Goal: Task Accomplishment & Management: Use online tool/utility

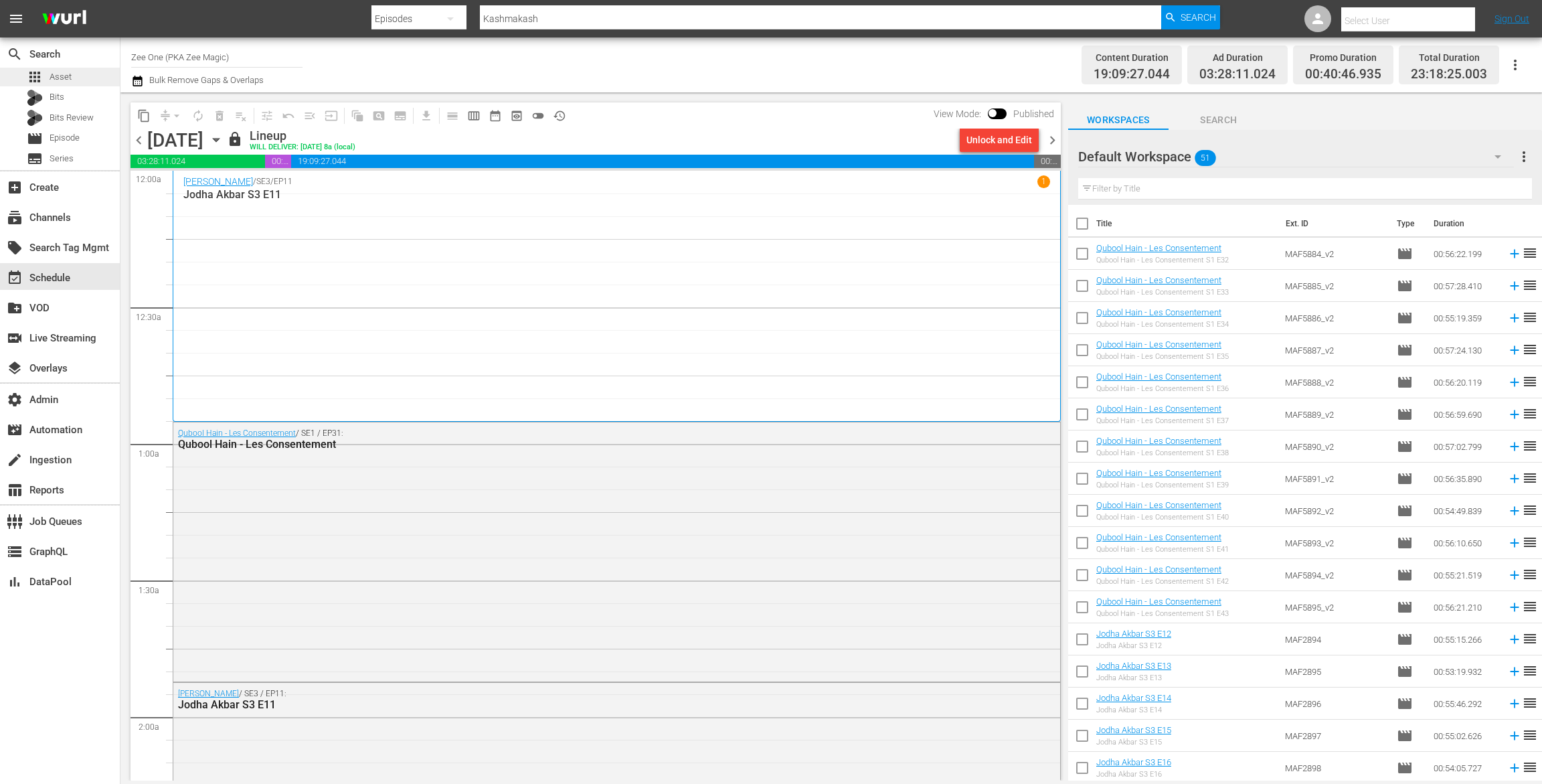
click at [83, 73] on div "apps Asset" at bounding box center [60, 77] width 120 height 19
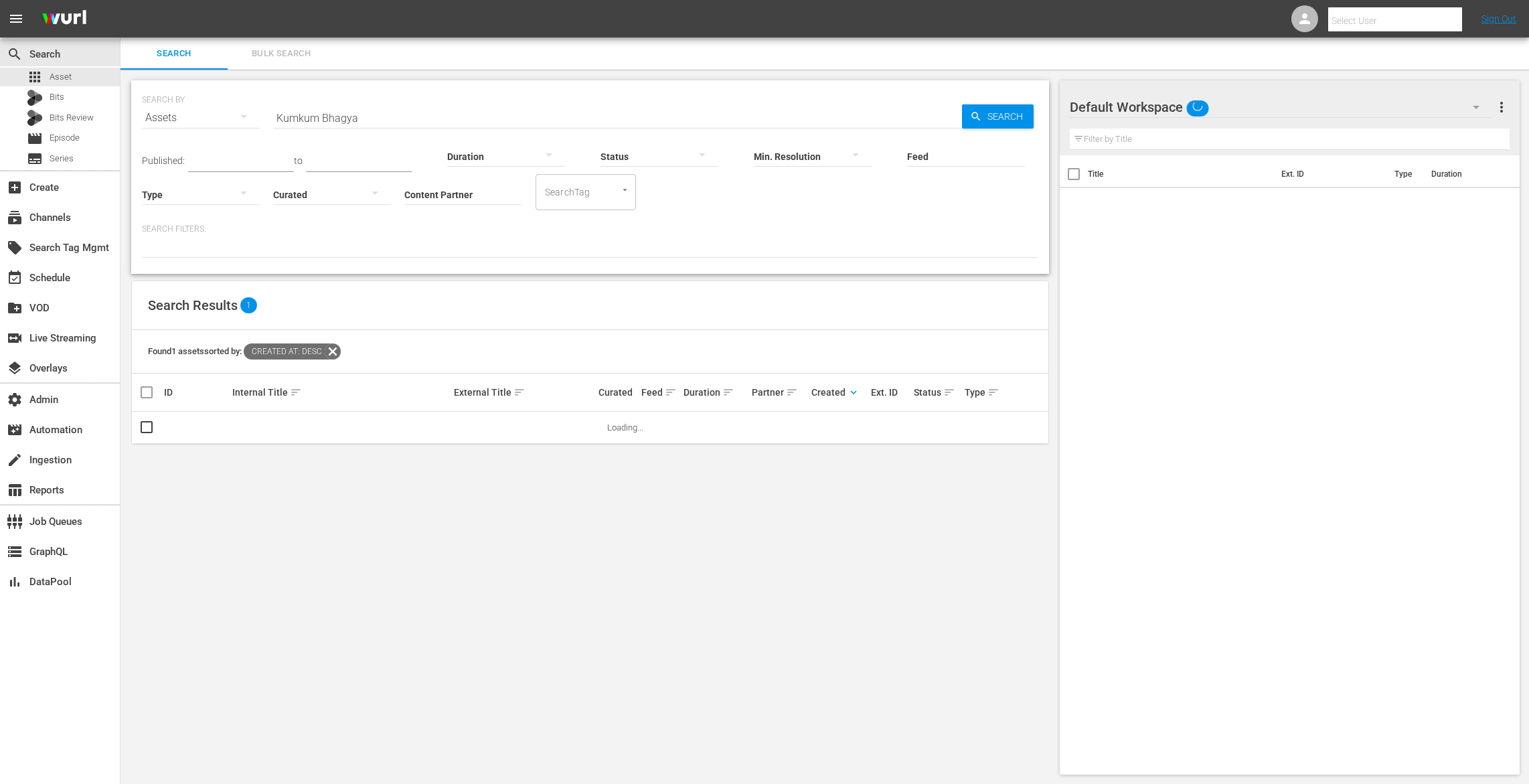
click at [271, 51] on span "Bulk Search" at bounding box center [281, 54] width 91 height 16
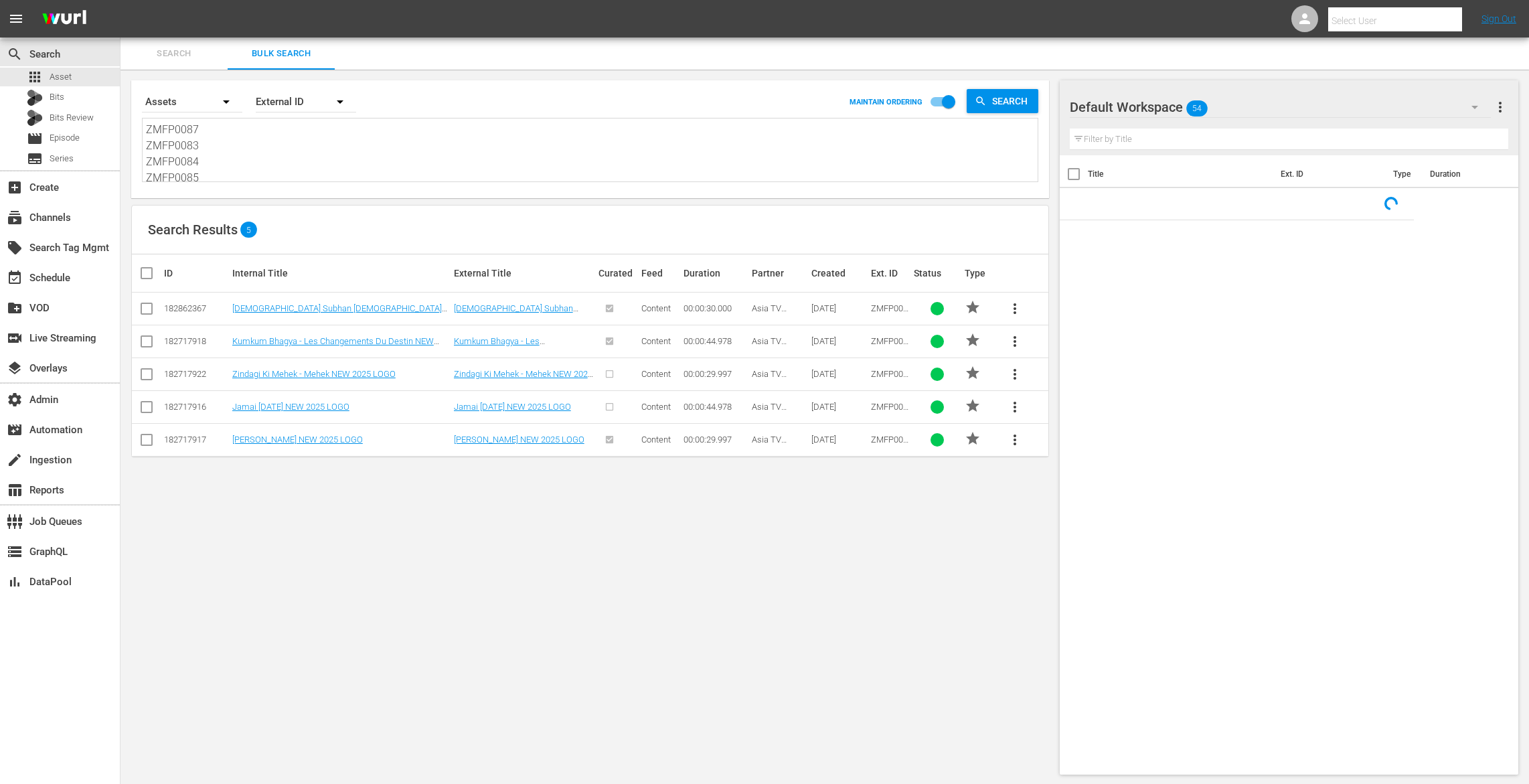
drag, startPoint x: 204, startPoint y: 174, endPoint x: 150, endPoint y: 56, distance: 129.8
click at [146, 76] on div "Search By Assets Order By External ID MAINTAIN ORDERING Search ZMFP0087 ZMFP008…" at bounding box center [589, 427] width 939 height 715
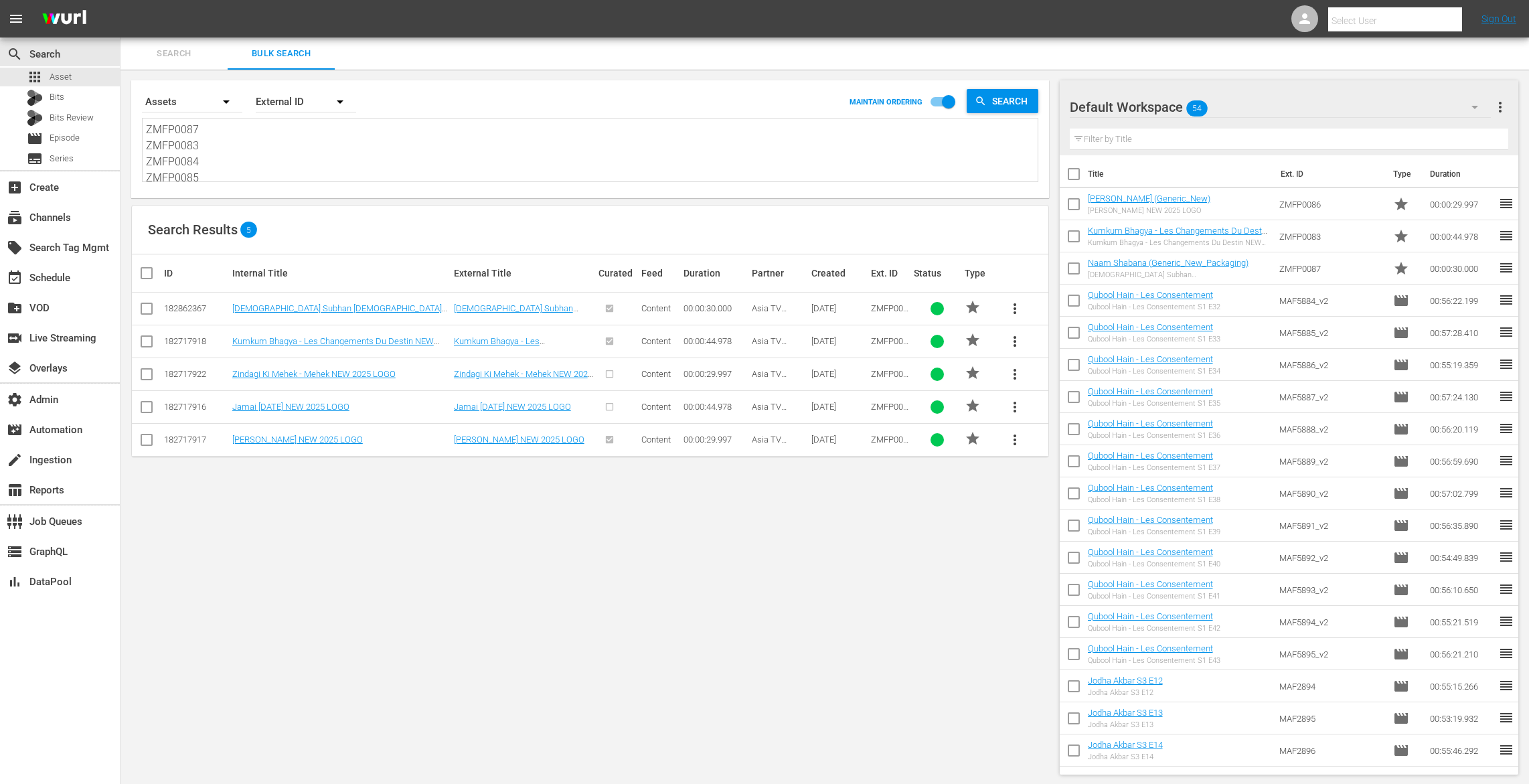
type textarea "ZMFP0086"
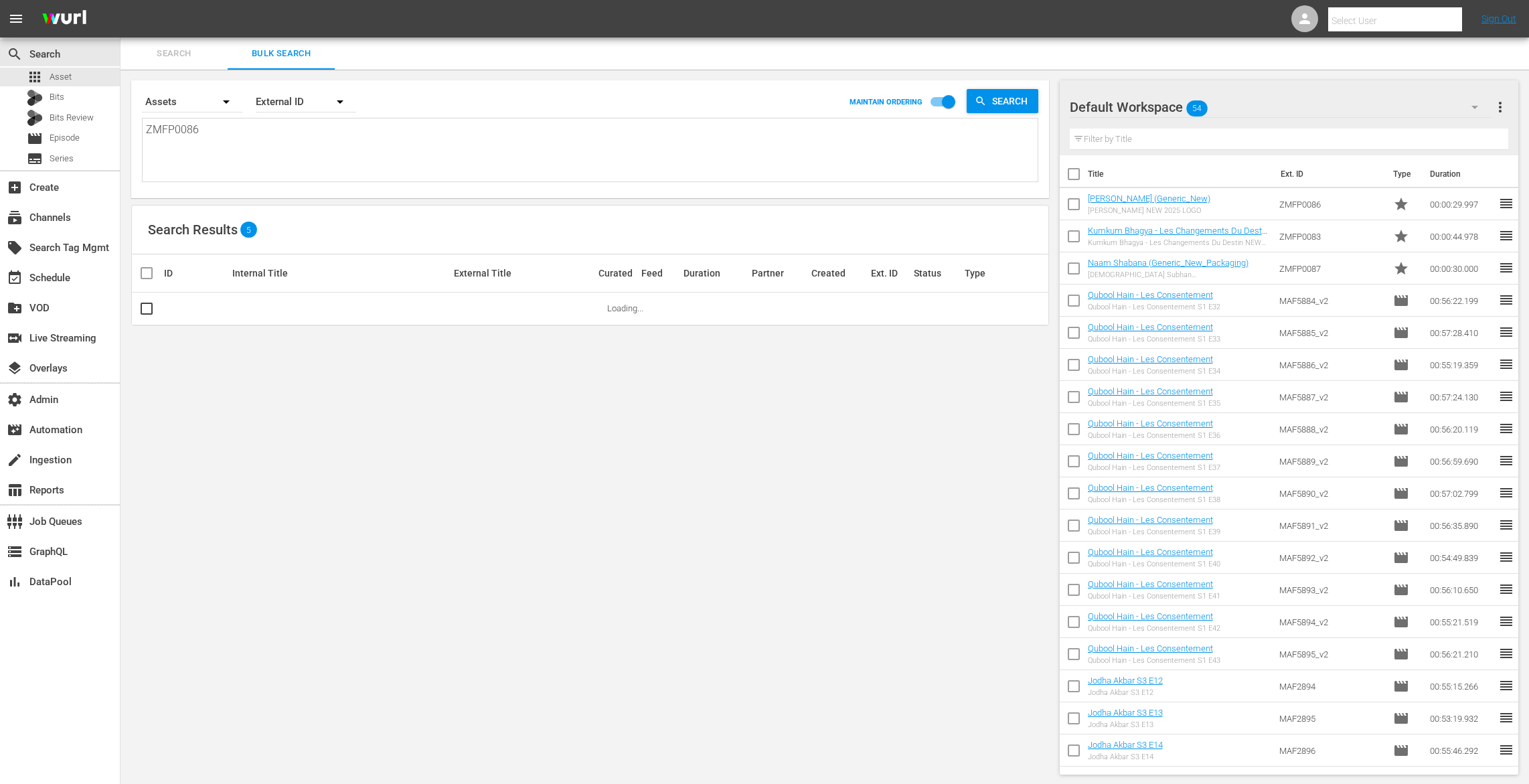
drag, startPoint x: 204, startPoint y: 165, endPoint x: 123, endPoint y: 89, distance: 111.1
click at [123, 89] on div "Search By Assets Order By External ID MAINTAIN ORDERING Search ZMFP0086 ZMFP008…" at bounding box center [589, 427] width 939 height 715
paste textarea "MAF4043 MAF4044 MAF4045 MAF4046 MAF4047 MAF4048 MAF4049 MAF4050 MAF4051 MAF4052…"
type textarea "MAF4043 MAF4044 MAF4045 MAF4046 MAF4047 MAF4048 MAF4049 MAF4050 MAF4051 MAF4052…"
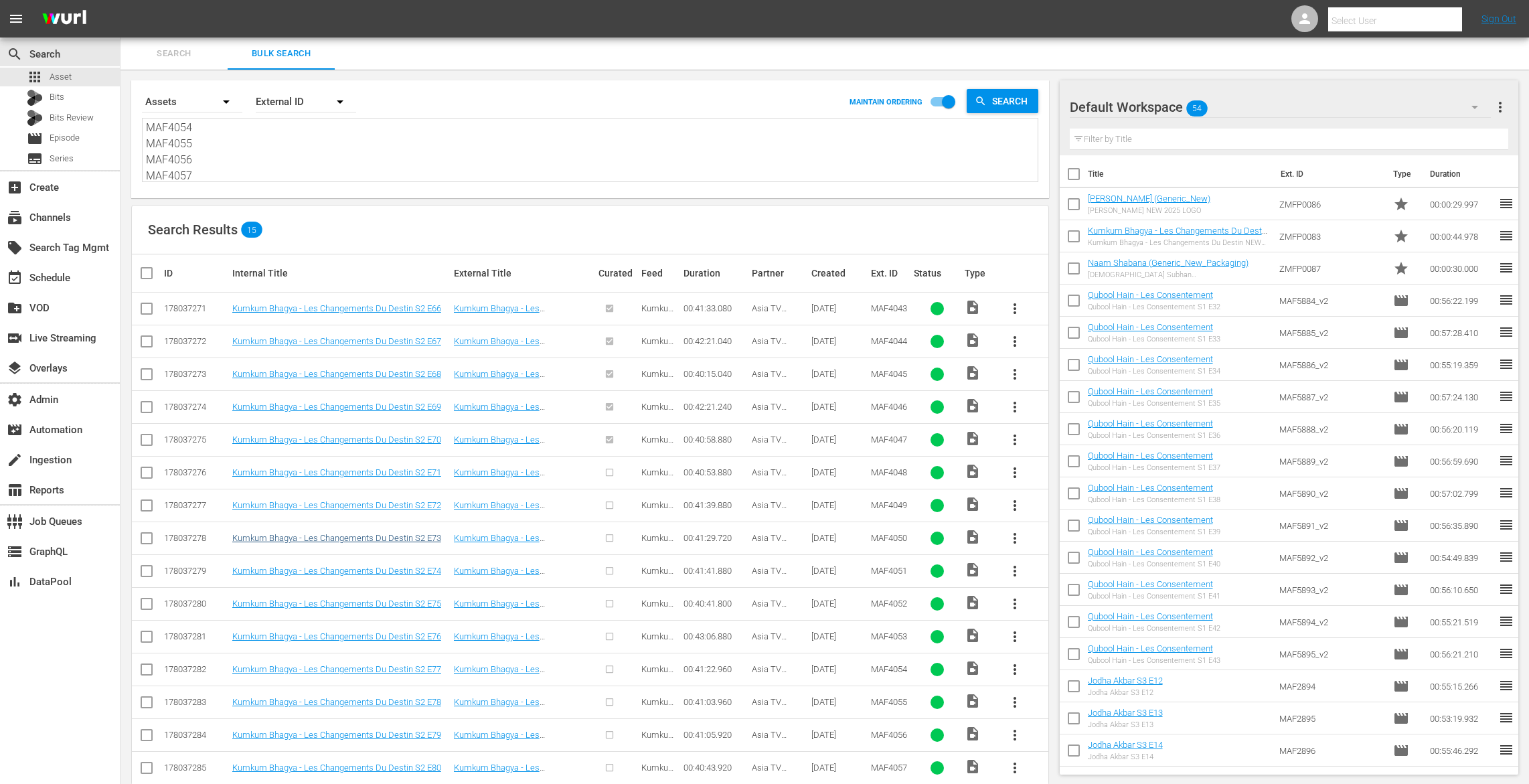
scroll to position [22, 0]
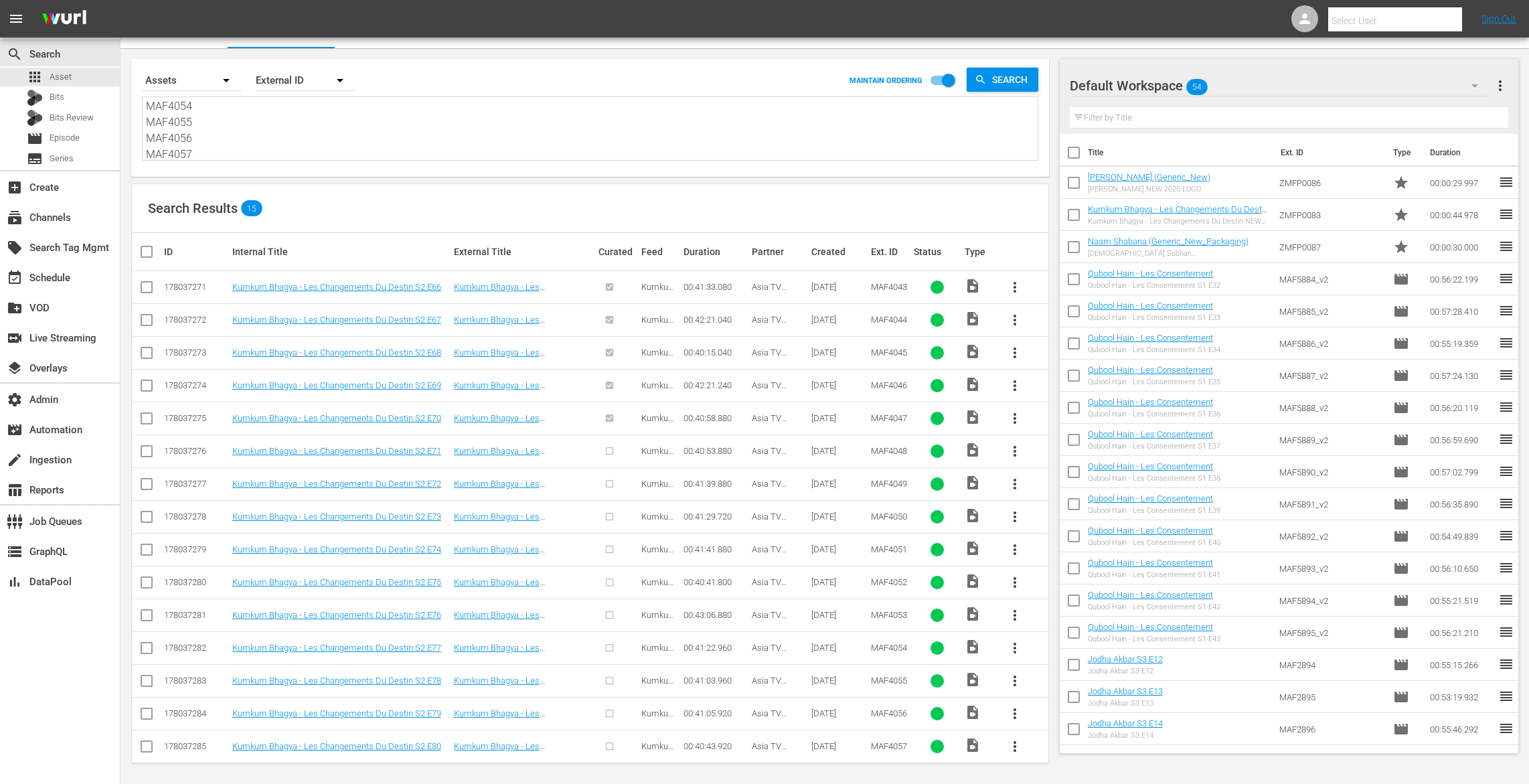
type textarea "MAF4043 MAF4044 MAF4045 MAF4046 MAF4047 MAF4048 MAF4049 MAF4050 MAF4051 MAF4052…"
drag, startPoint x: 203, startPoint y: 150, endPoint x: 130, endPoint y: 9, distance: 158.8
click at [130, 9] on div "menu Select User Sign Out search Search apps Asset Bits Bits Review movie Episo…" at bounding box center [764, 382] width 1529 height 809
paste textarea "58 MAF4059 MAF4060 MAF4061 MAF4062 MAF4063 MAF4064 MAF4065 MAF4066 MAF406"
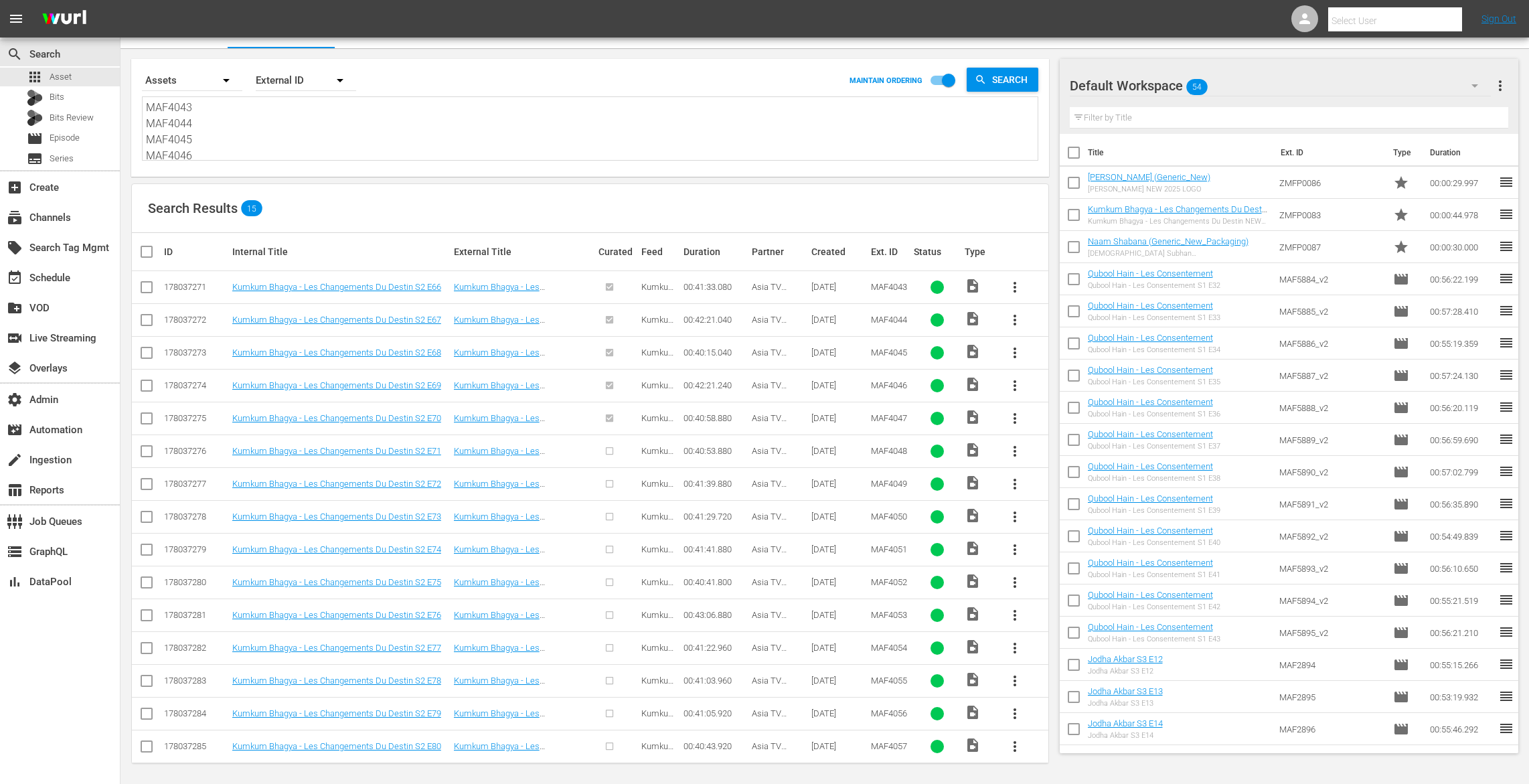
type textarea "MAF4058 MAF4059 MAF4060 MAF4061 MAF4062 MAF4063 MAF4064 MAF4065 MAF4066 MAF4067"
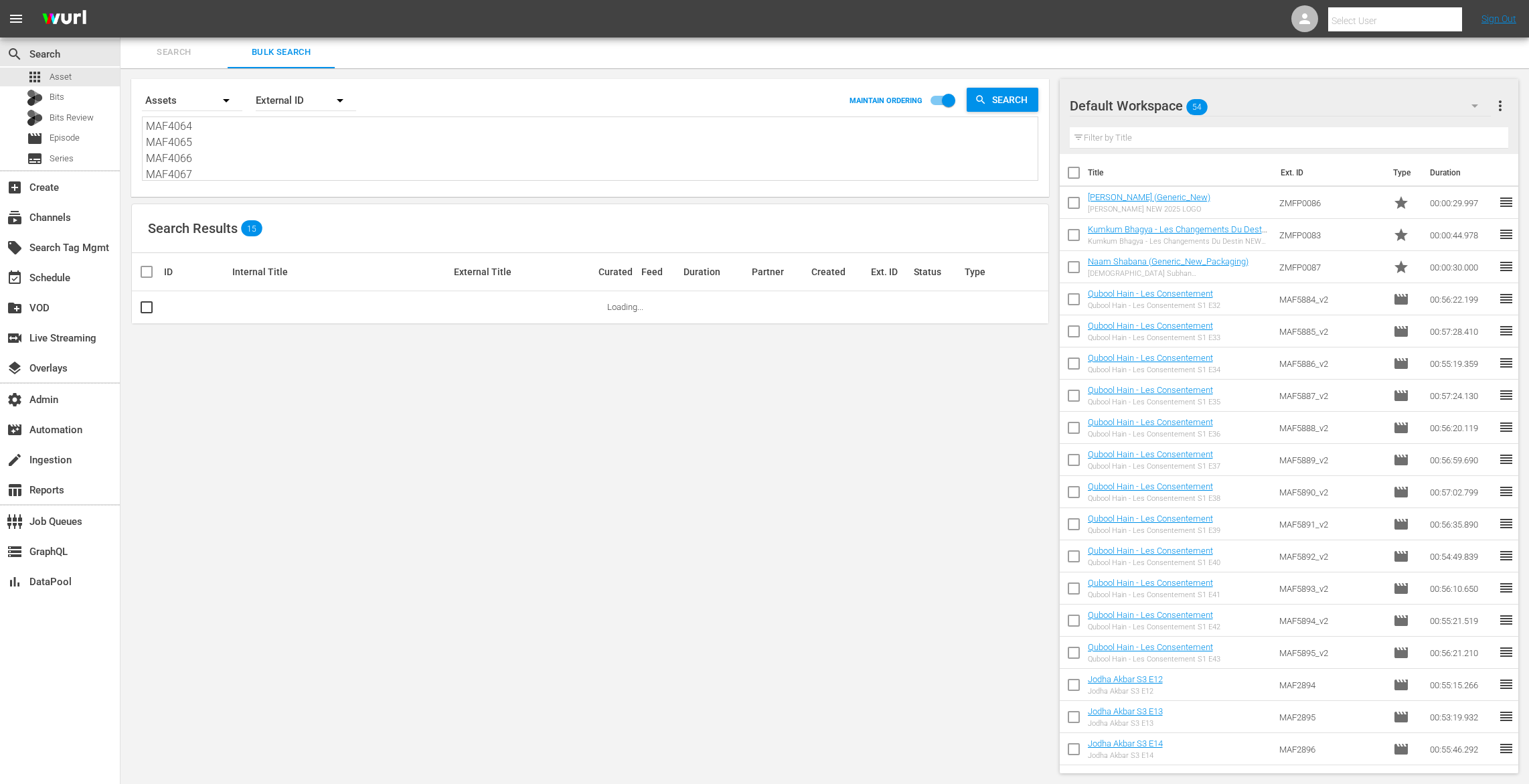
scroll to position [1, 0]
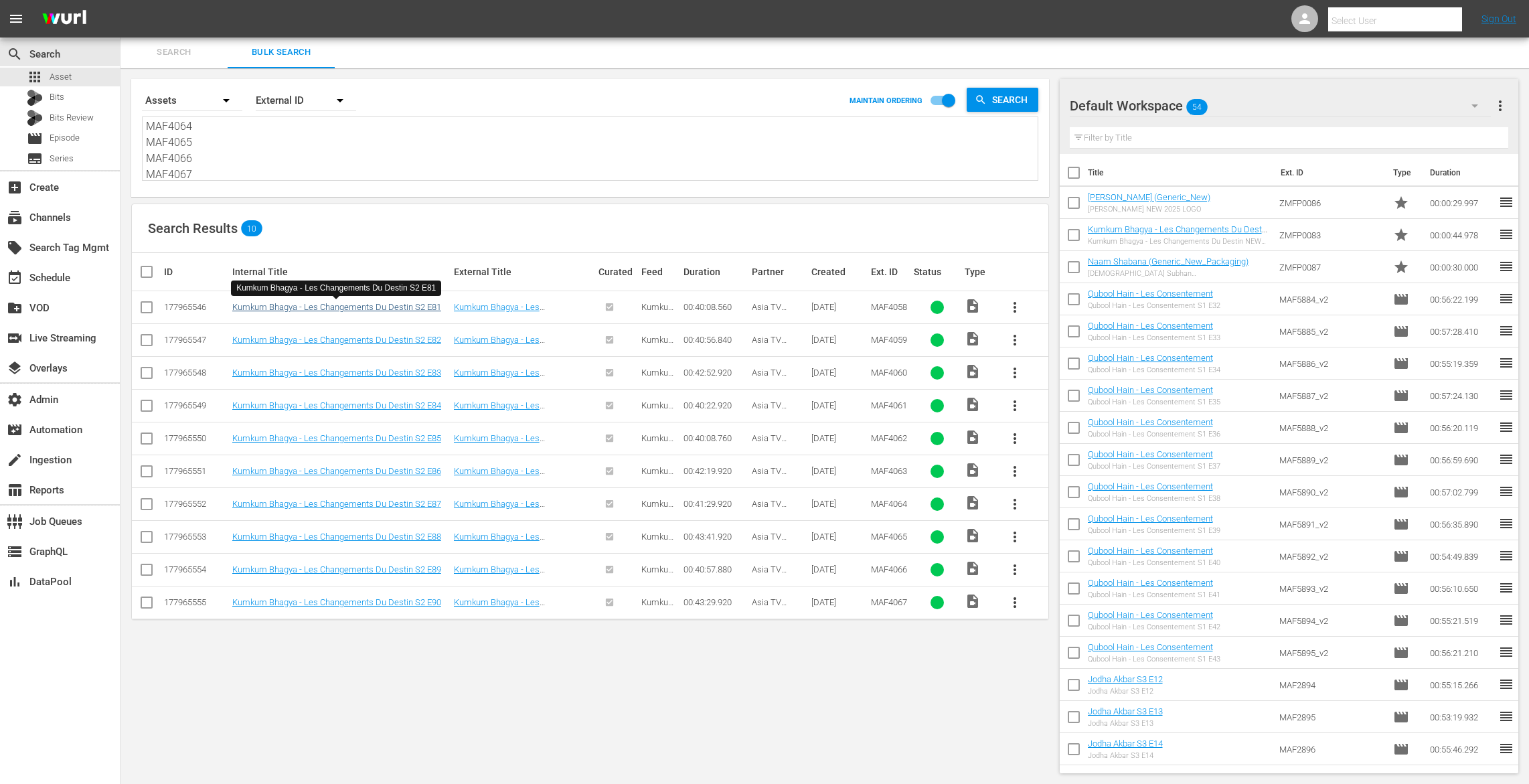
type textarea "MAF4058 MAF4059 MAF4060 MAF4061 MAF4062 MAF4063 MAF4064 MAF4065 MAF4066 MAF4067"
click at [347, 305] on link "Kumkum Bhagya - Les Changements Du Destin S2 E81" at bounding box center [337, 306] width 209 height 10
drag, startPoint x: 205, startPoint y: 169, endPoint x: 109, endPoint y: 53, distance: 150.6
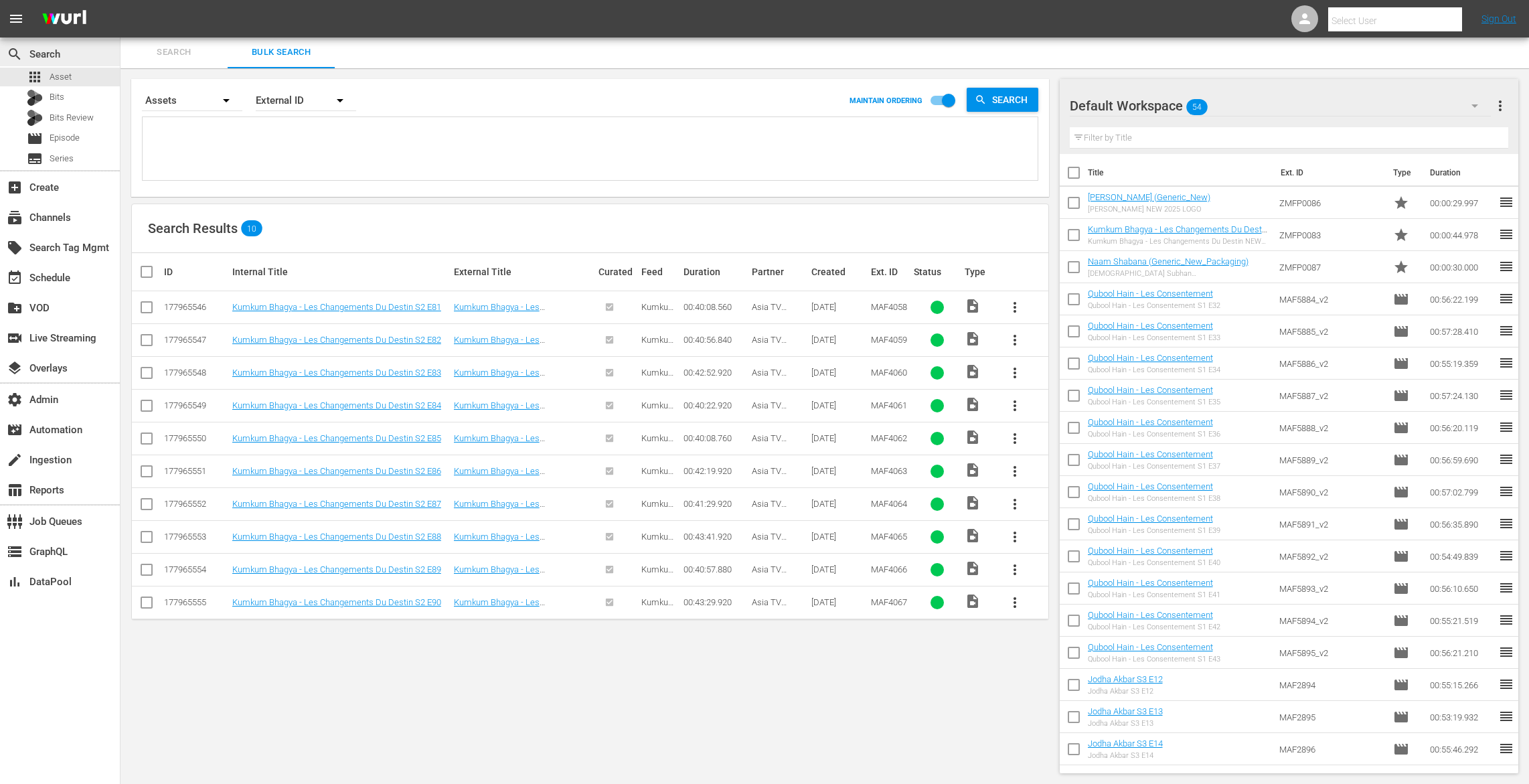
paste textarea "MAF4048 MAF4049 MAF4050 MAF4051 MAF4052 MAF4053 MAF4054 MAF4055 MAF4056 MAF4057"
type textarea "MAF4048 MAF4049 MAF4050 MAF4051 MAF4052 MAF4053 MAF4054 MAF4055 MAF4056 MAF4057"
click at [1309, 21] on icon at bounding box center [1304, 19] width 16 height 16
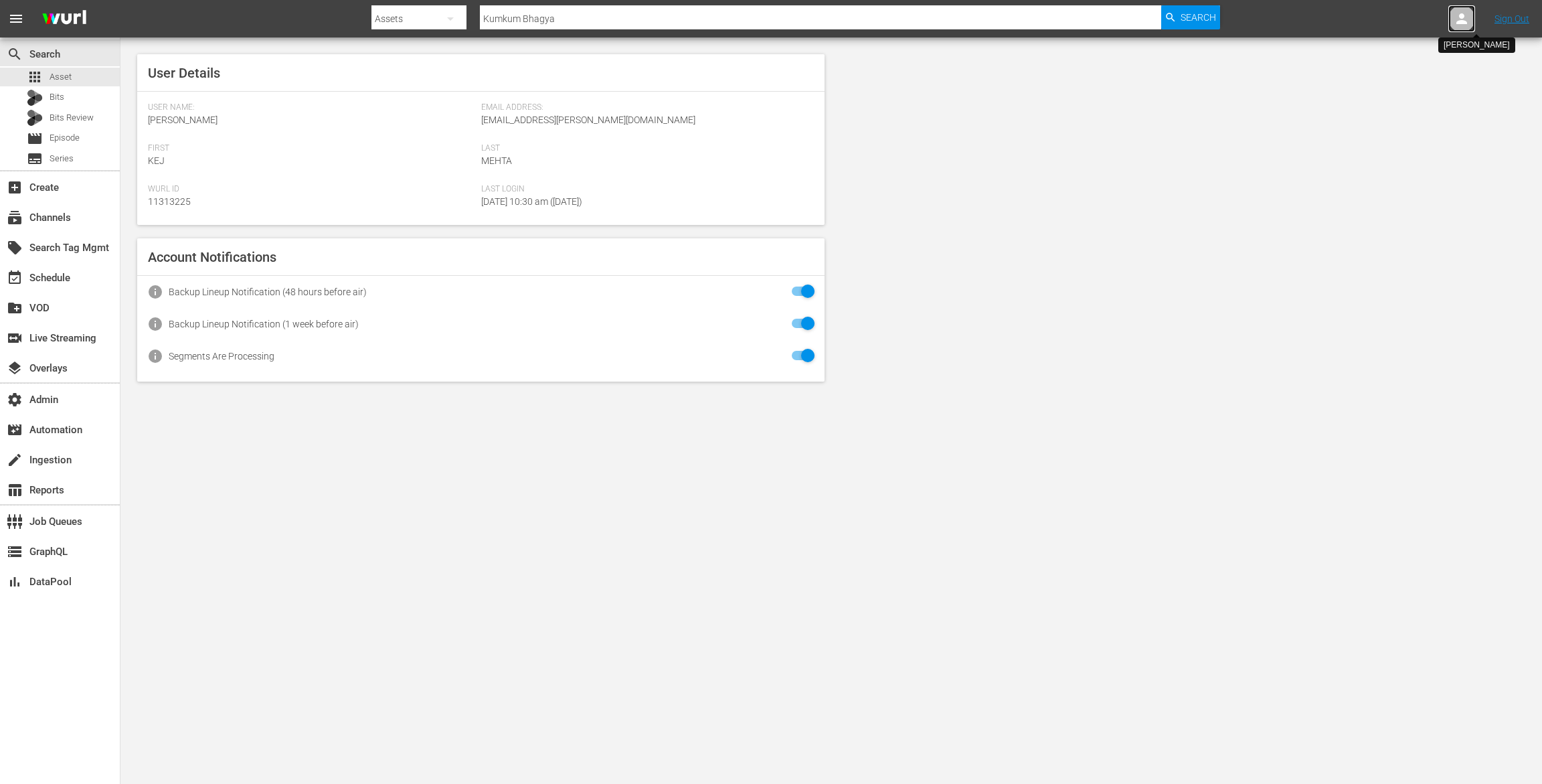
click at [1452, 21] on div at bounding box center [1461, 18] width 27 height 27
click at [1381, 19] on input "text" at bounding box center [1428, 21] width 171 height 33
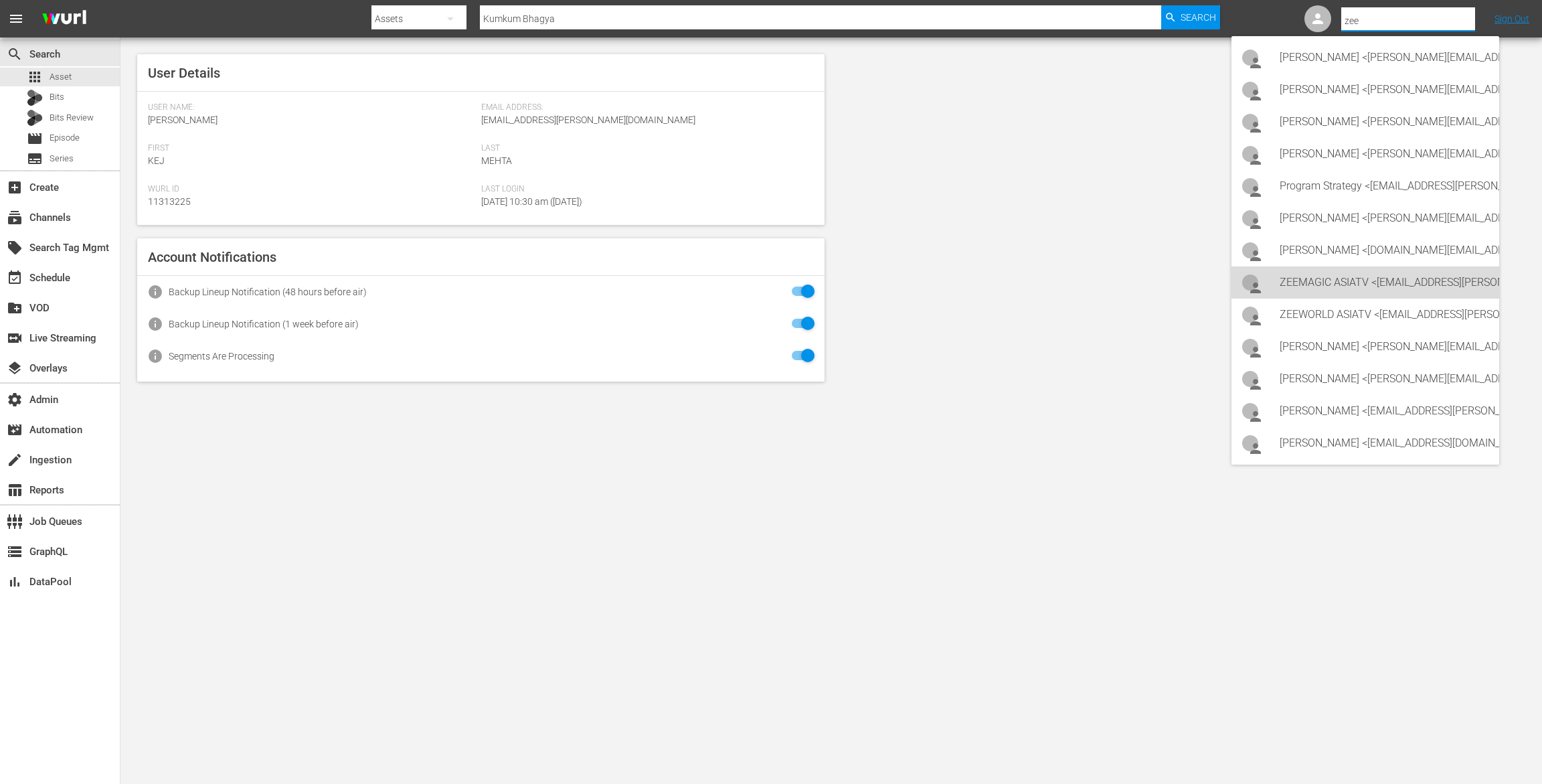
click at [1362, 277] on div "ZEEMAGIC ASIATV <ZEEMAGIC_ASIATV@WURL.COM>" at bounding box center [1384, 282] width 209 height 33
type input "ZEEMAGIC ASIATV (11314442)"
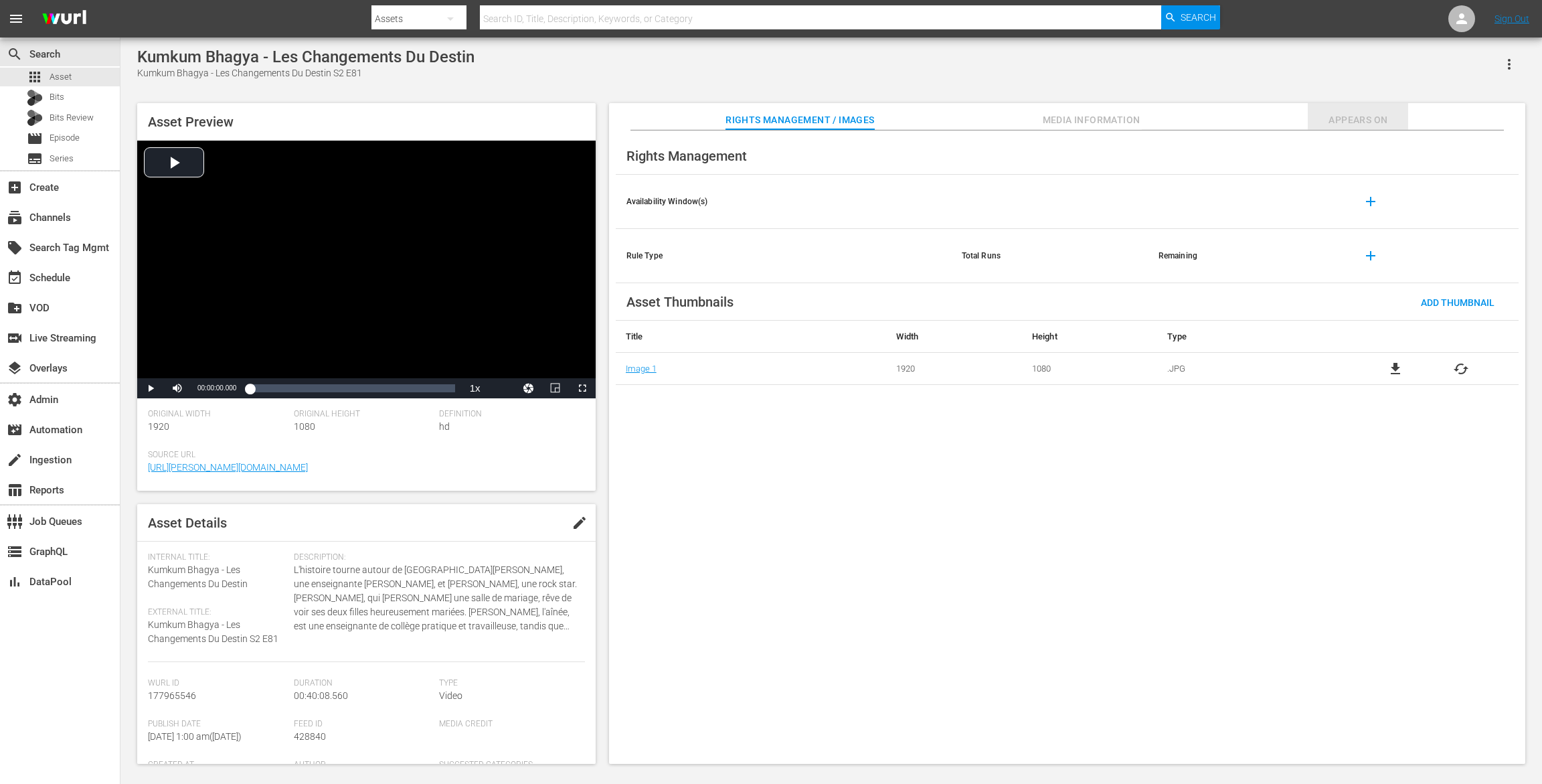
click at [1349, 106] on button "Appears On" at bounding box center [1359, 116] width 101 height 27
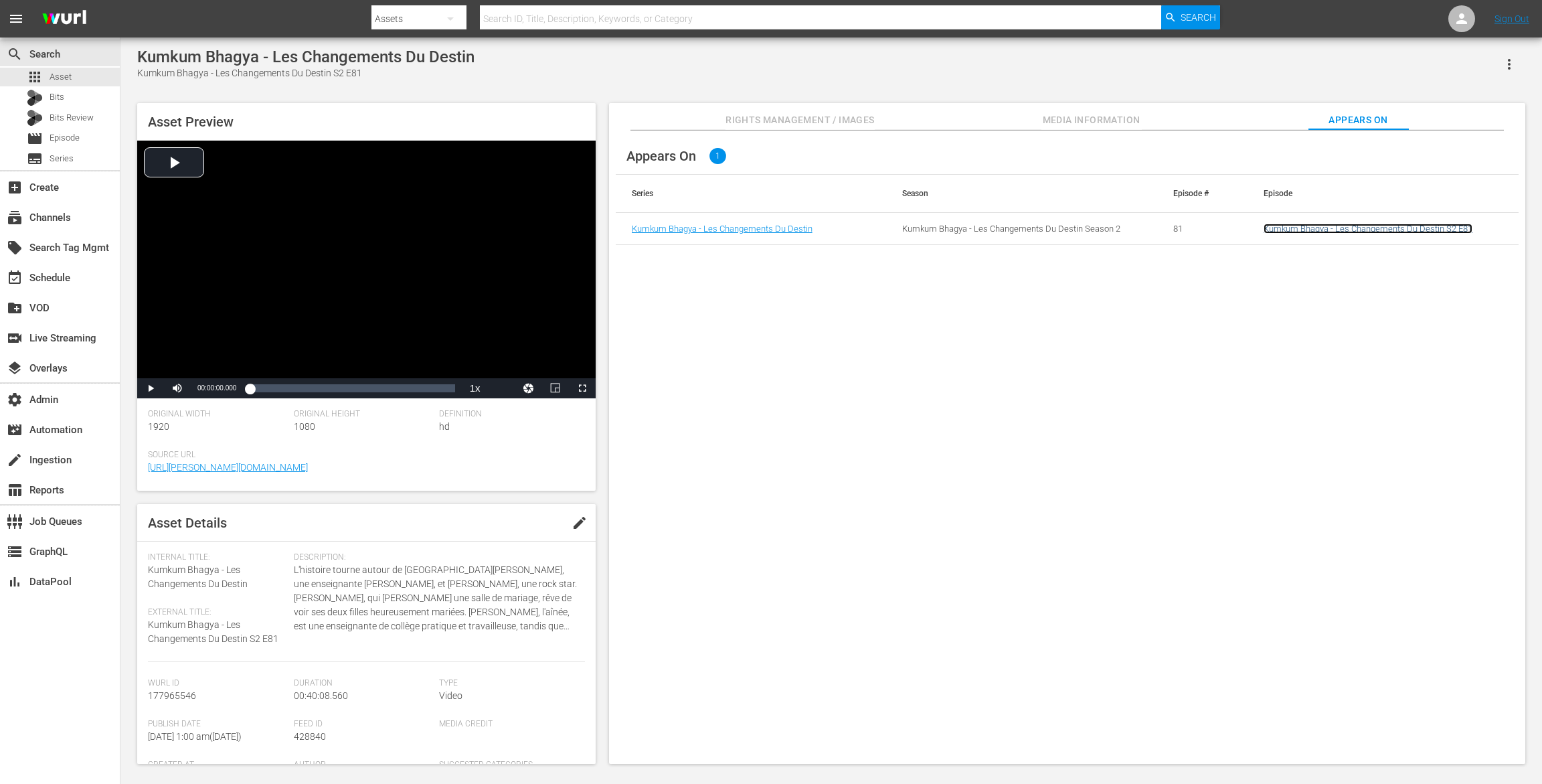
click at [1293, 226] on link "Kumkum Bhagya - Les Changements Du Destin S2 E81" at bounding box center [1369, 229] width 209 height 10
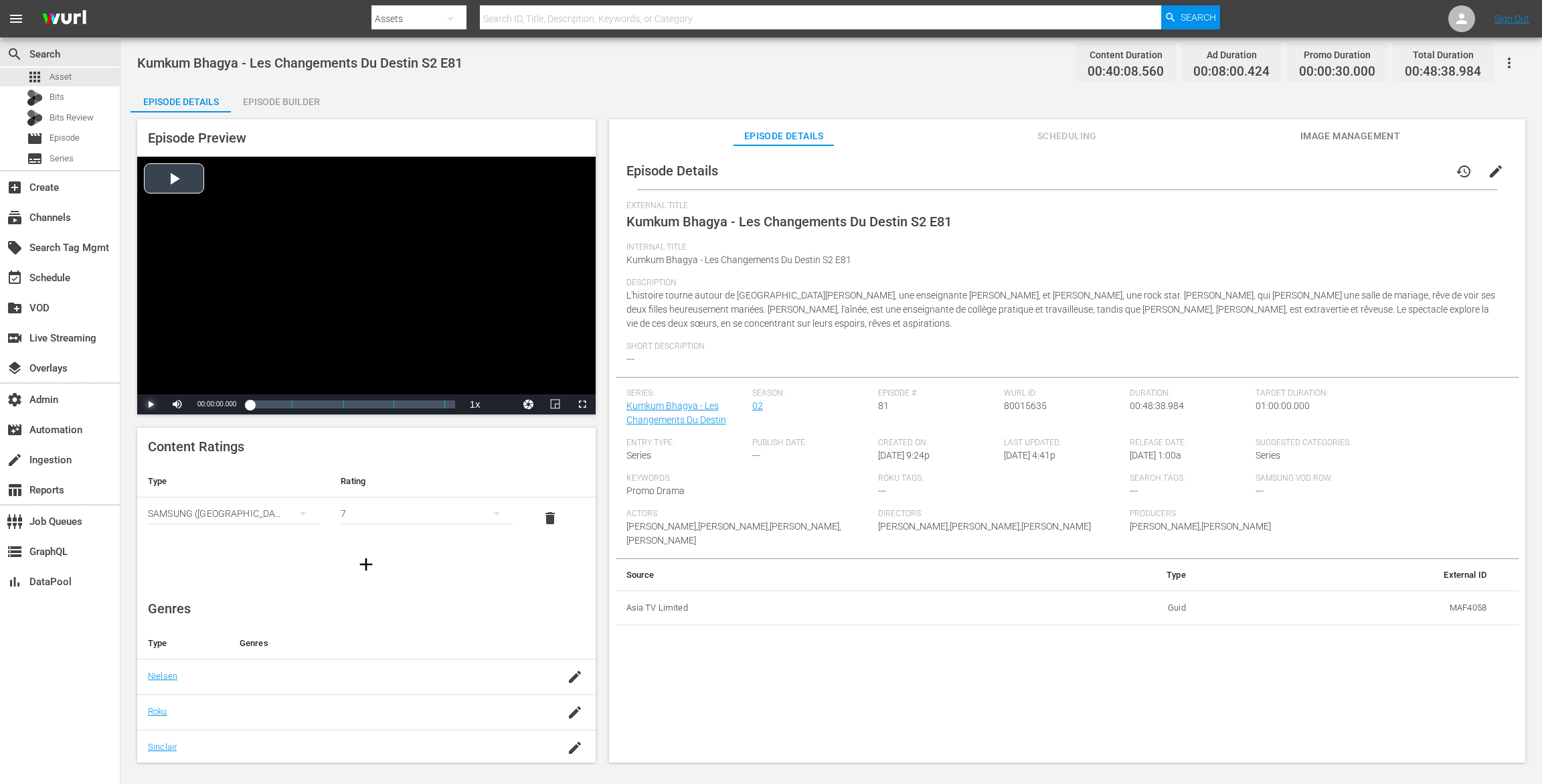
click at [151, 404] on span "Video Player" at bounding box center [151, 404] width 0 height 0
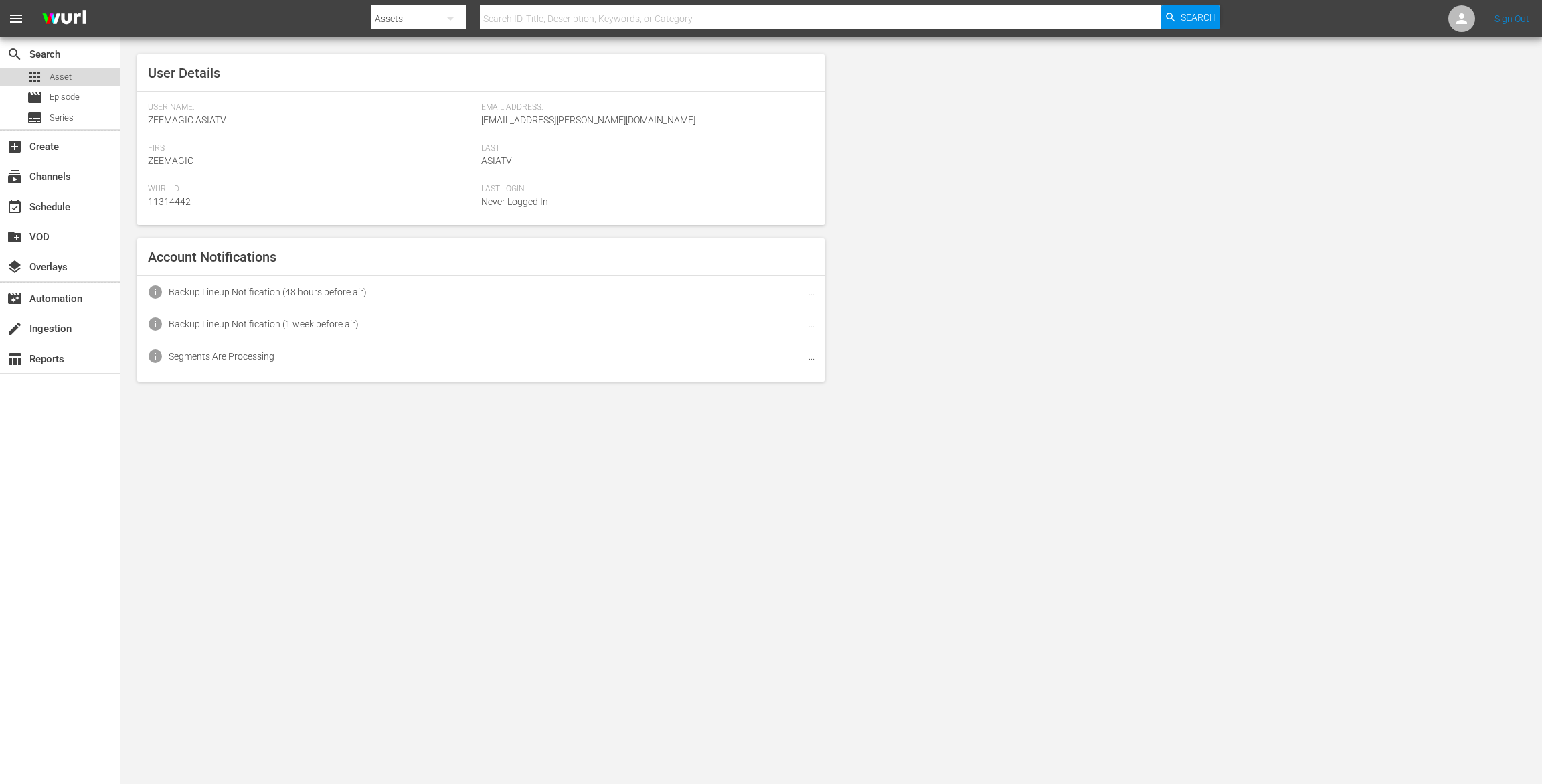
click at [75, 76] on div "apps Asset" at bounding box center [60, 77] width 120 height 19
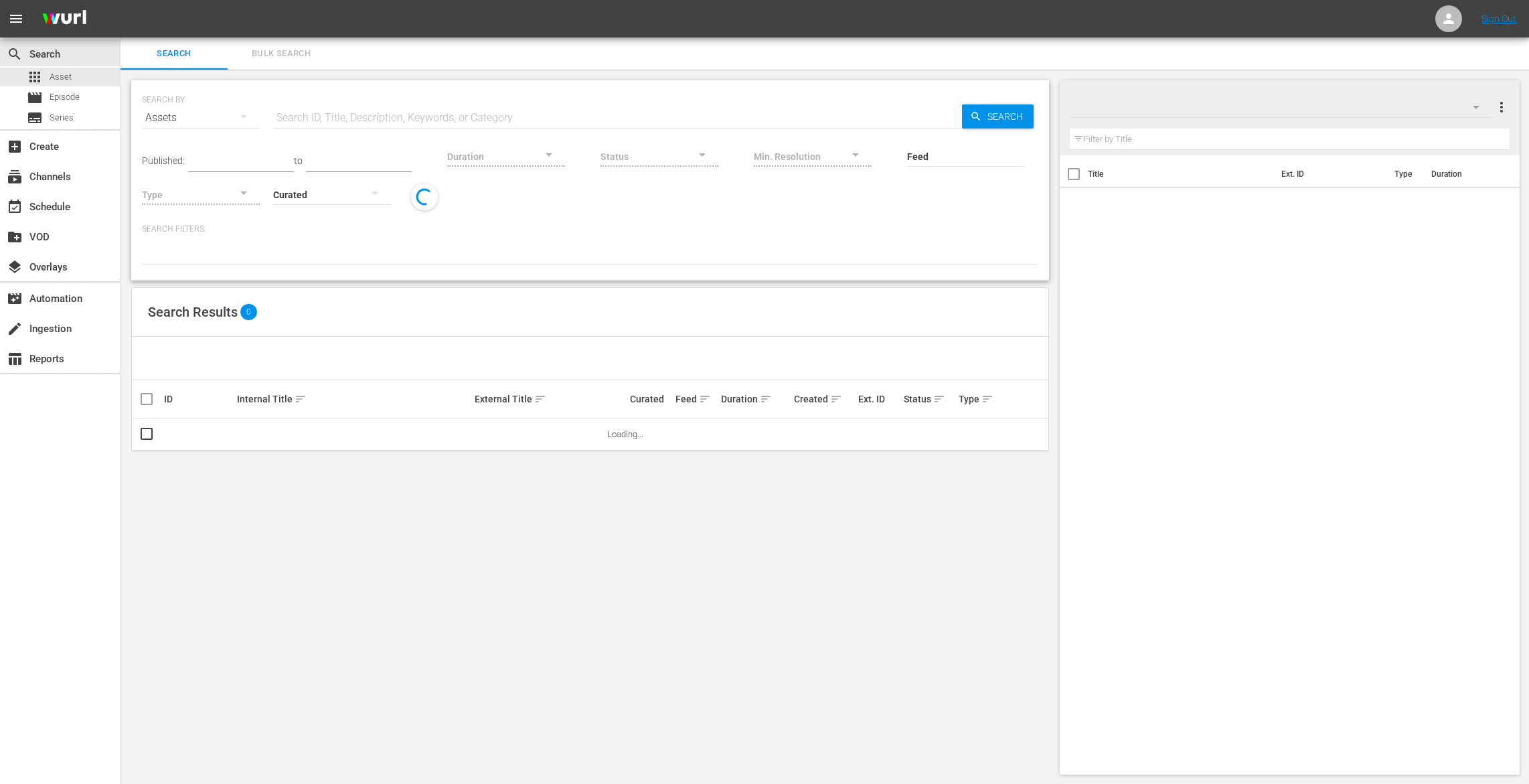
click at [308, 46] on span "Bulk Search" at bounding box center [281, 54] width 91 height 16
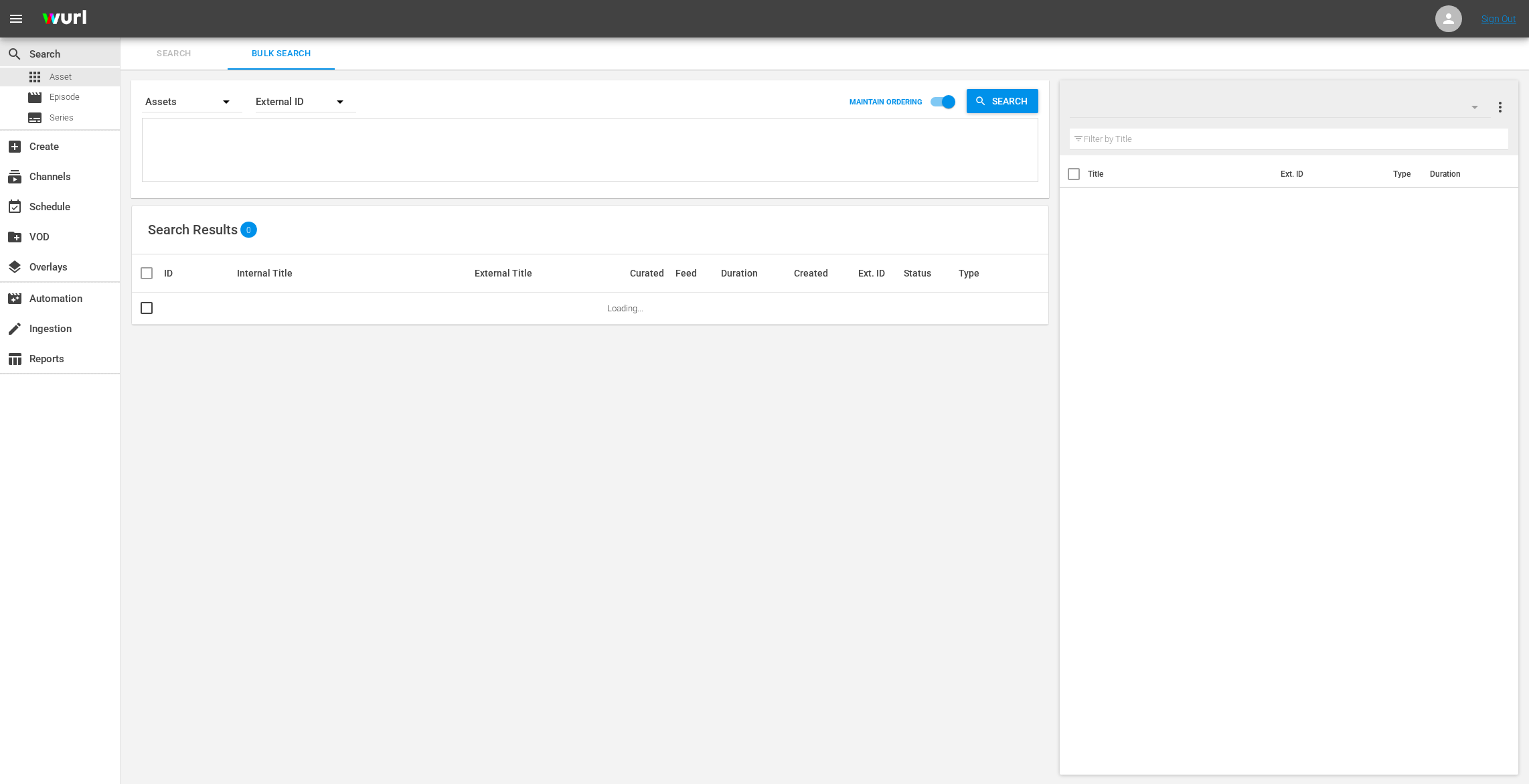
click at [237, 154] on textarea at bounding box center [591, 153] width 892 height 61
paste textarea "MAF4048 MAF4049 MAF4050 MAF4051 MAF4052 MAF4053 MAF4054 MAF4055 MAF4056 MAF4057"
type textarea "MAF4048 MAF4049 MAF4050 MAF4051 MAF4052 MAF4053 MAF4054 MAF4055 MAF4056 MAF4057"
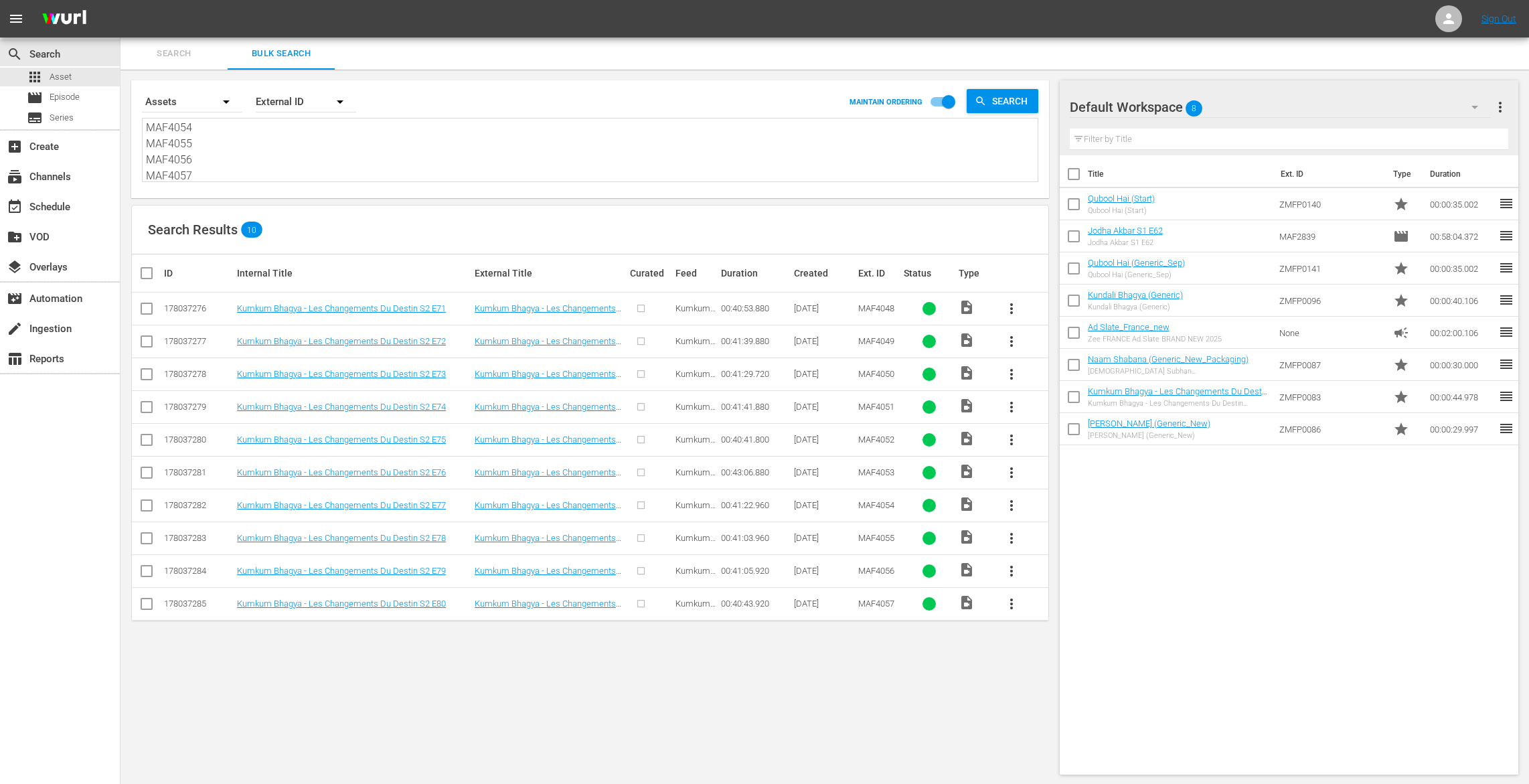
type textarea "MAF4048 MAF4049 MAF4050 MAF4051 MAF4052 MAF4053 MAF4054 MAF4055 MAF4056 MAF4057"
click at [141, 277] on input "checkbox" at bounding box center [152, 273] width 27 height 16
checkbox input "true"
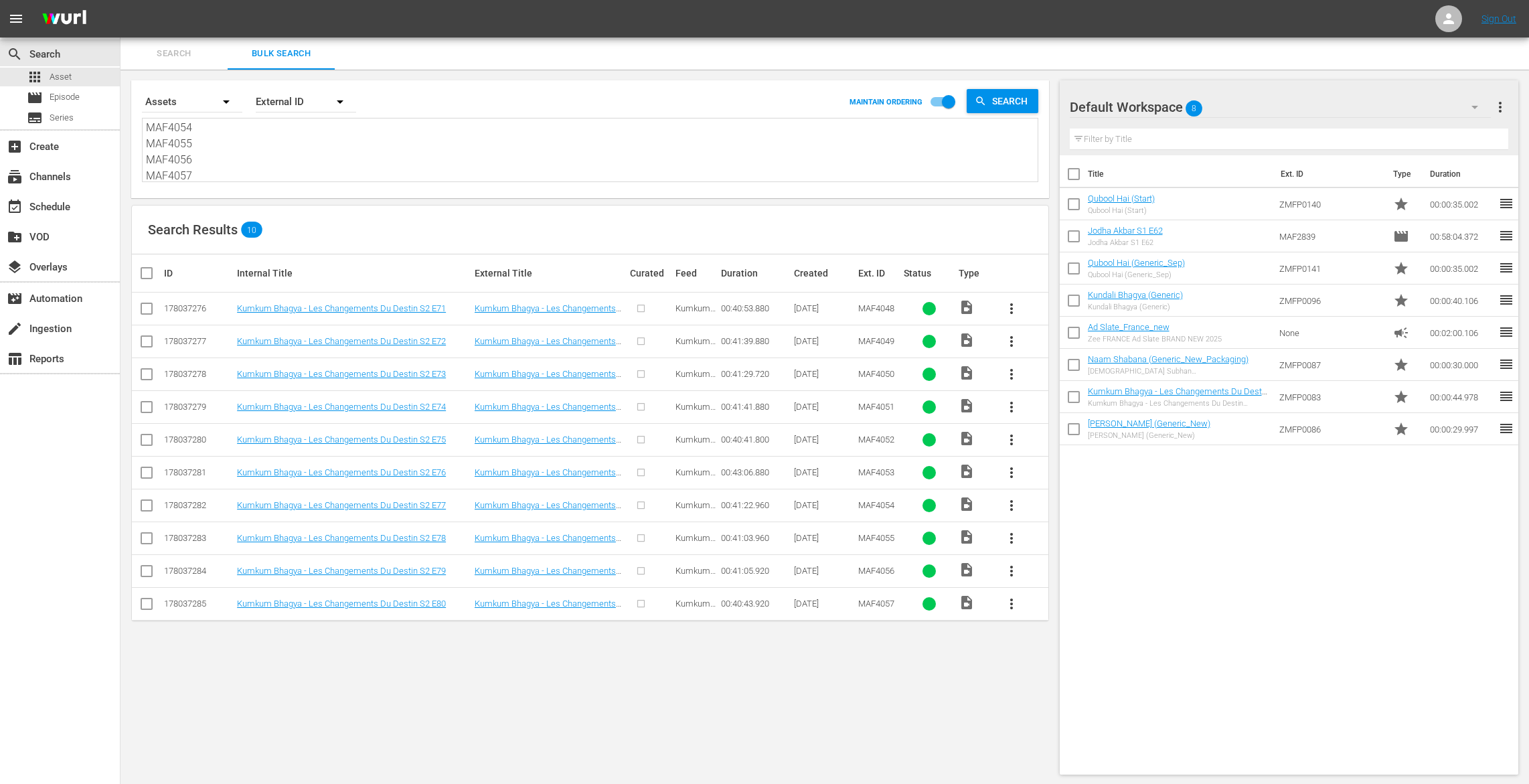
checkbox input "true"
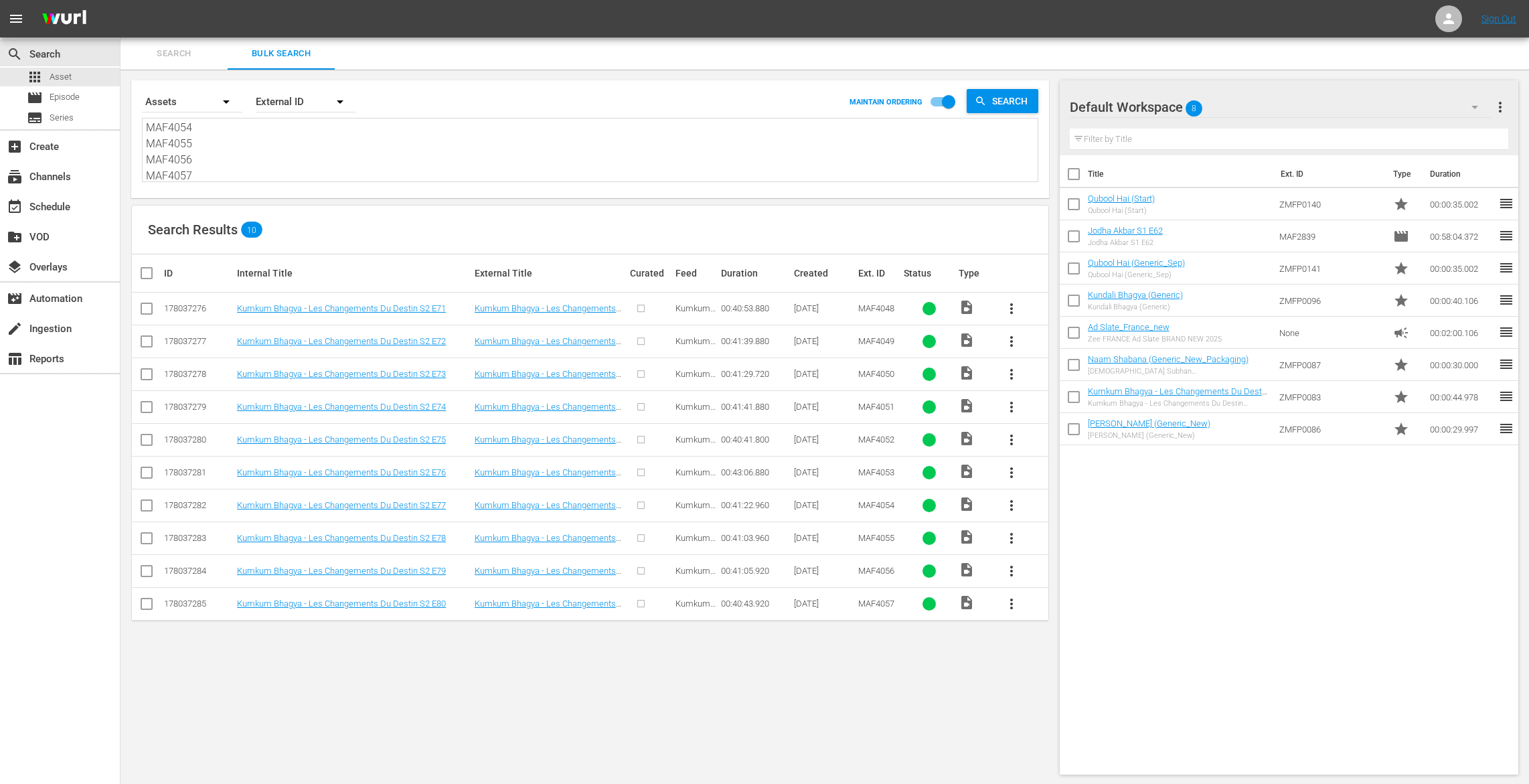
checkbox input "true"
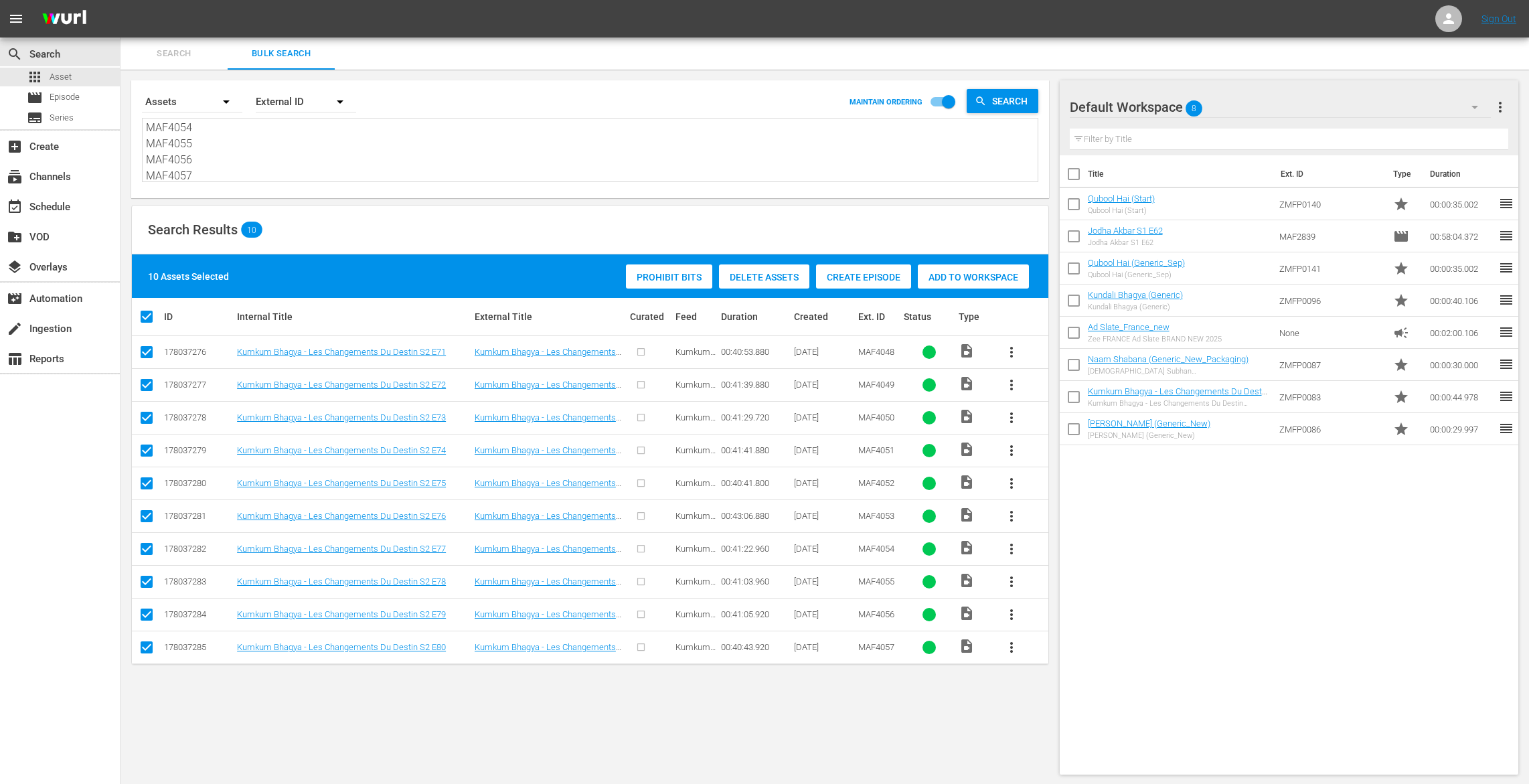
click at [856, 272] on span "Create Episode" at bounding box center [863, 277] width 95 height 11
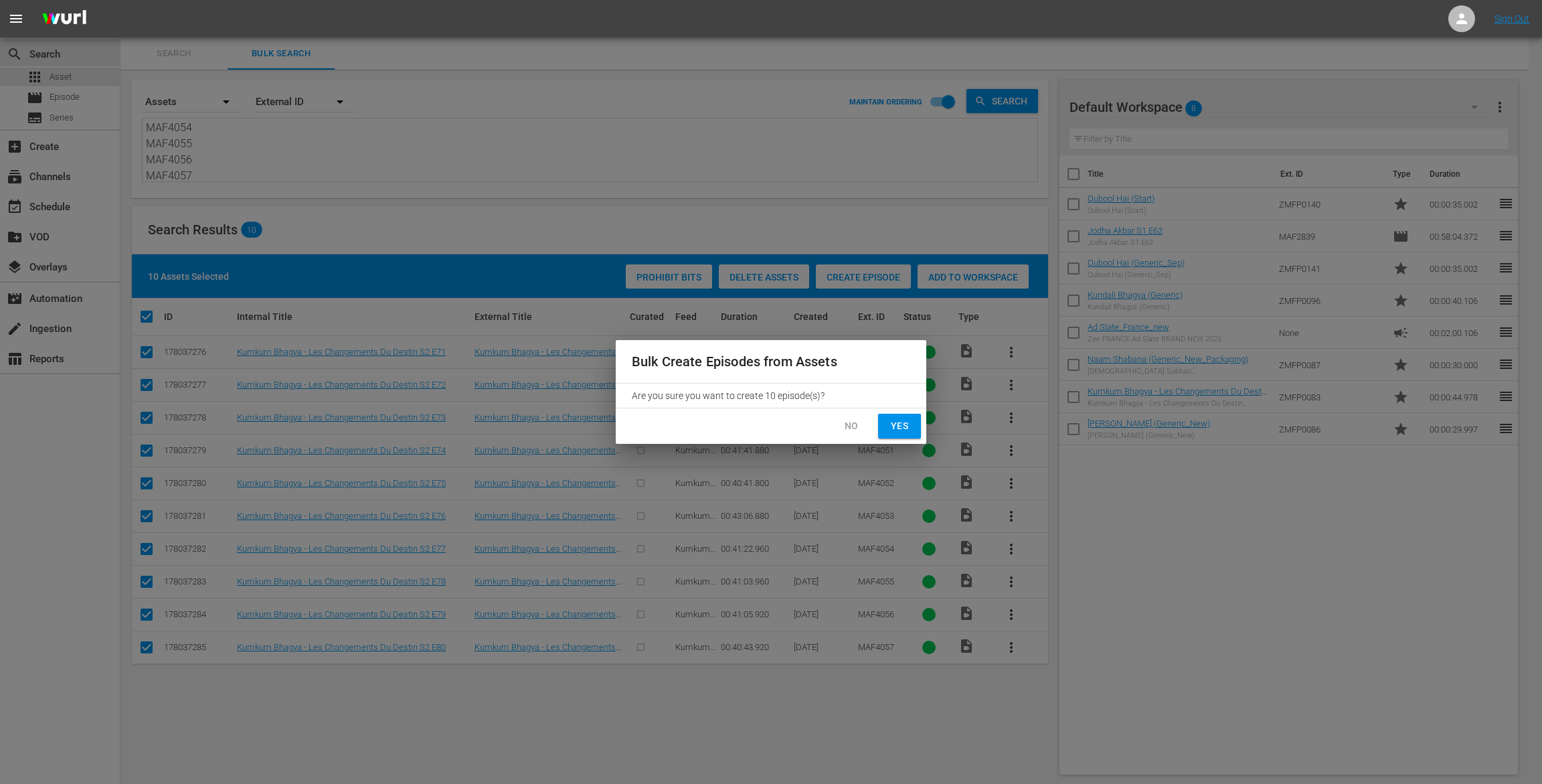
click at [903, 423] on span "Yes" at bounding box center [900, 425] width 22 height 17
checkbox input "false"
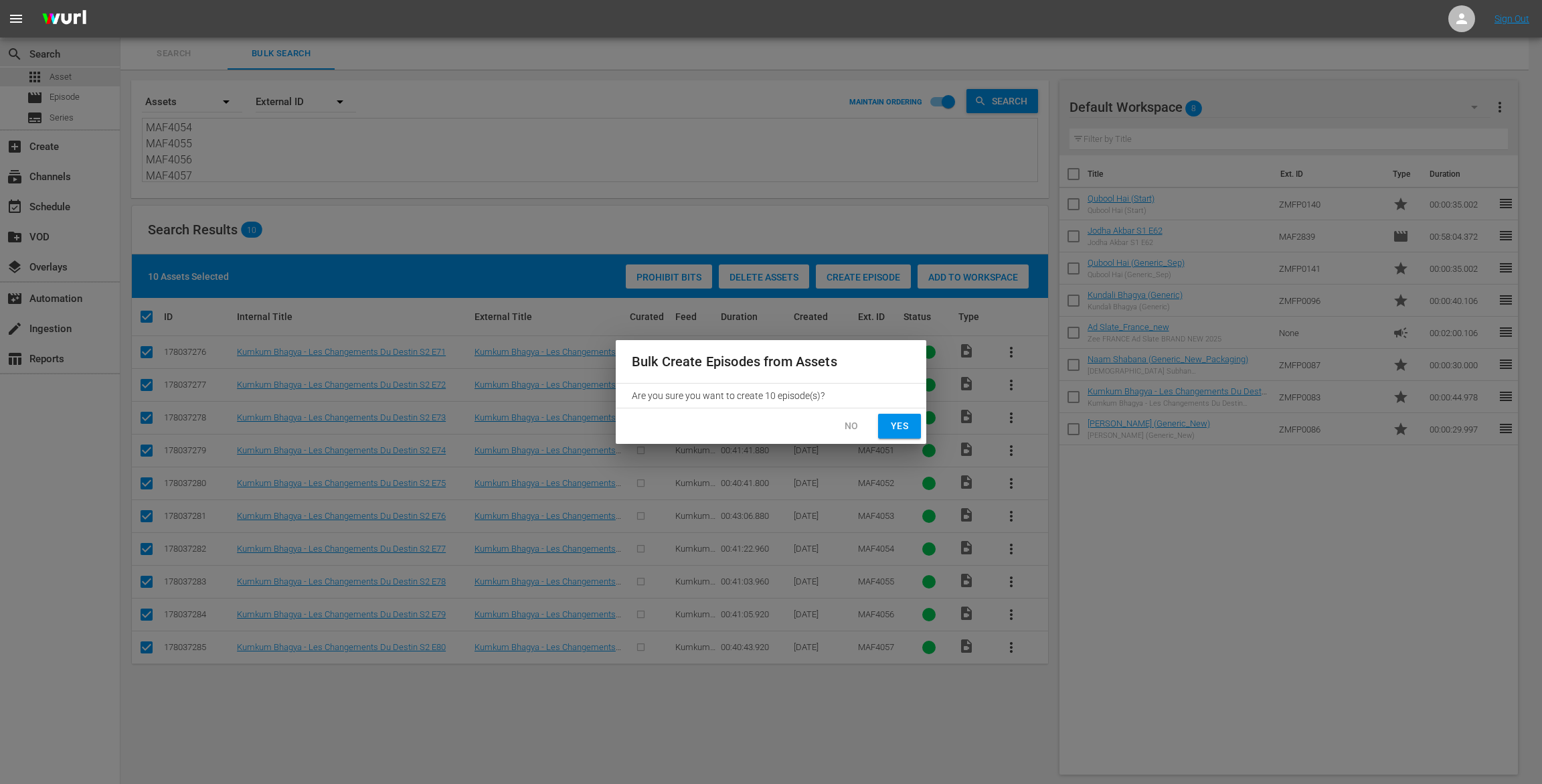
checkbox input "false"
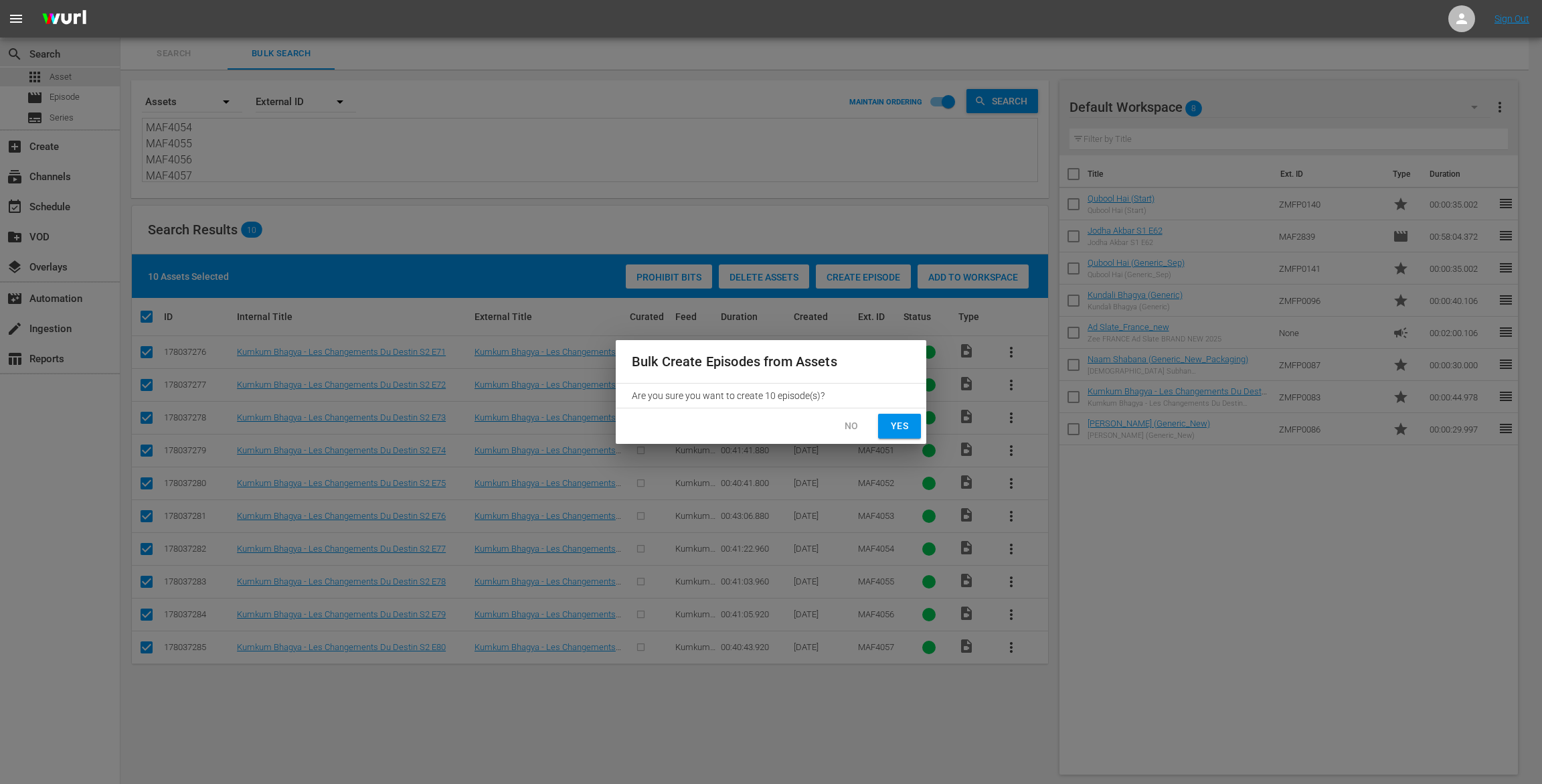
checkbox input "false"
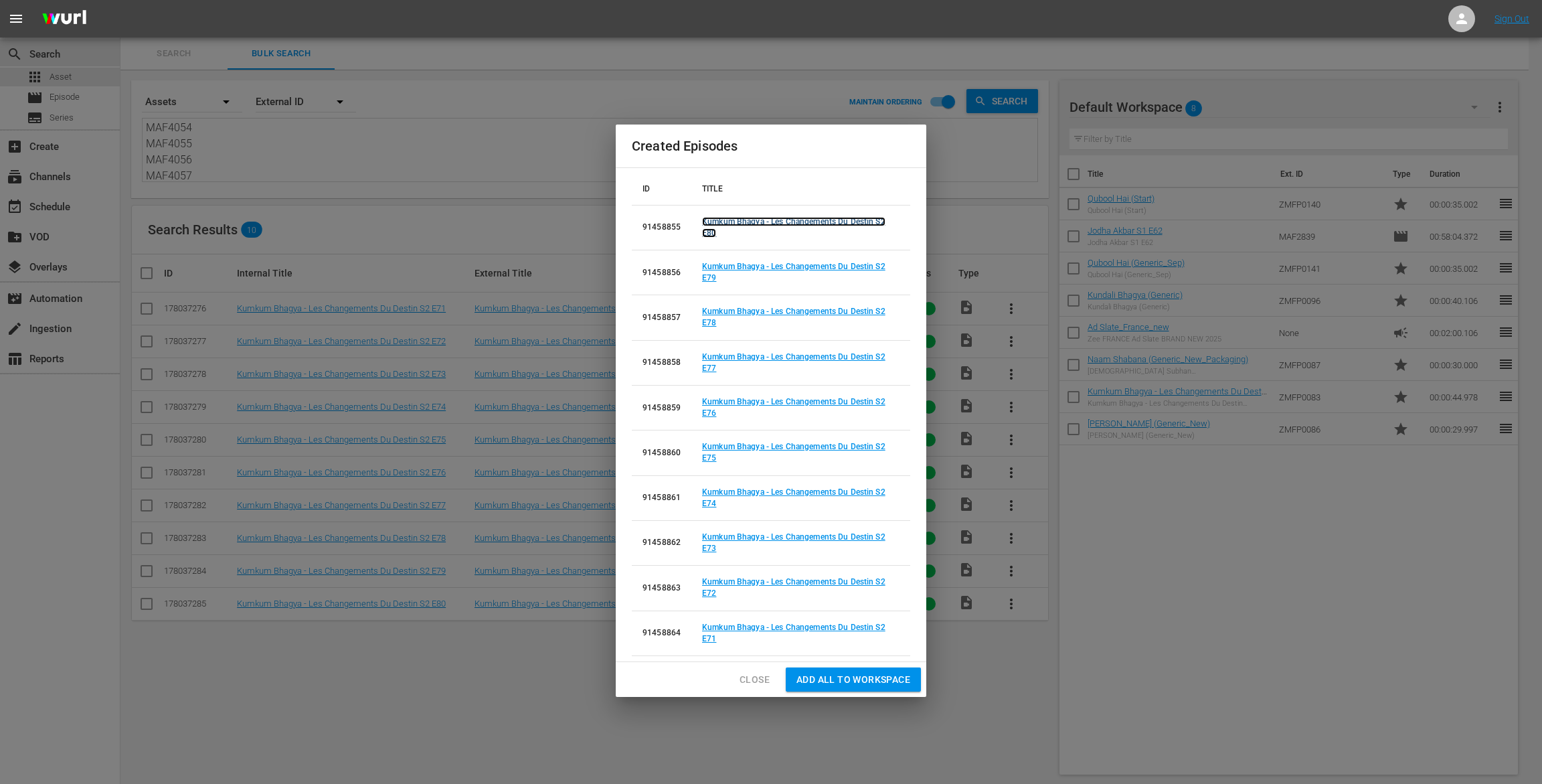
click at [707, 234] on link "Kumkum Bhagya - Les Changements Du Destin S2 E80" at bounding box center [794, 227] width 183 height 21
click at [711, 279] on link "Kumkum Bhagya - Les Changements Du Destin S2 E79" at bounding box center [794, 272] width 183 height 21
click at [707, 321] on link "Kumkum Bhagya - Les Changements Du Destin S2 E78" at bounding box center [794, 316] width 183 height 21
click at [706, 367] on link "Kumkum Bhagya - Les Changements Du Destin S2 E77" at bounding box center [794, 361] width 183 height 21
click at [709, 417] on link "Kumkum Bhagya - Les Changements Du Destin S2 E76" at bounding box center [794, 407] width 183 height 21
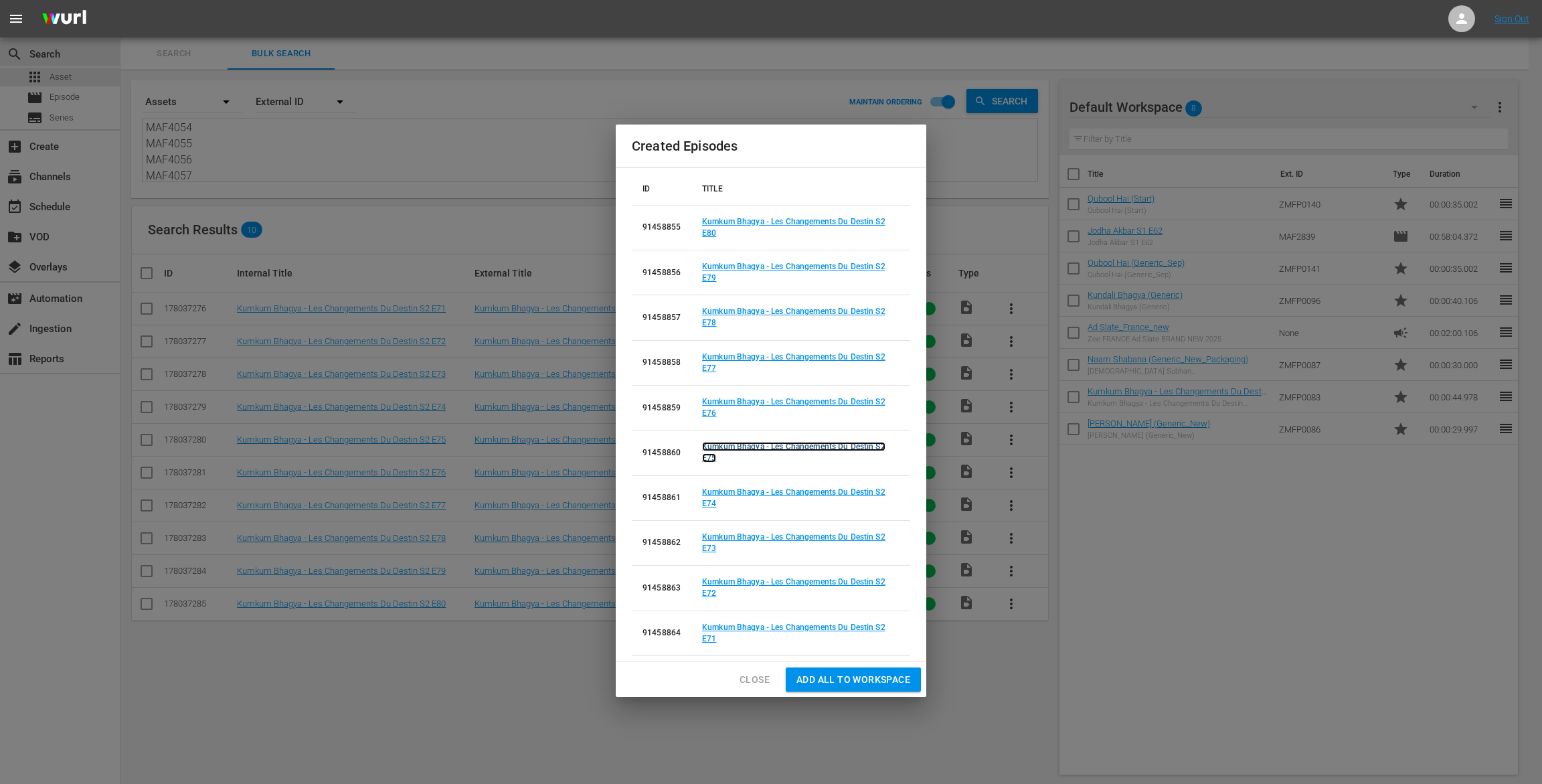
click at [705, 460] on link "Kumkum Bhagya - Les Changements Du Destin S2 E75" at bounding box center [794, 451] width 183 height 21
click at [707, 504] on link "Kumkum Bhagya - Les Changements Du Destin S2 E74" at bounding box center [794, 497] width 183 height 21
click at [709, 549] on link "Kumkum Bhagya - Les Changements Du Destin S2 E73" at bounding box center [794, 542] width 183 height 21
click at [712, 595] on link "Kumkum Bhagya - Les Changements Du Destin S2 E72" at bounding box center [794, 587] width 183 height 21
click at [705, 640] on link "Kumkum Bhagya - Les Changements Du Destin S2 E71" at bounding box center [794, 632] width 183 height 21
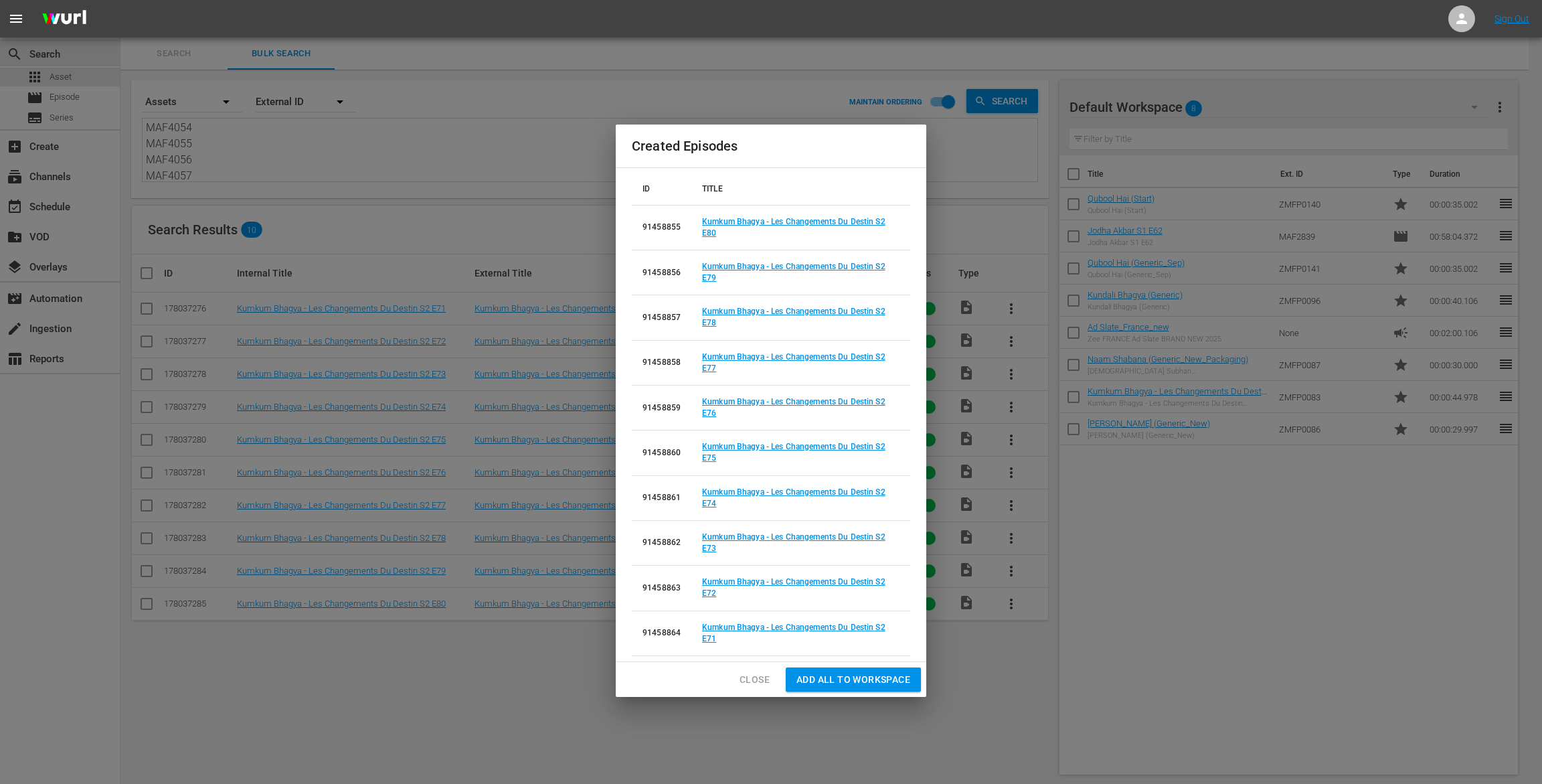
click at [755, 674] on span "Close" at bounding box center [755, 679] width 31 height 17
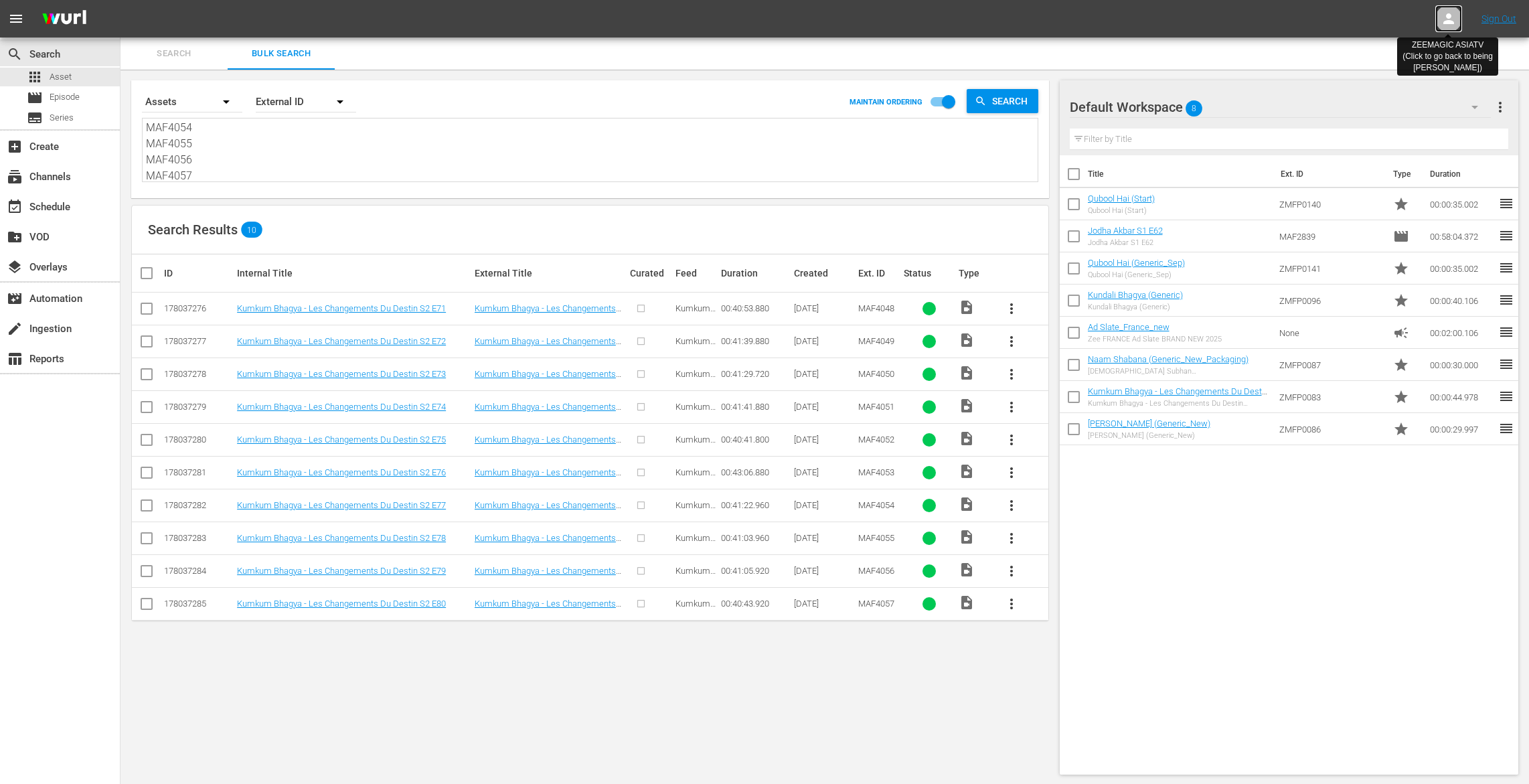
click at [1438, 23] on div at bounding box center [1448, 18] width 27 height 27
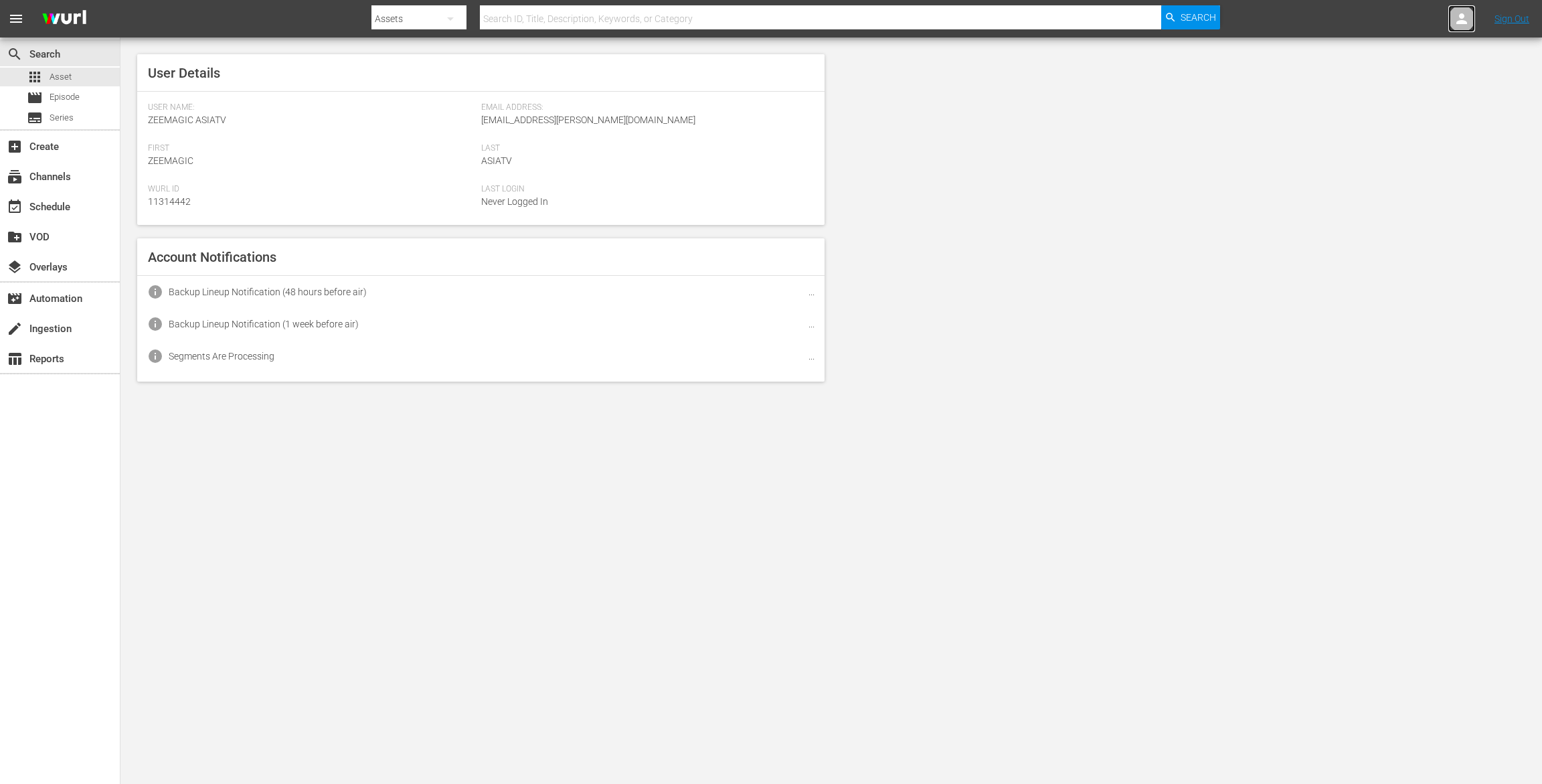
click at [1455, 32] on link at bounding box center [1461, 18] width 27 height 27
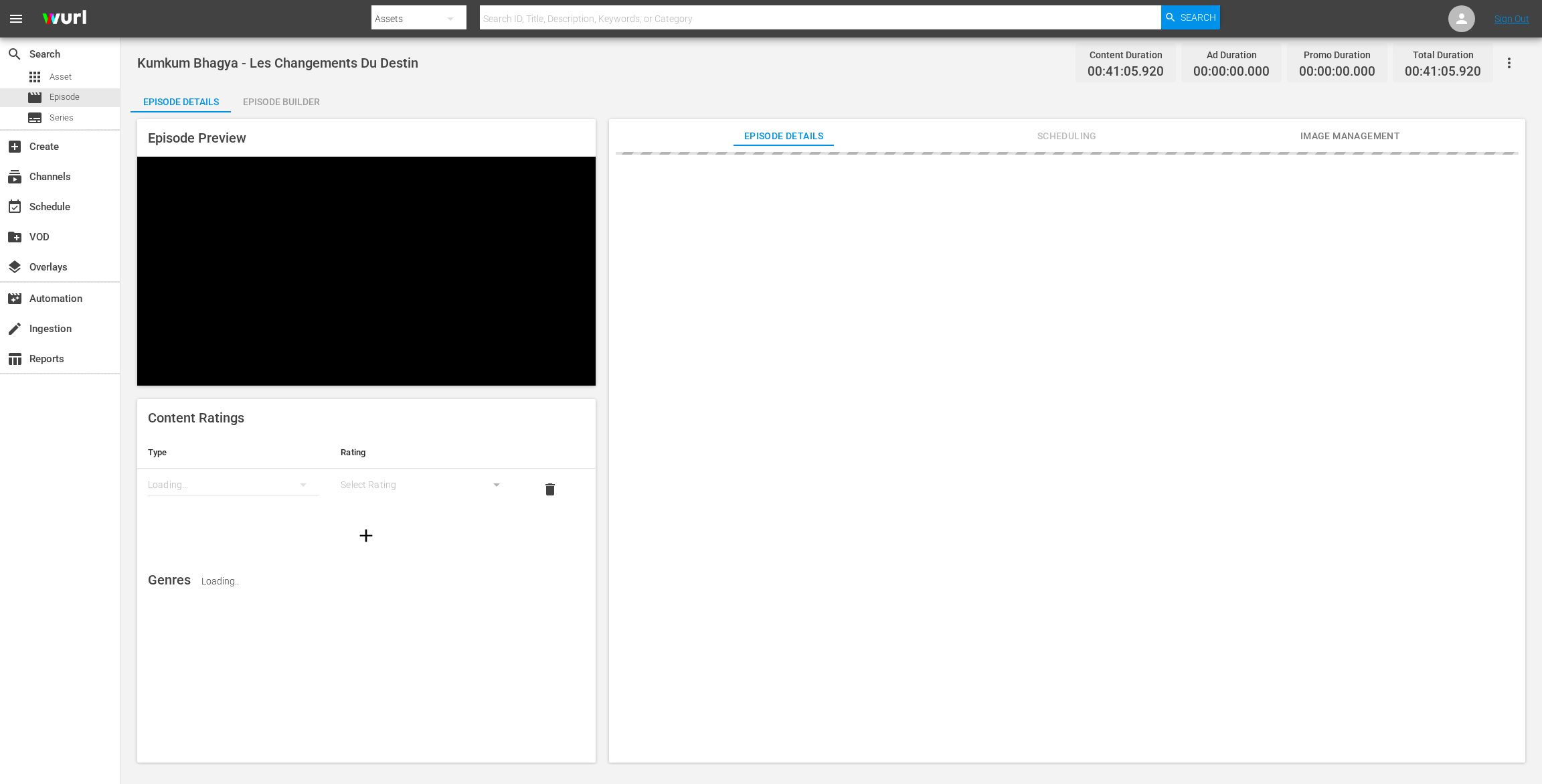
click at [303, 111] on div "Episode Builder" at bounding box center [281, 101] width 101 height 33
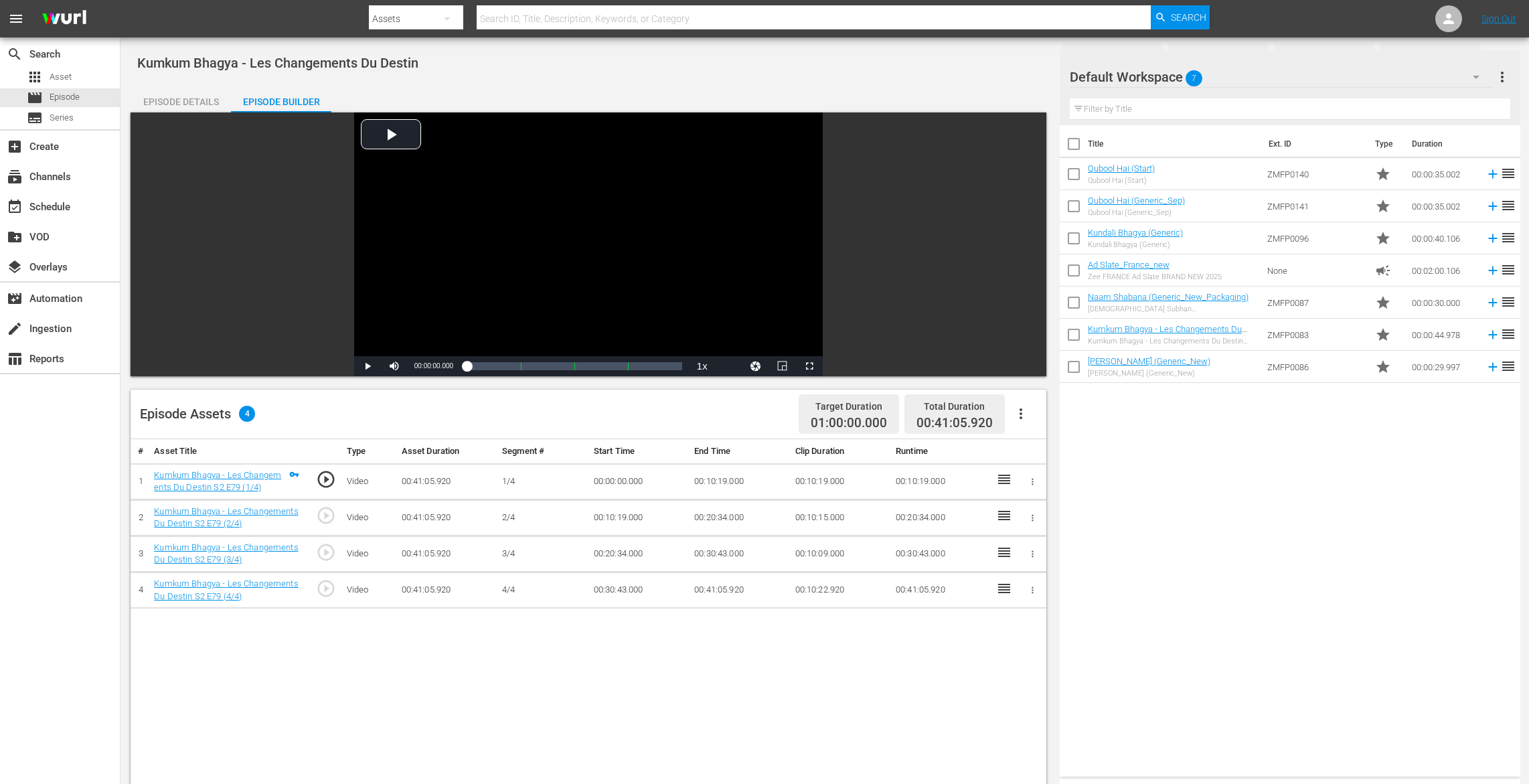
scroll to position [348, 0]
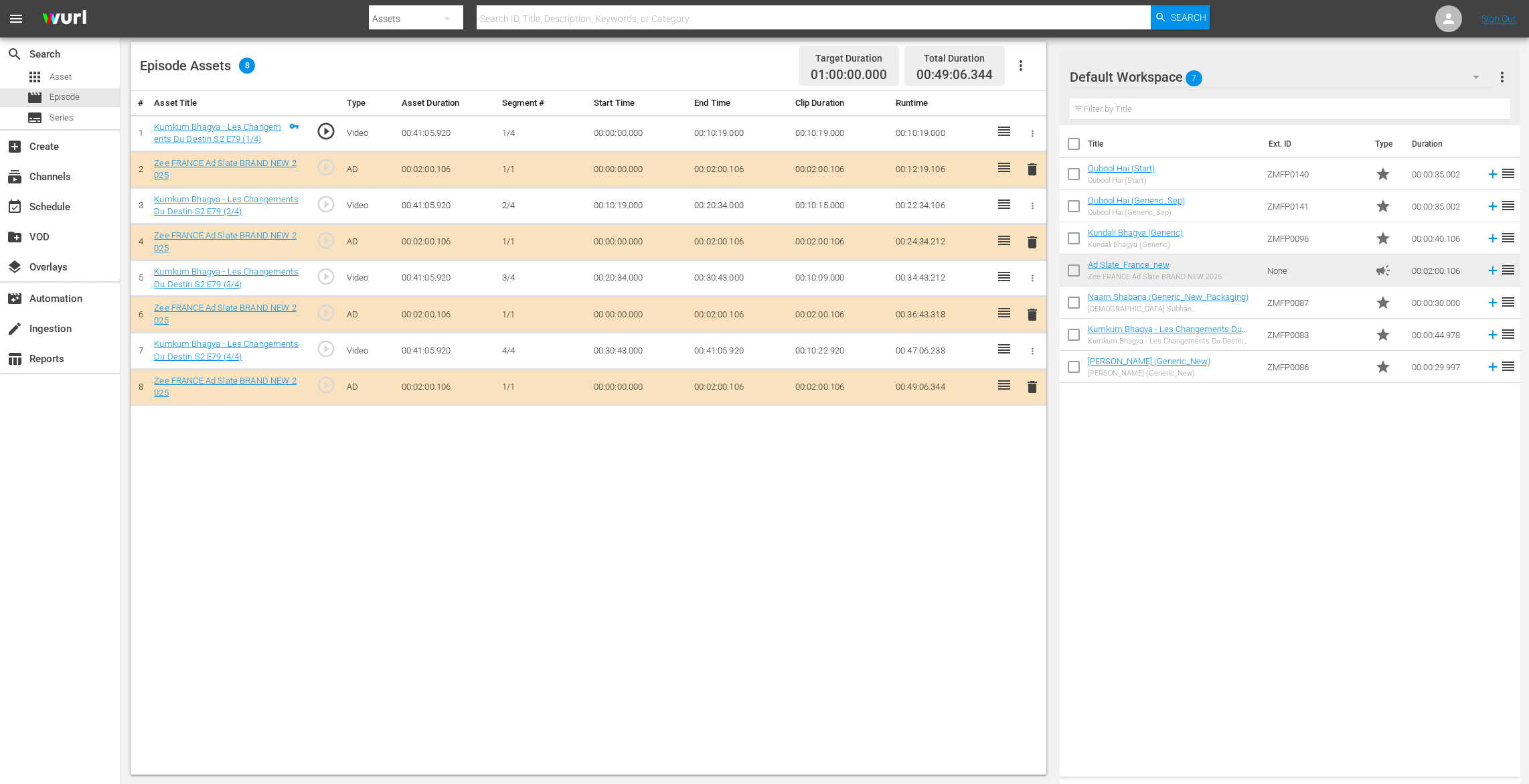
drag, startPoint x: 1100, startPoint y: 264, endPoint x: 683, endPoint y: 3, distance: 491.9
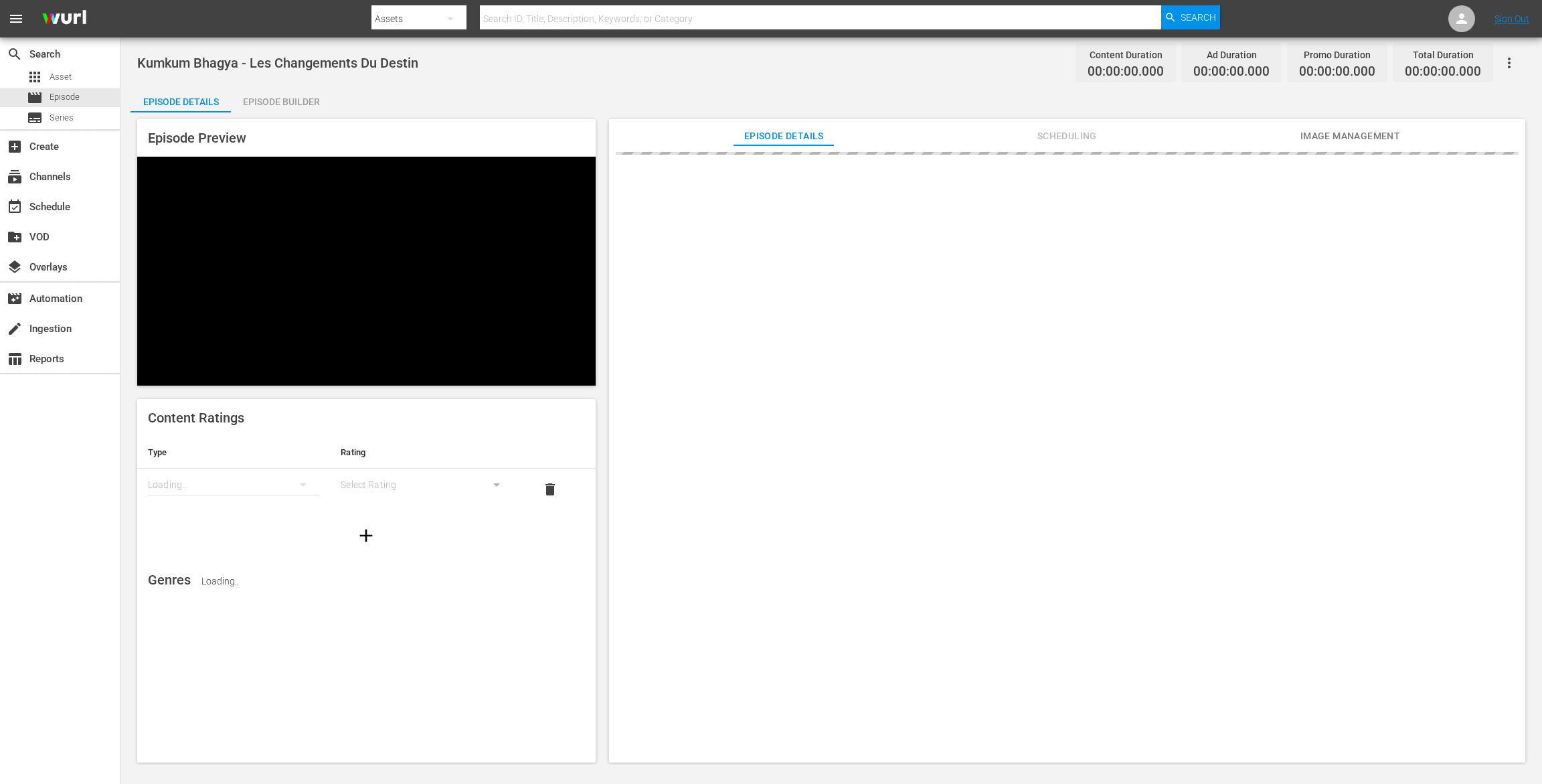
click at [271, 94] on div "Episode Builder" at bounding box center [281, 101] width 101 height 33
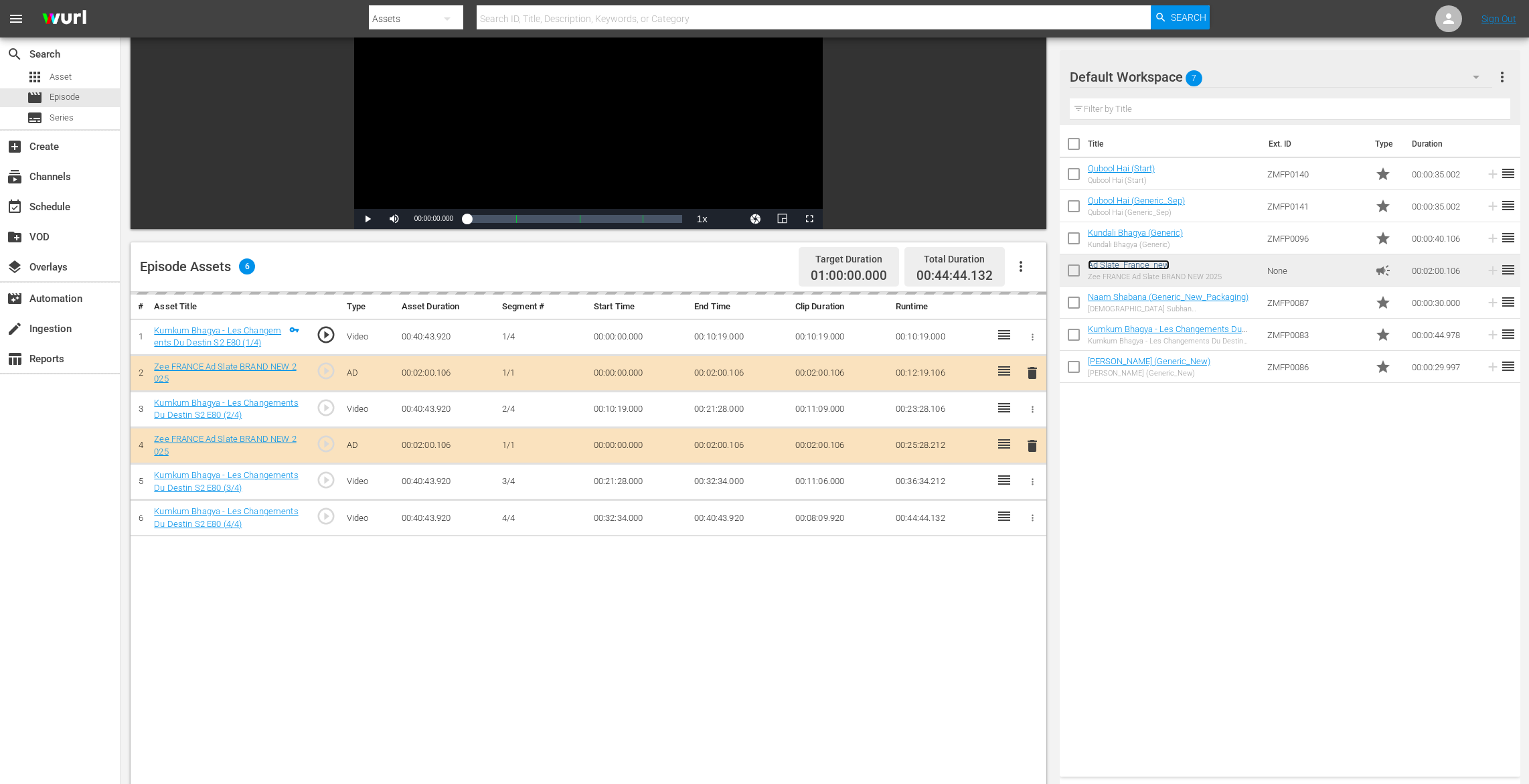
scroll to position [159, 0]
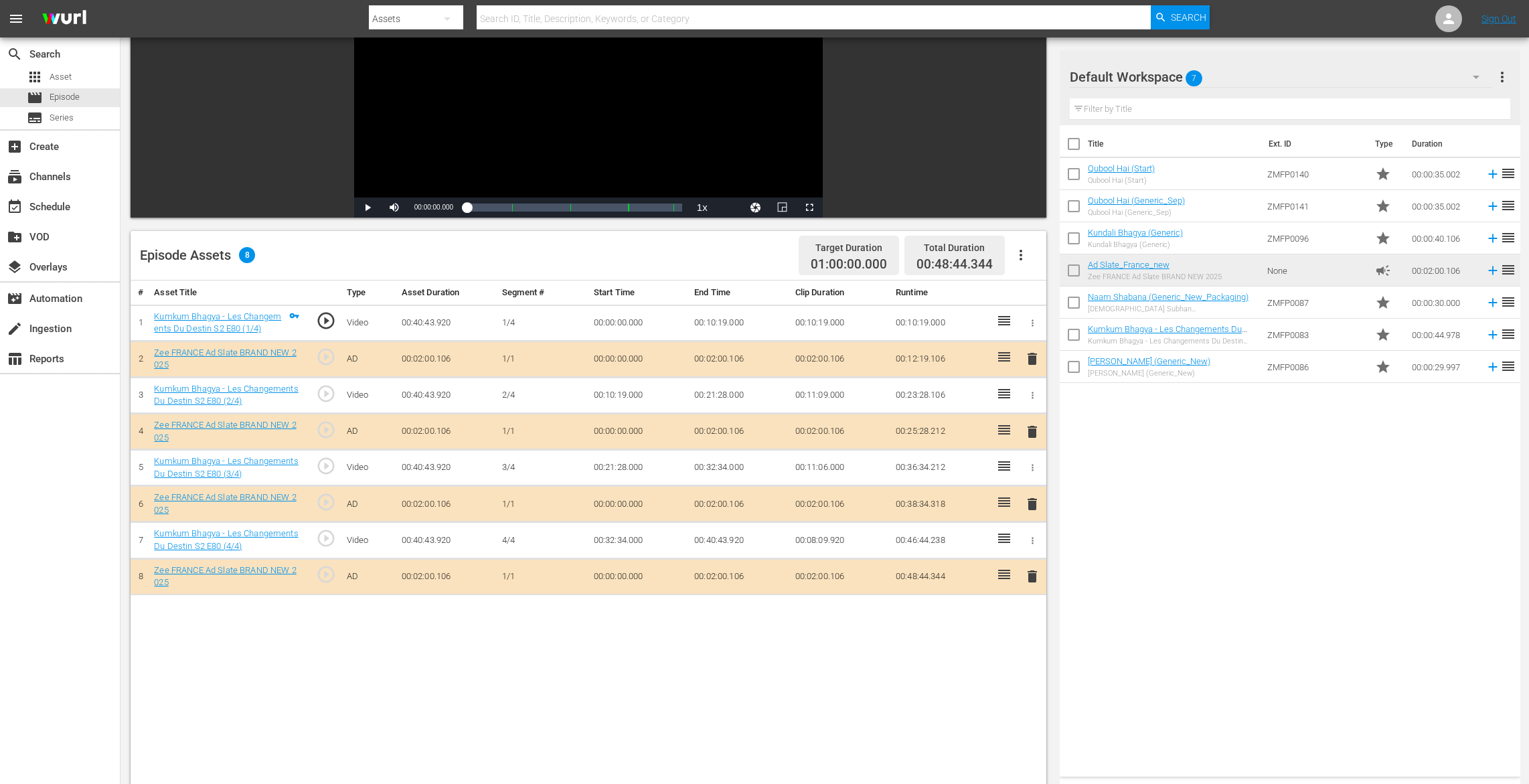
drag, startPoint x: 1104, startPoint y: 261, endPoint x: 502, endPoint y: 46, distance: 639.2
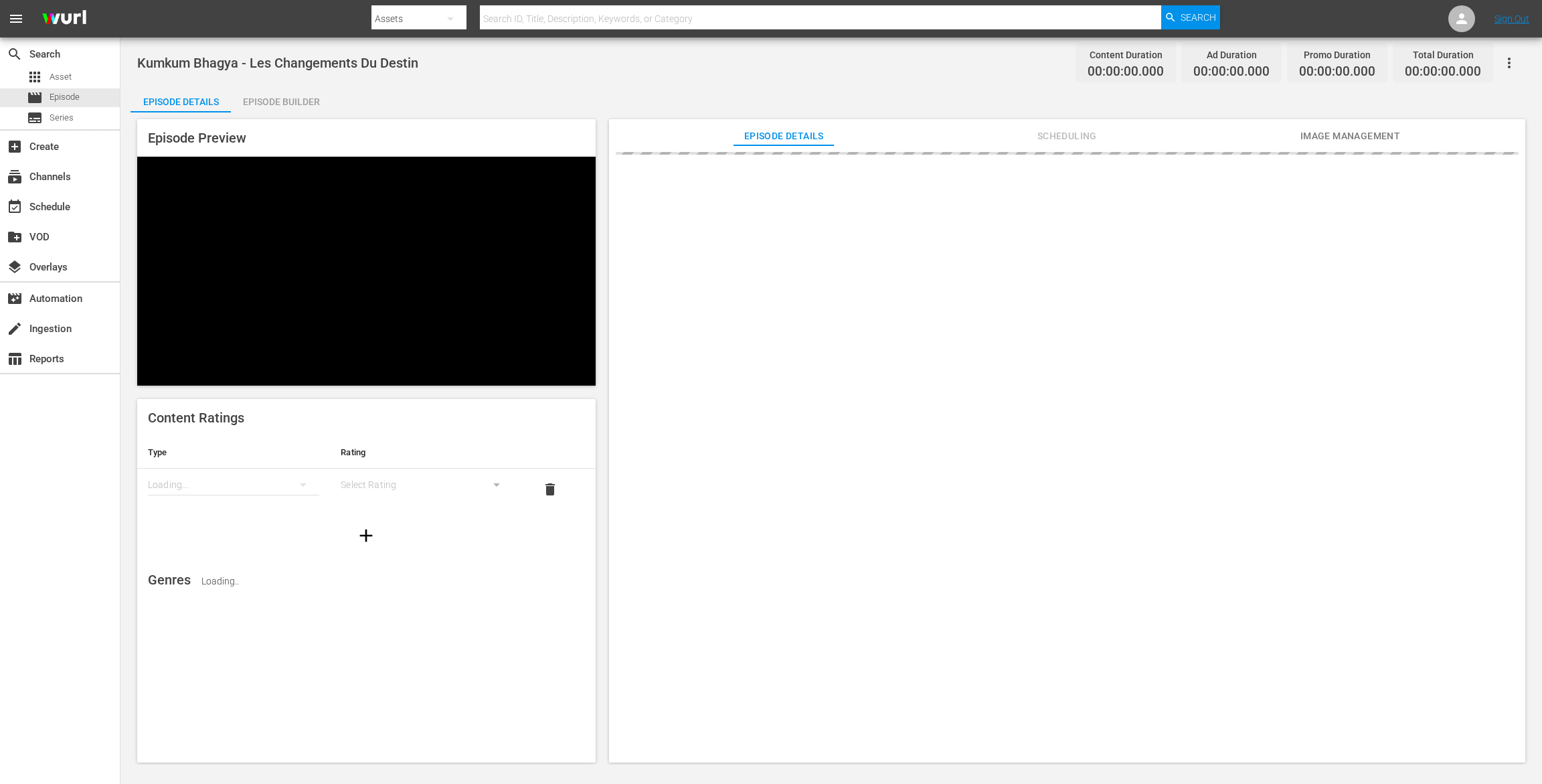
click at [290, 107] on div "Episode Builder" at bounding box center [281, 101] width 101 height 33
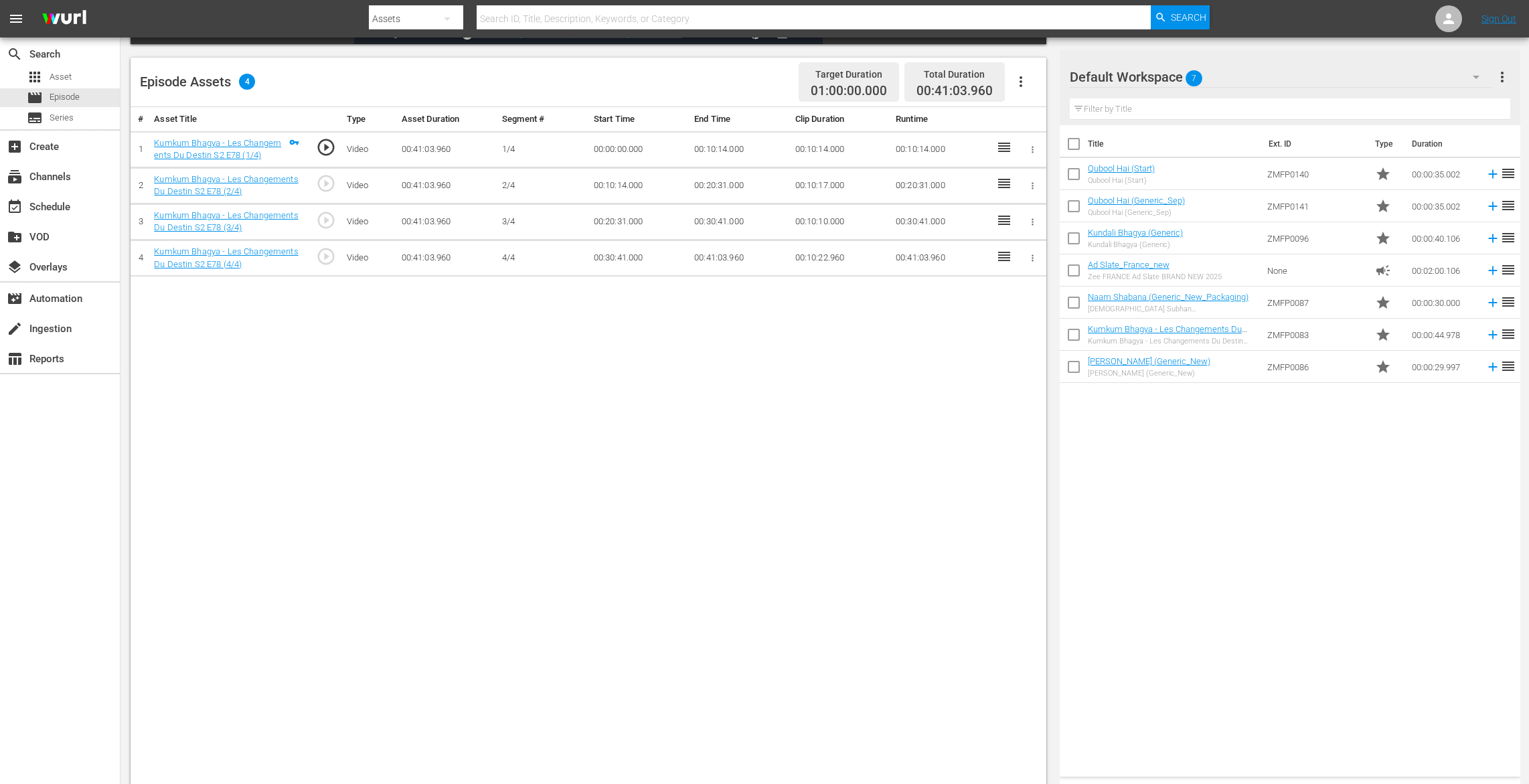
scroll to position [348, 0]
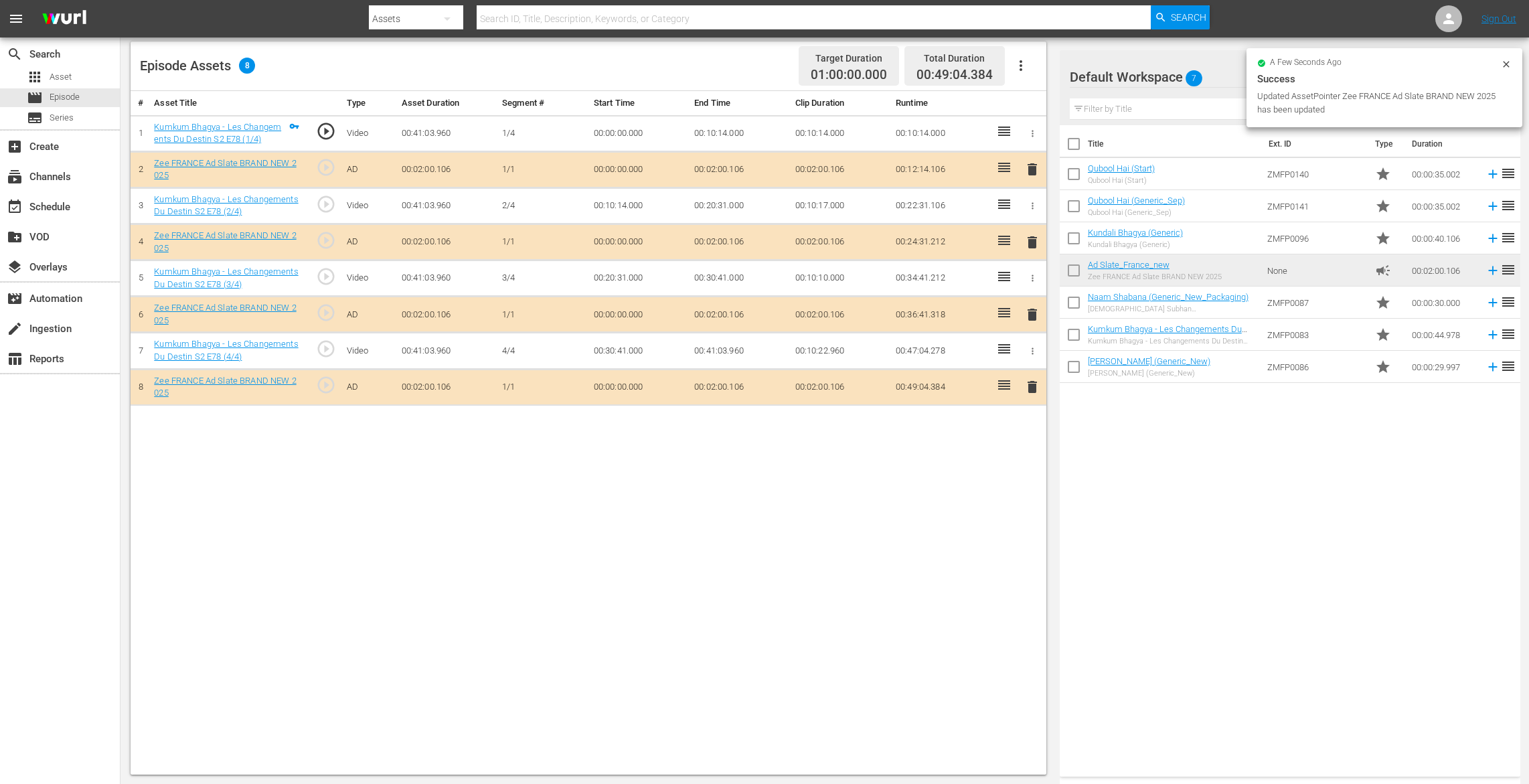
drag, startPoint x: 1101, startPoint y: 262, endPoint x: 667, endPoint y: 1, distance: 506.4
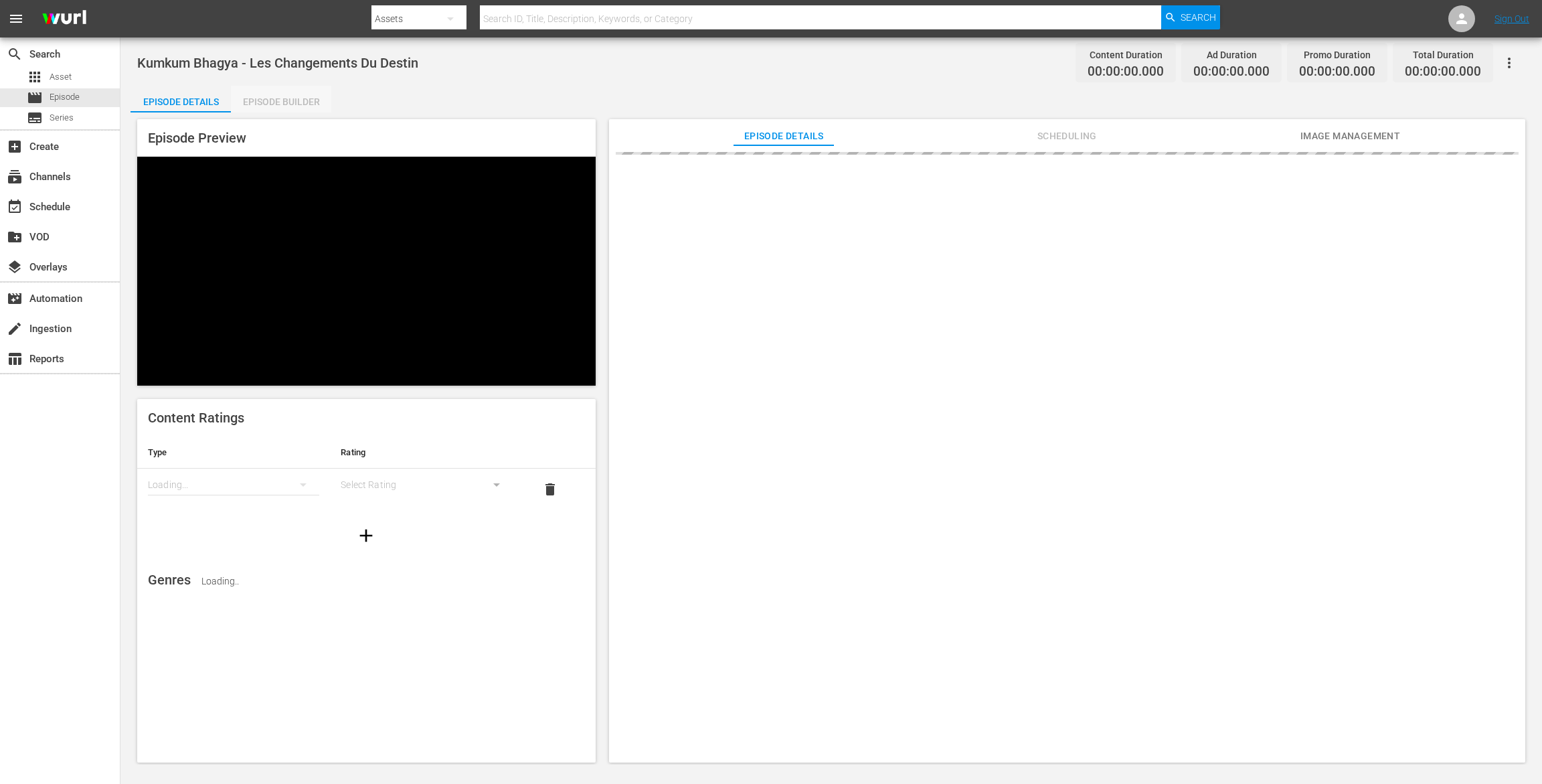
click at [308, 95] on div "Episode Builder" at bounding box center [281, 101] width 101 height 33
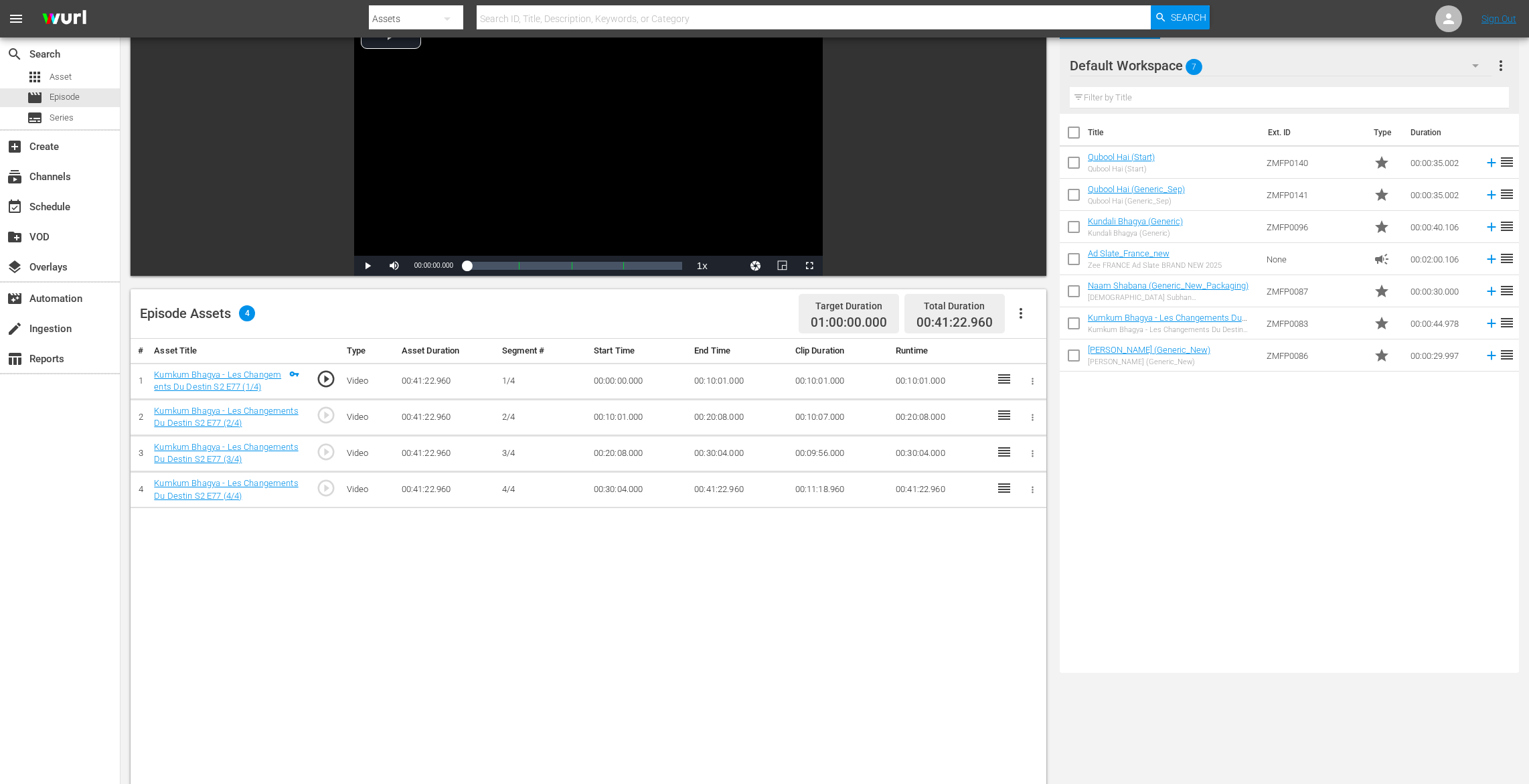
scroll to position [298, 0]
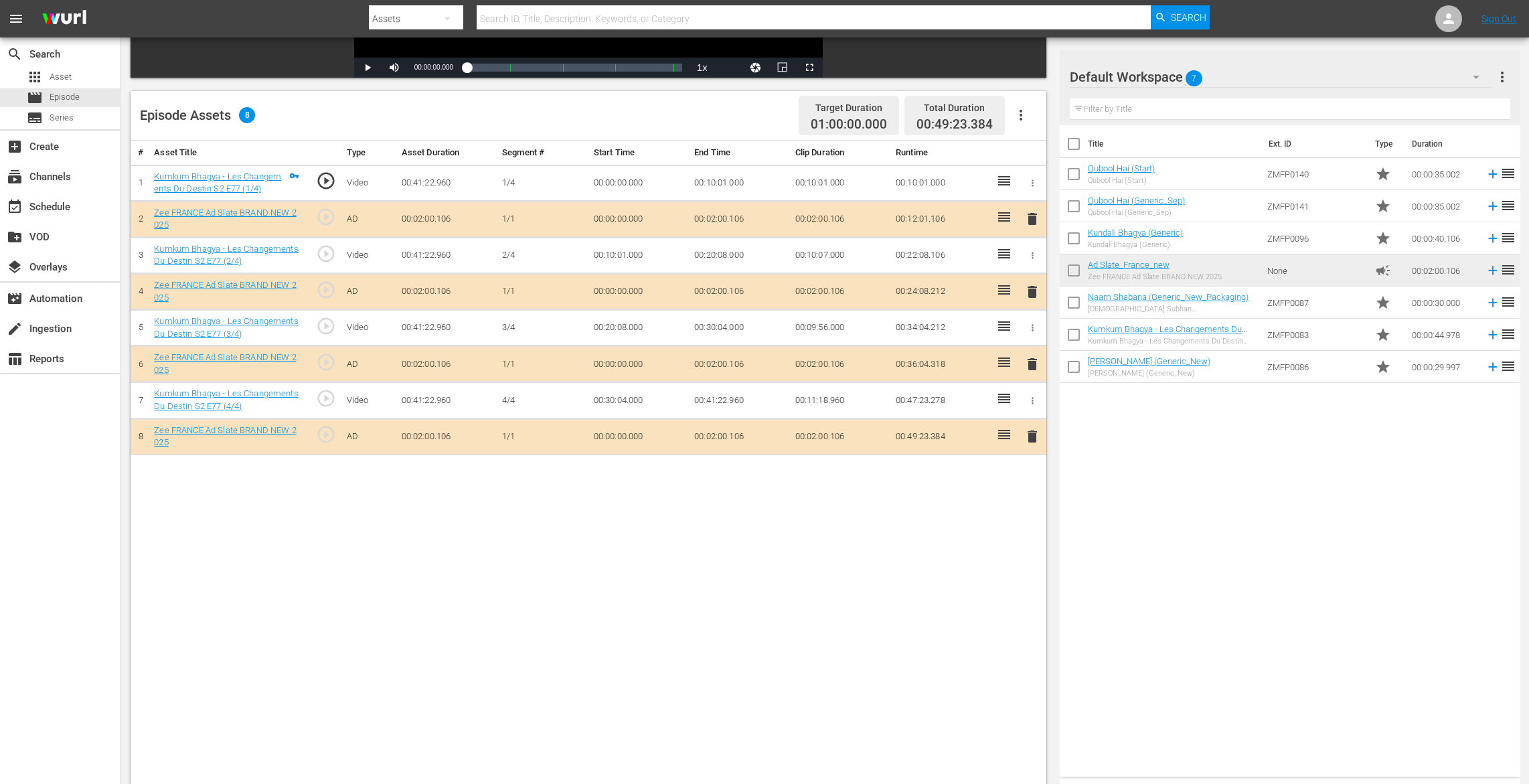
drag, startPoint x: 1105, startPoint y: 261, endPoint x: 803, endPoint y: 3, distance: 397.2
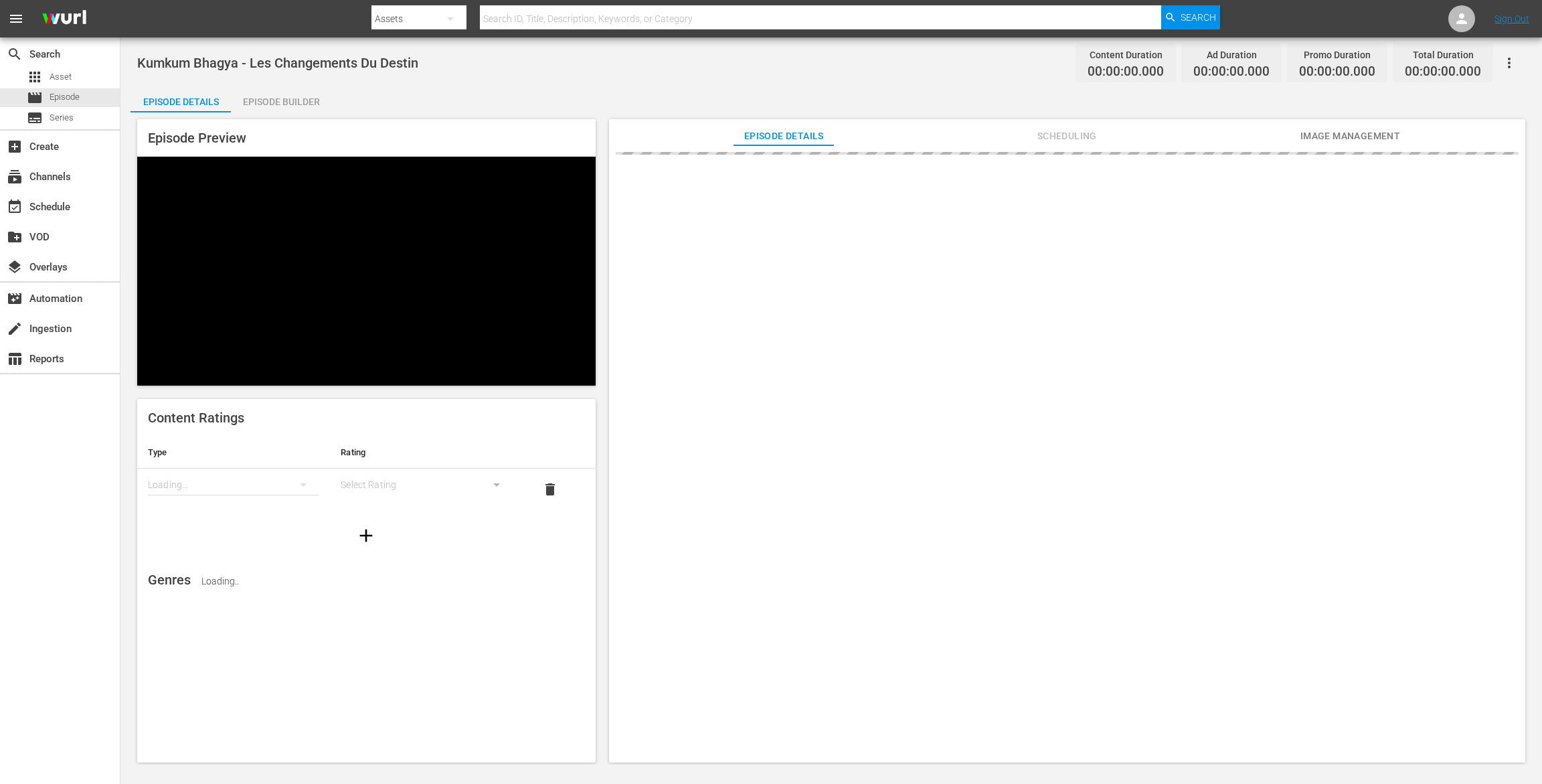
click at [283, 95] on div "Episode Builder" at bounding box center [281, 101] width 101 height 33
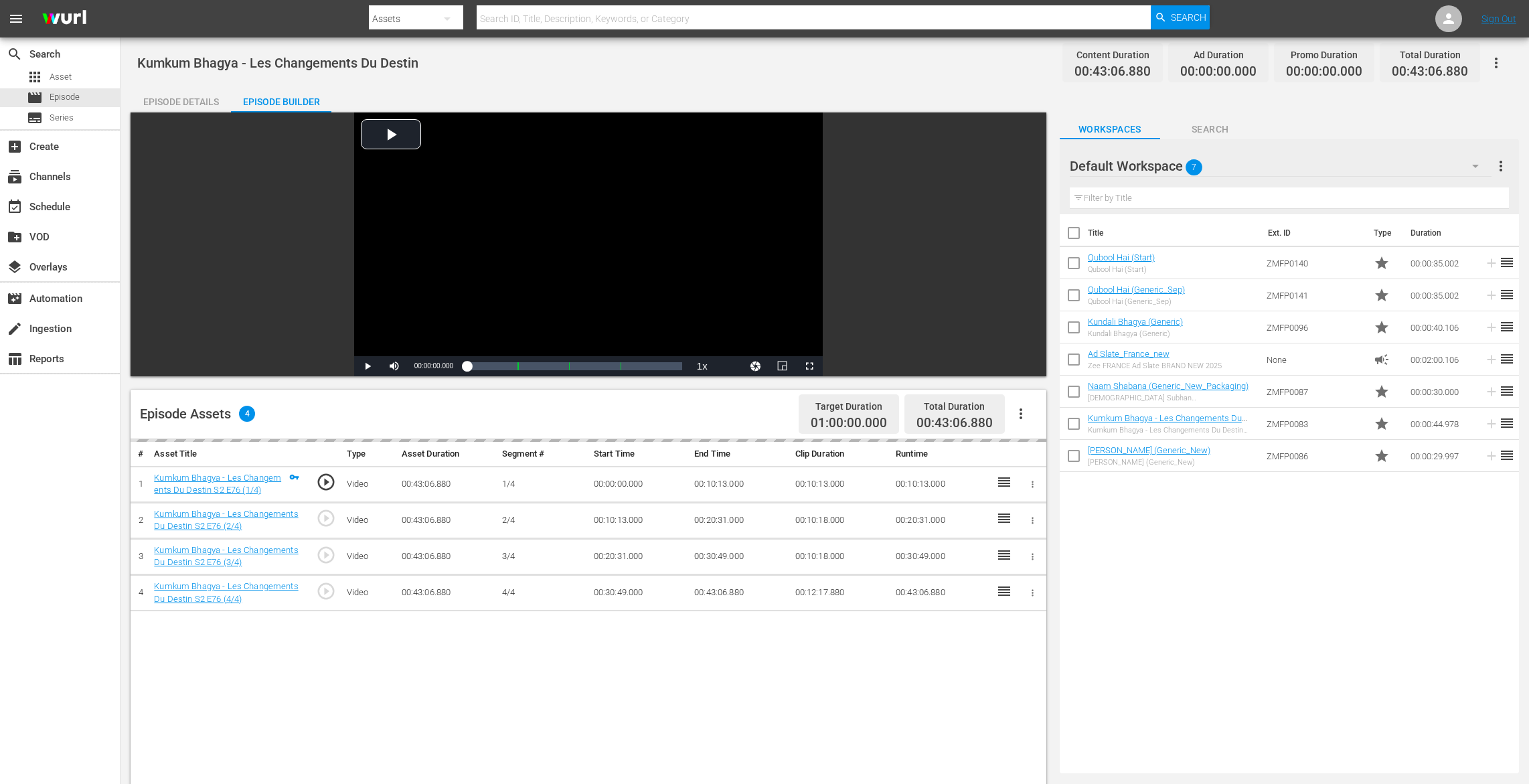
scroll to position [319, 0]
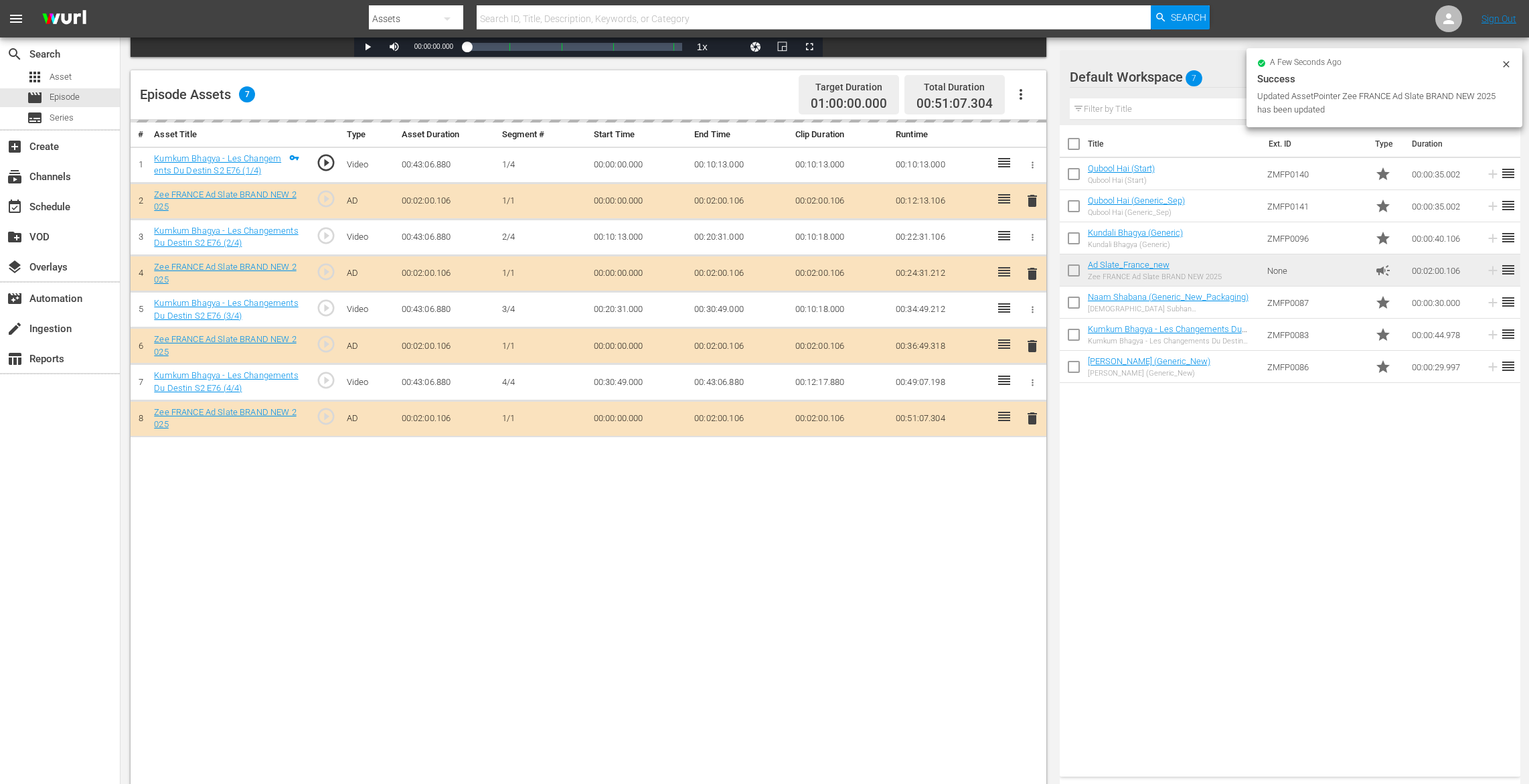
drag, startPoint x: 1108, startPoint y: 265, endPoint x: 737, endPoint y: 5, distance: 453.0
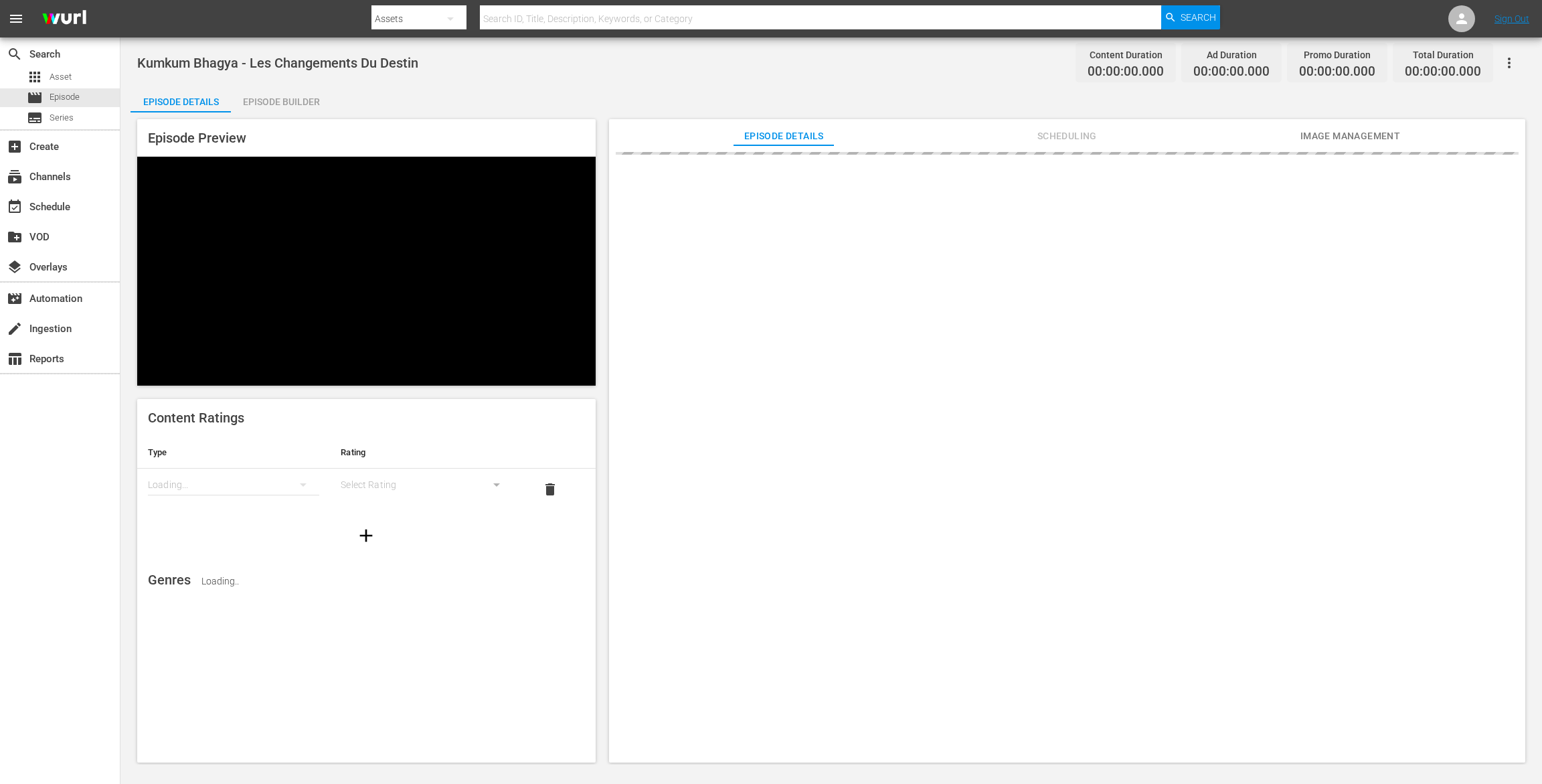
click at [292, 99] on div "Episode Builder" at bounding box center [281, 101] width 101 height 33
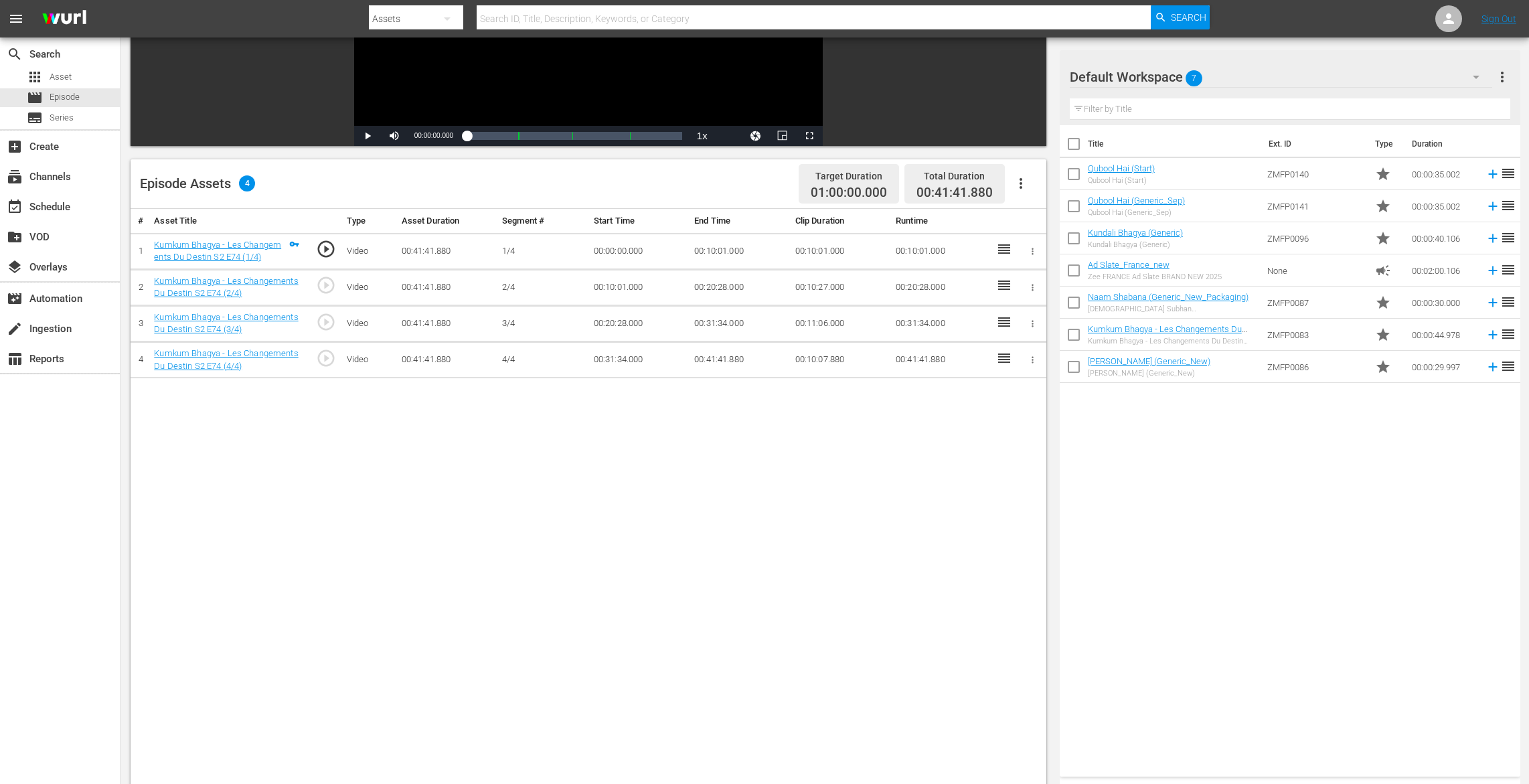
scroll to position [329, 0]
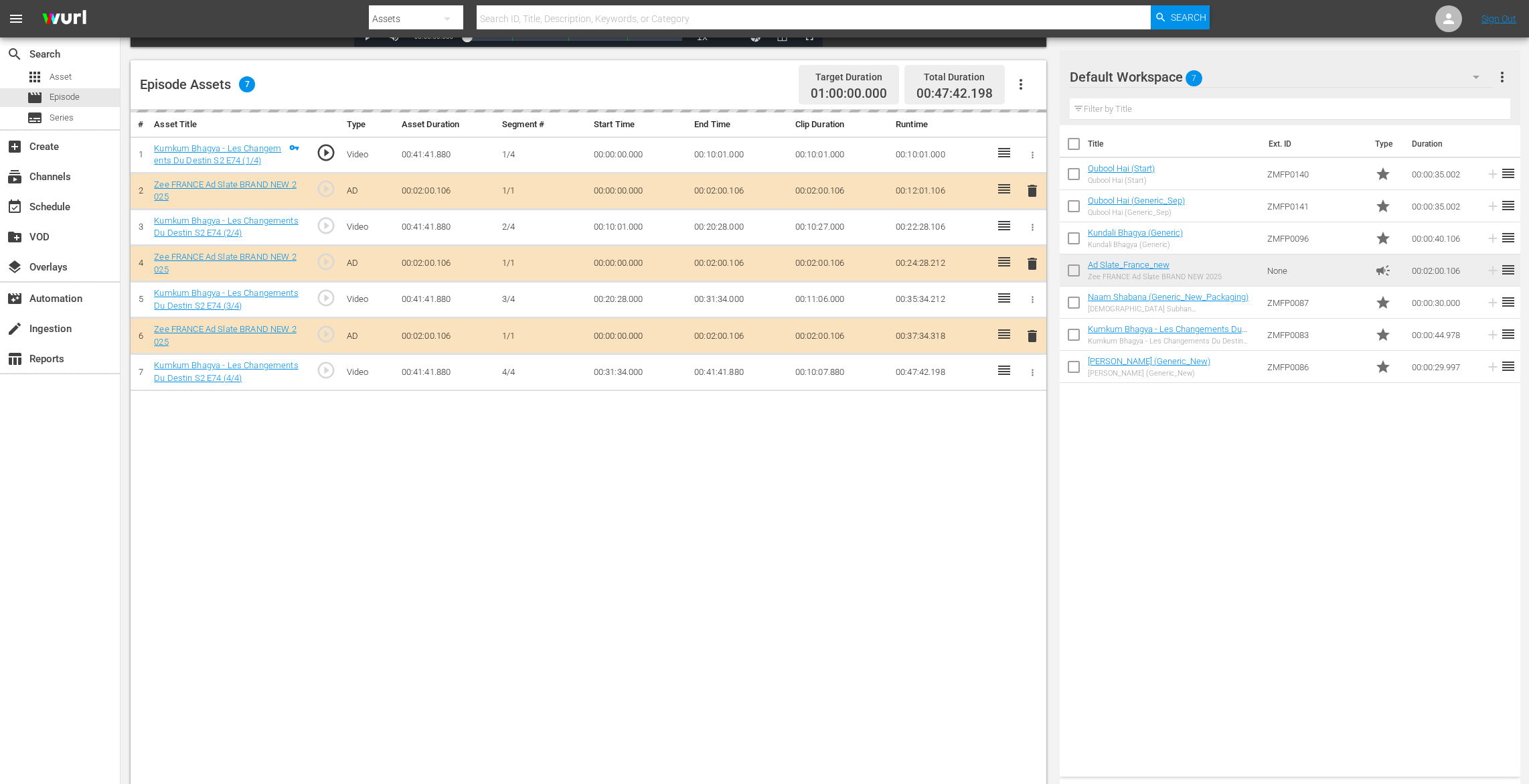
drag, startPoint x: 1112, startPoint y: 264, endPoint x: 1021, endPoint y: 10, distance: 269.8
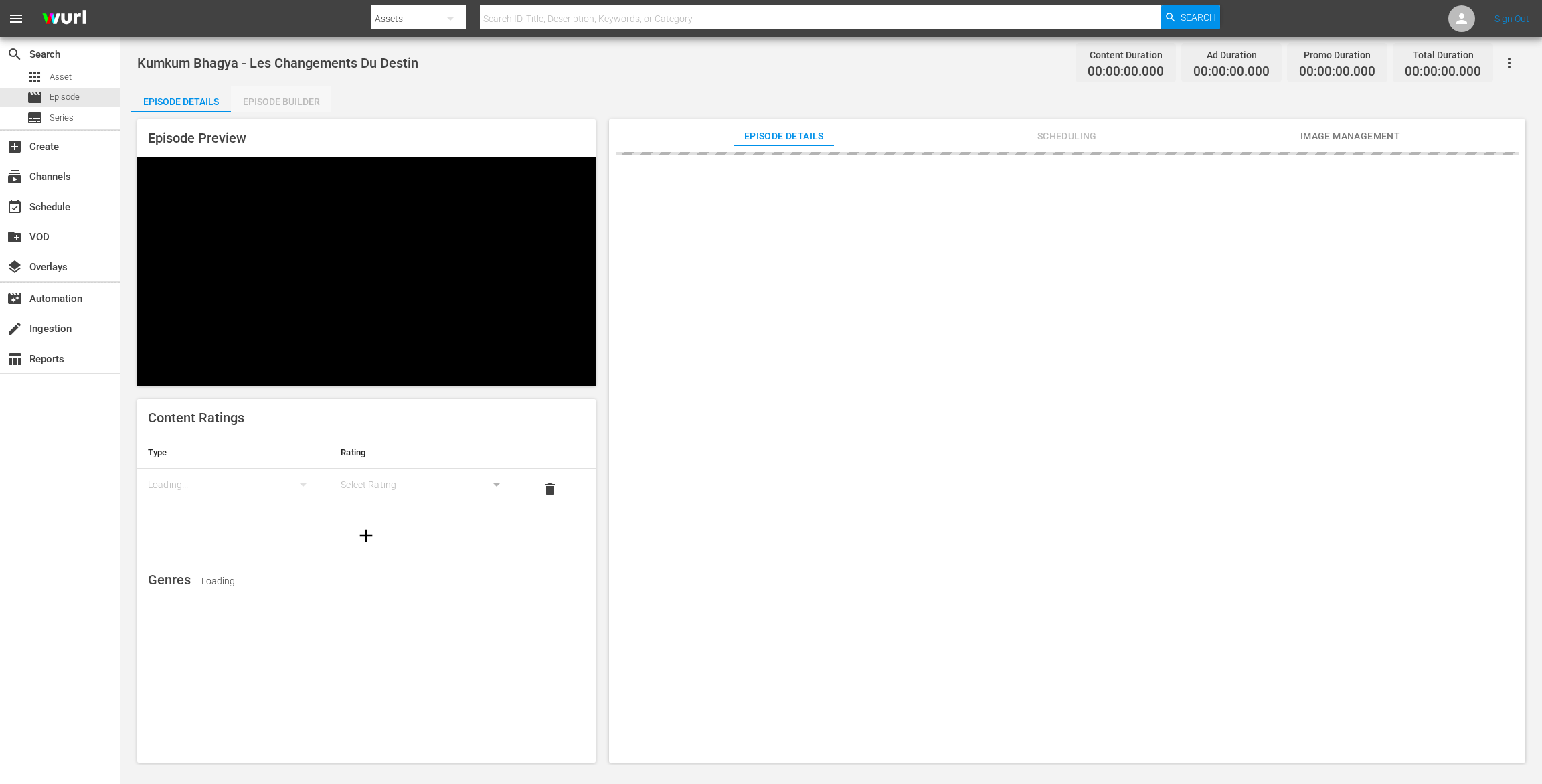
click at [296, 95] on div "Episode Builder" at bounding box center [281, 101] width 101 height 33
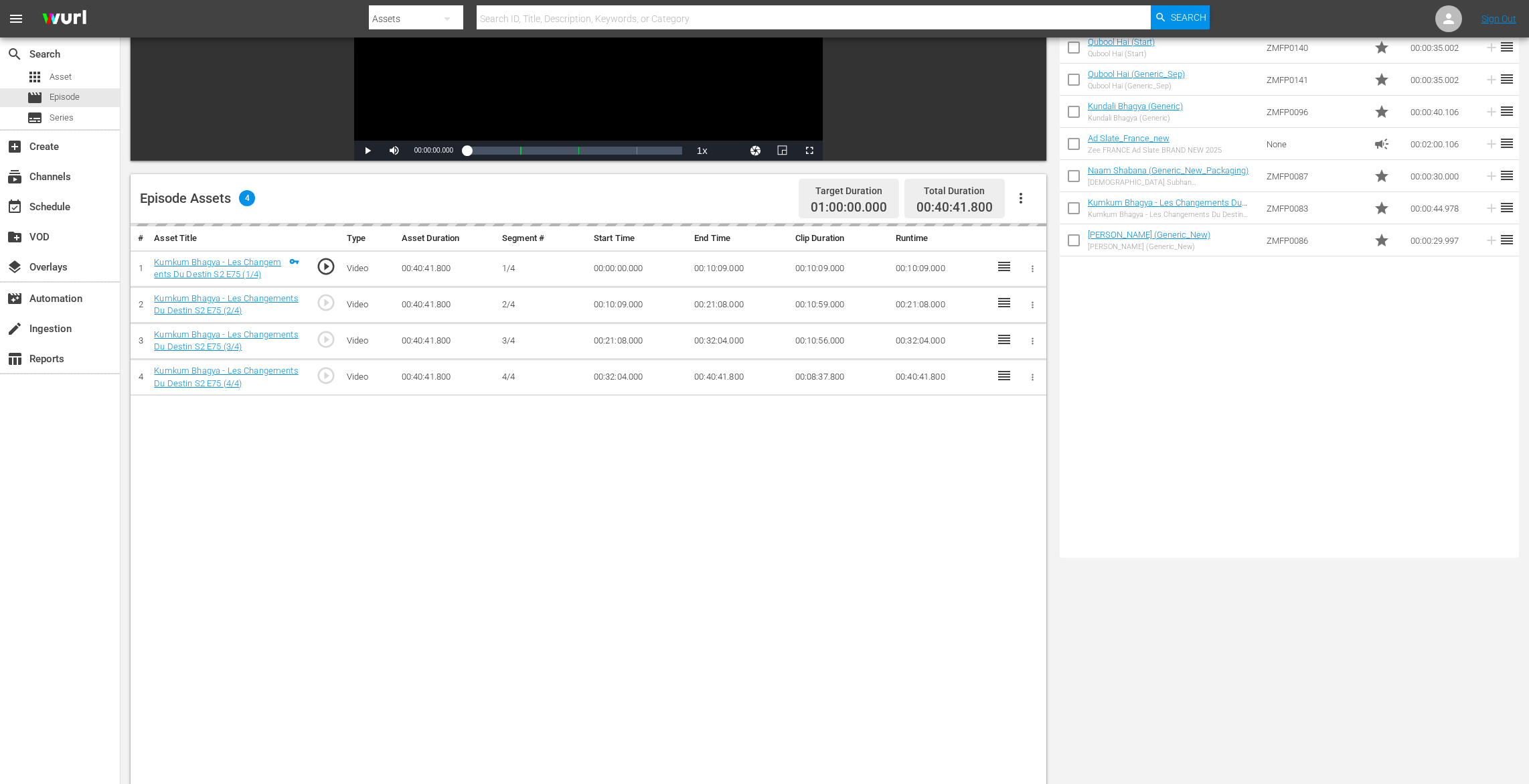
scroll to position [314, 0]
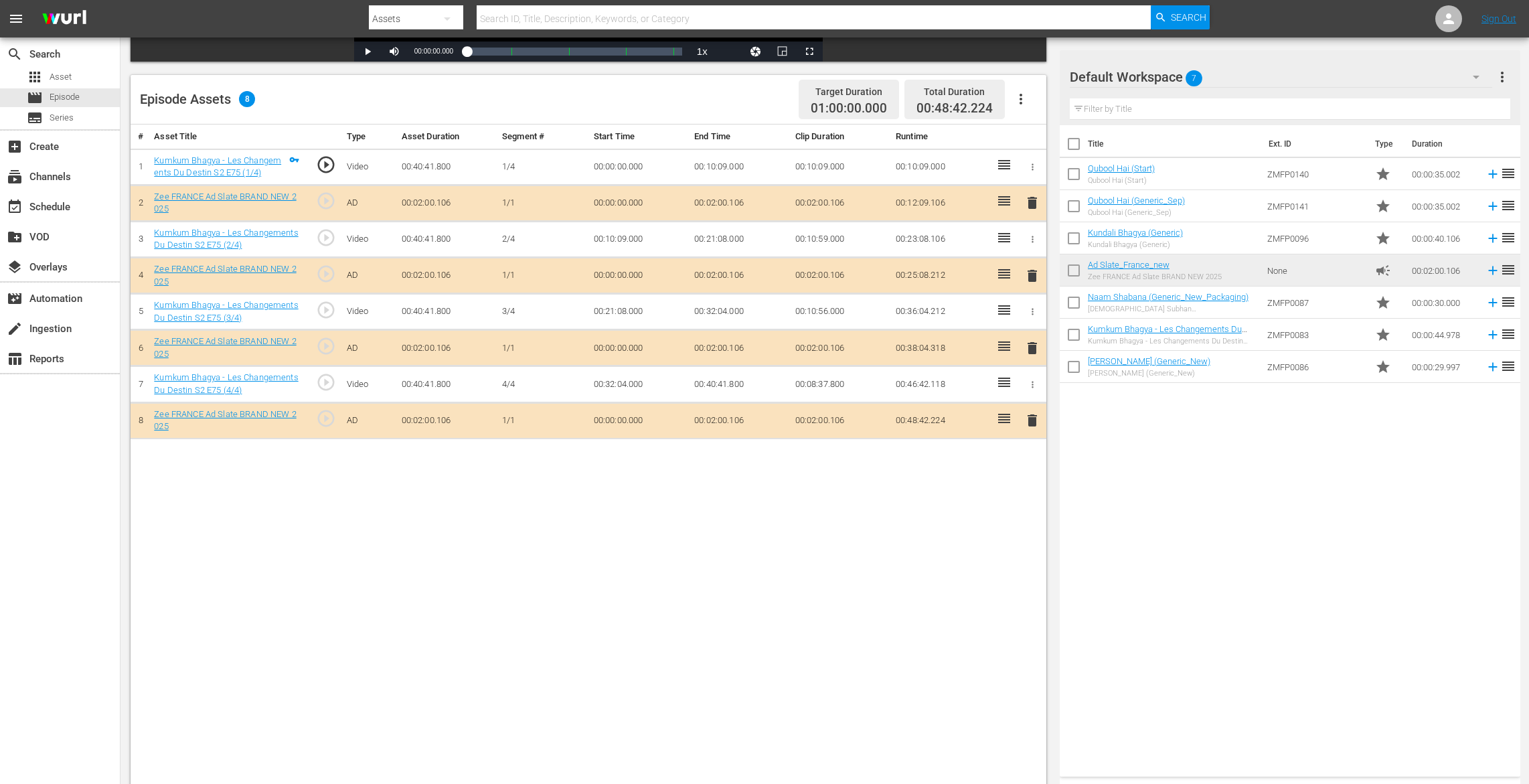
drag, startPoint x: 1105, startPoint y: 263, endPoint x: 898, endPoint y: 17, distance: 321.5
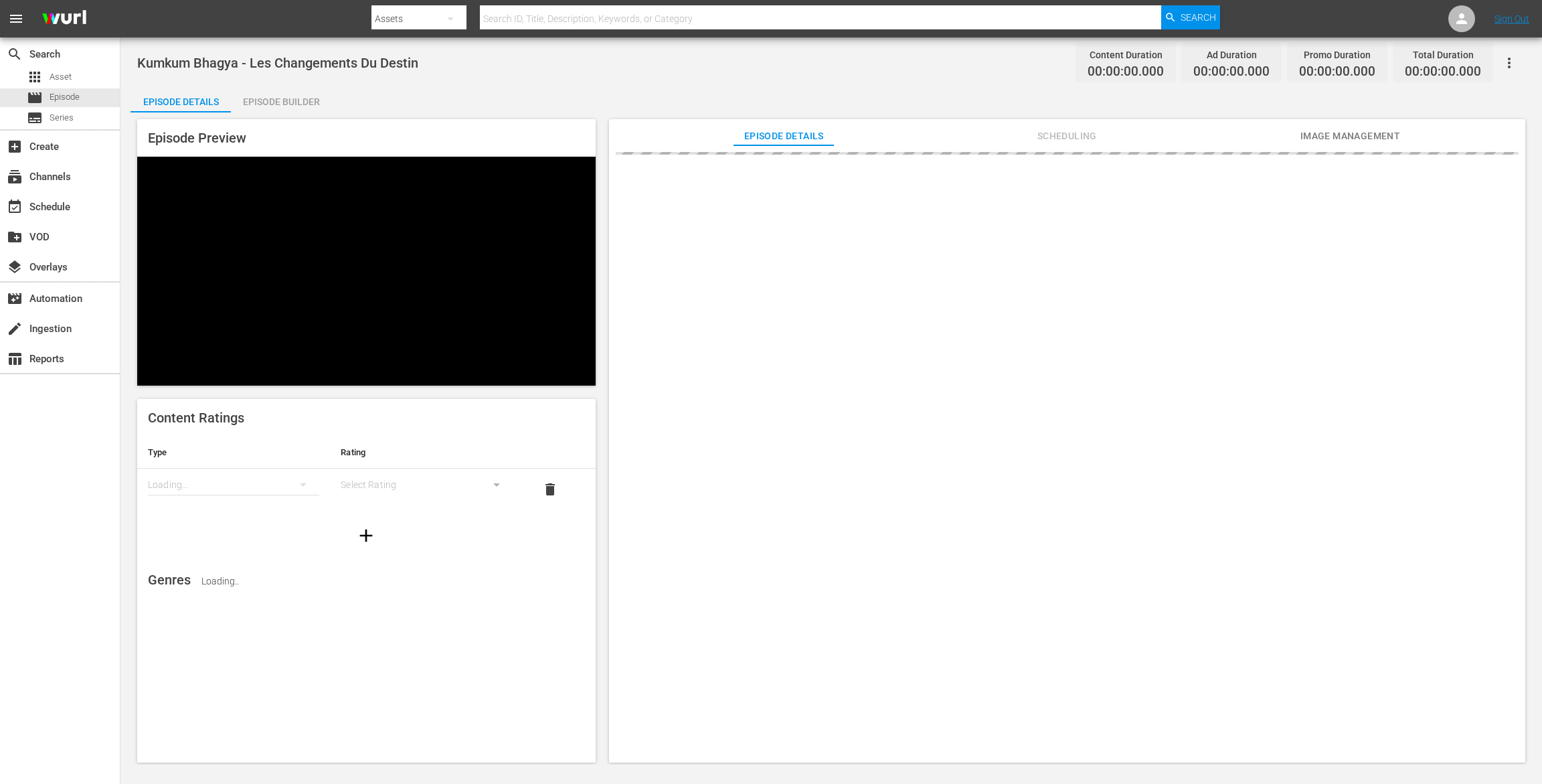
click at [294, 96] on div "Episode Builder" at bounding box center [281, 101] width 101 height 33
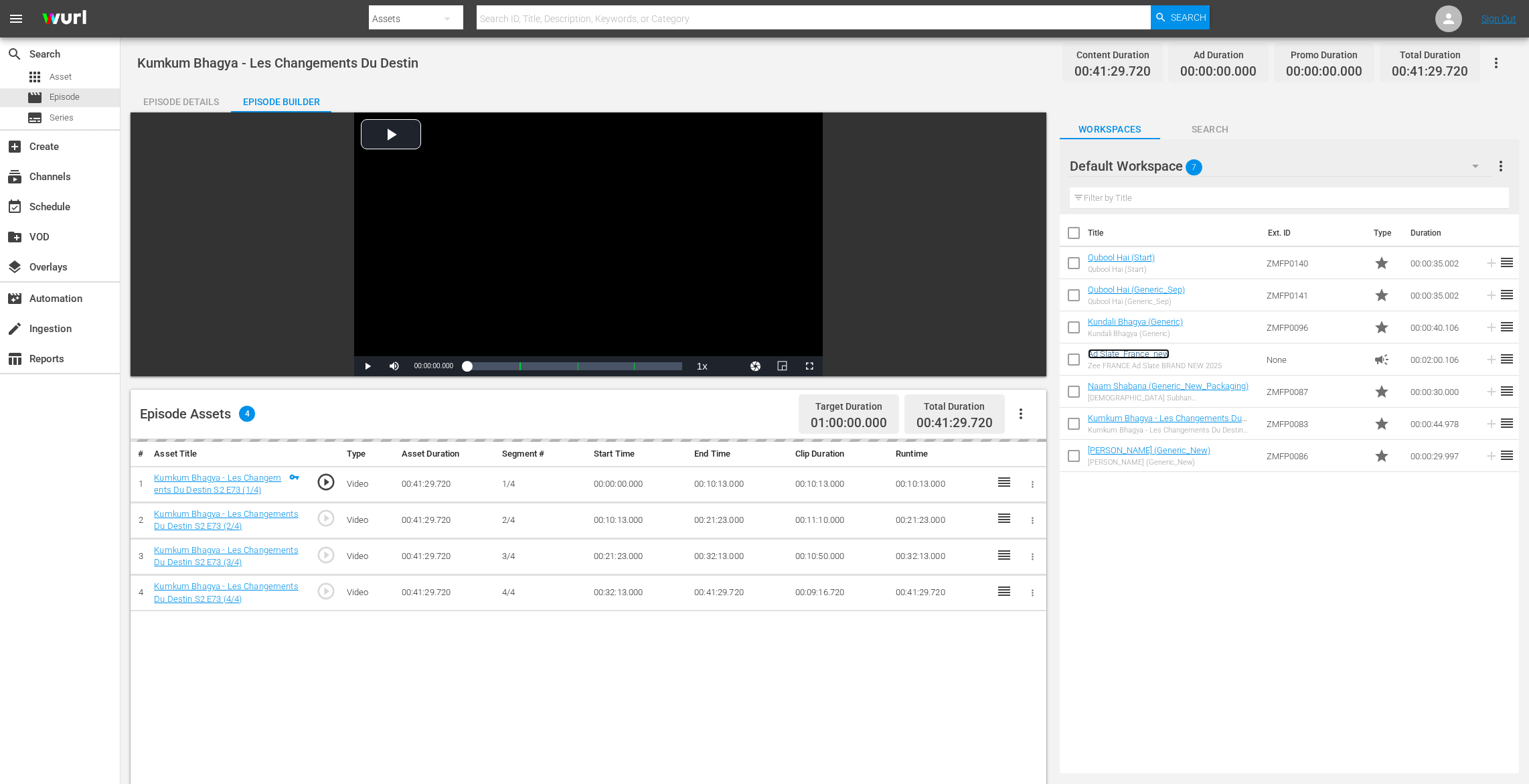
scroll to position [294, 0]
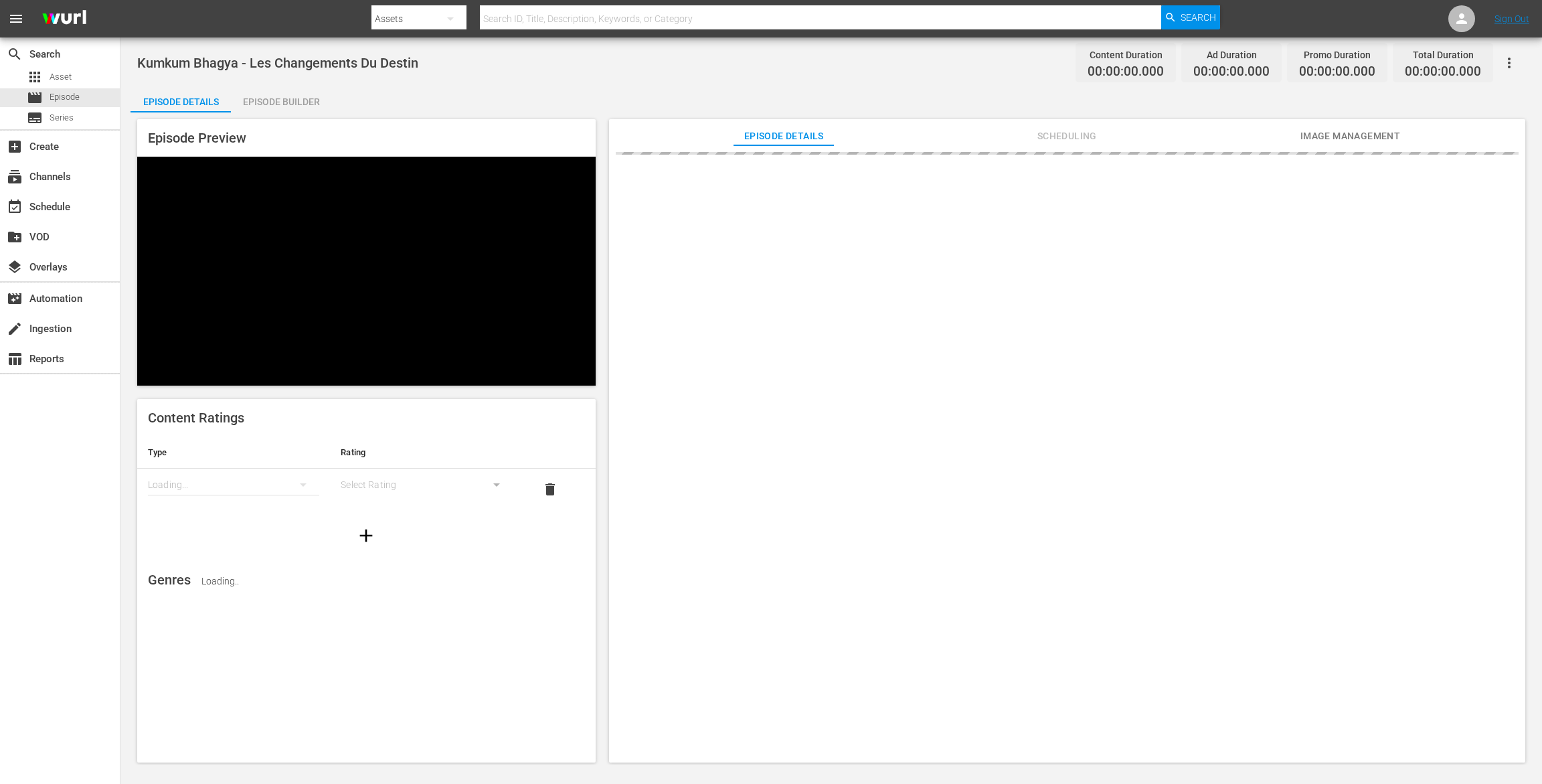
click at [277, 100] on div "Episode Builder" at bounding box center [281, 101] width 101 height 33
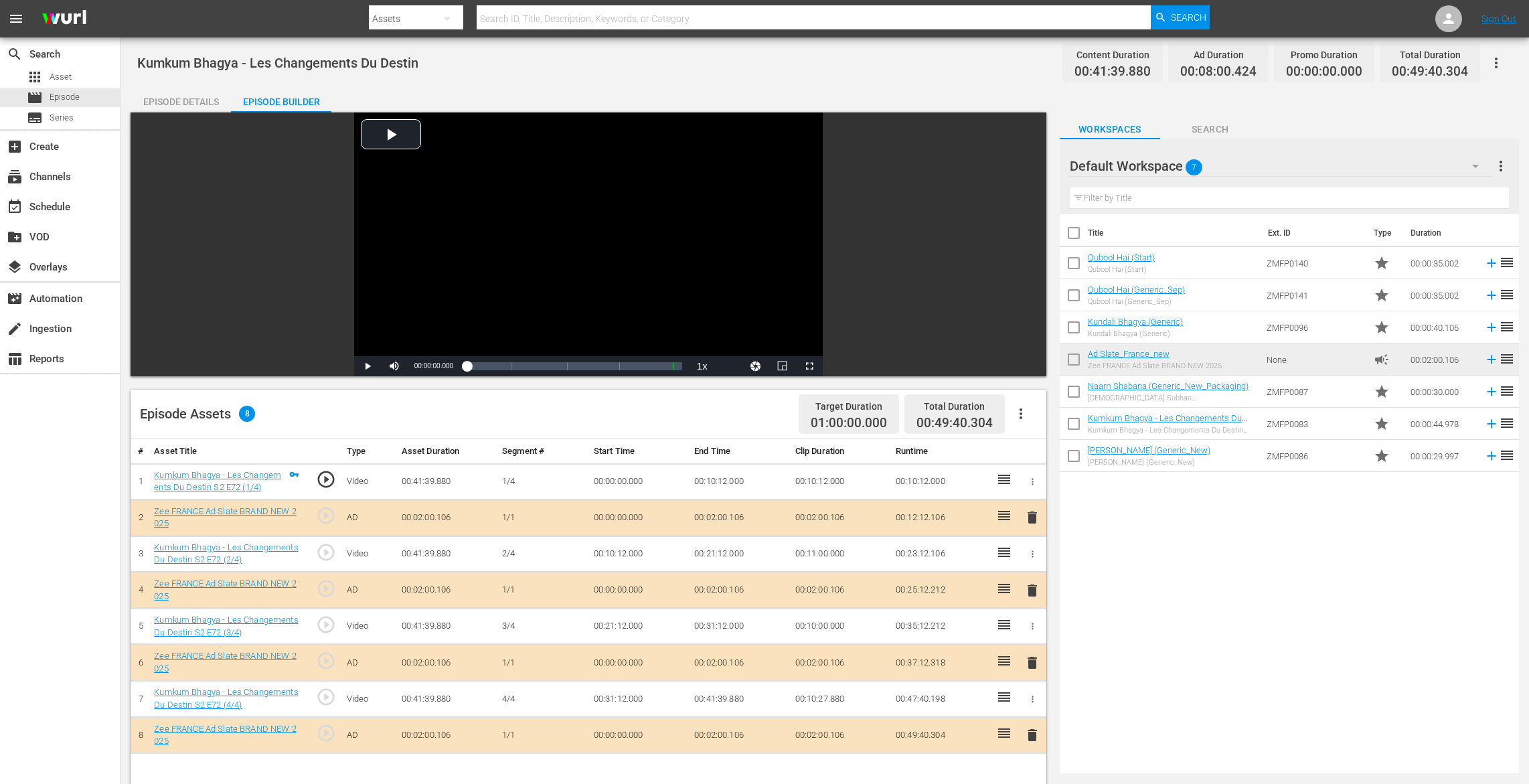
drag, startPoint x: 1109, startPoint y: 355, endPoint x: 924, endPoint y: 13, distance: 388.8
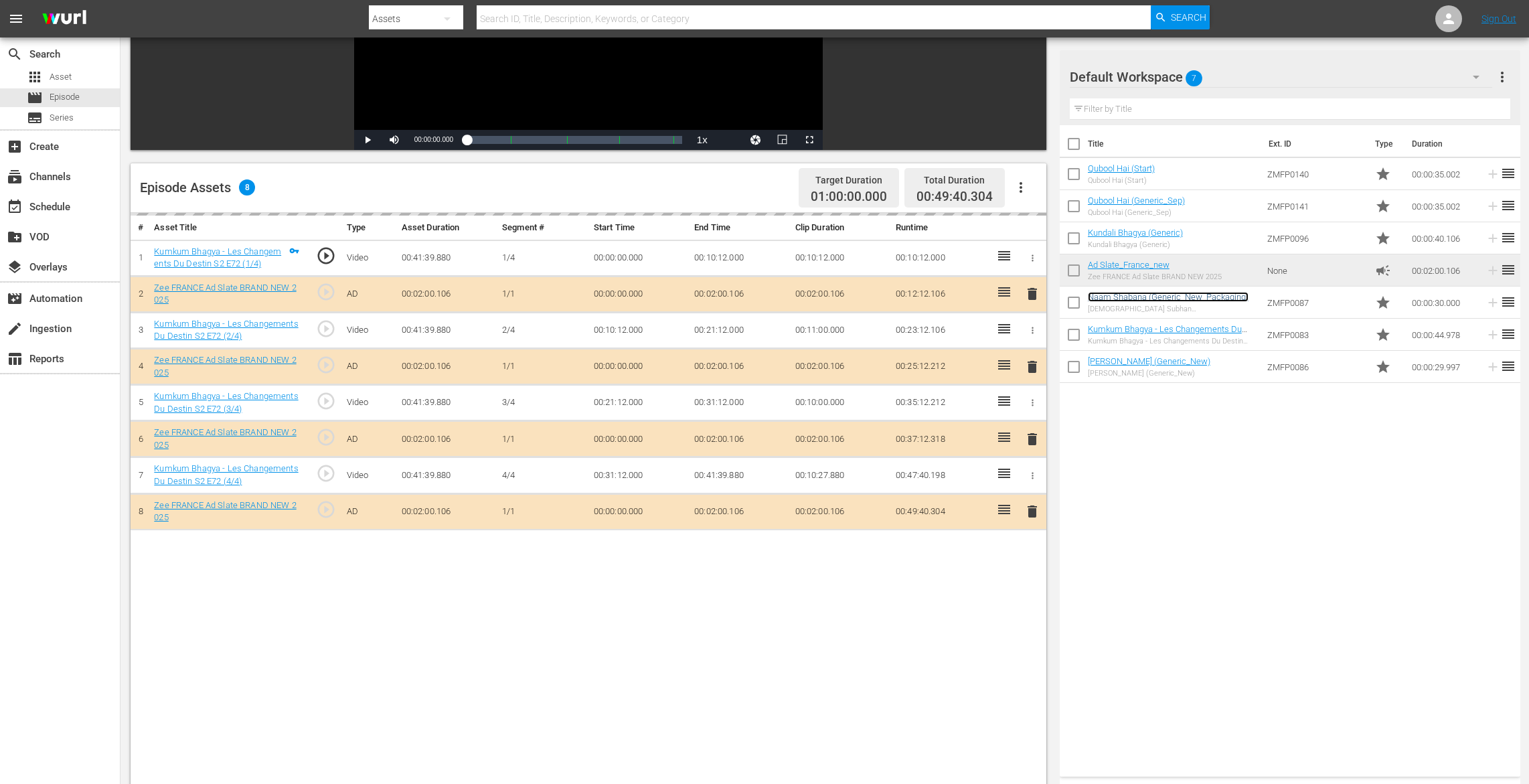
scroll to position [246, 0]
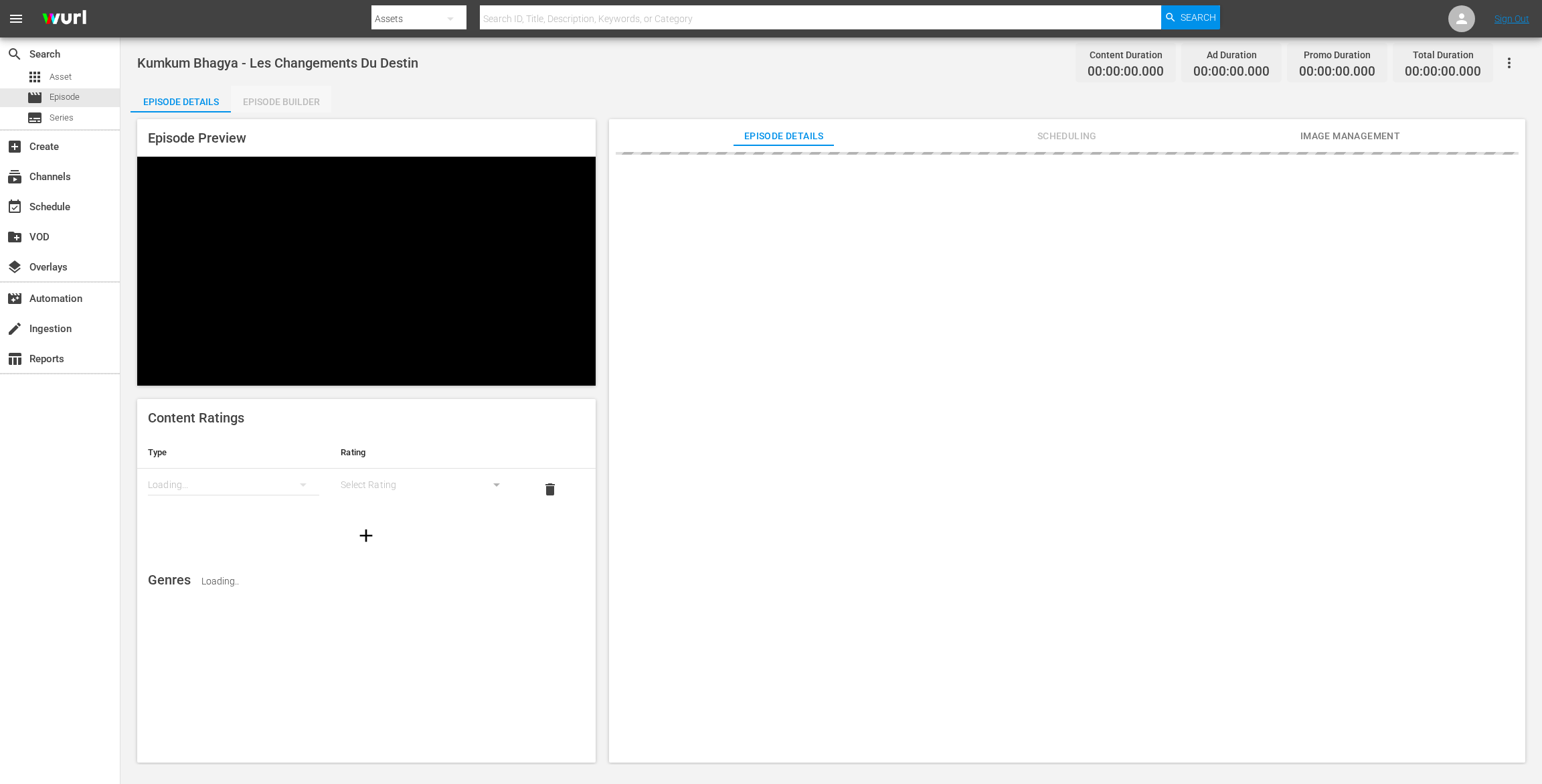
click at [302, 87] on div "Episode Builder" at bounding box center [281, 101] width 101 height 33
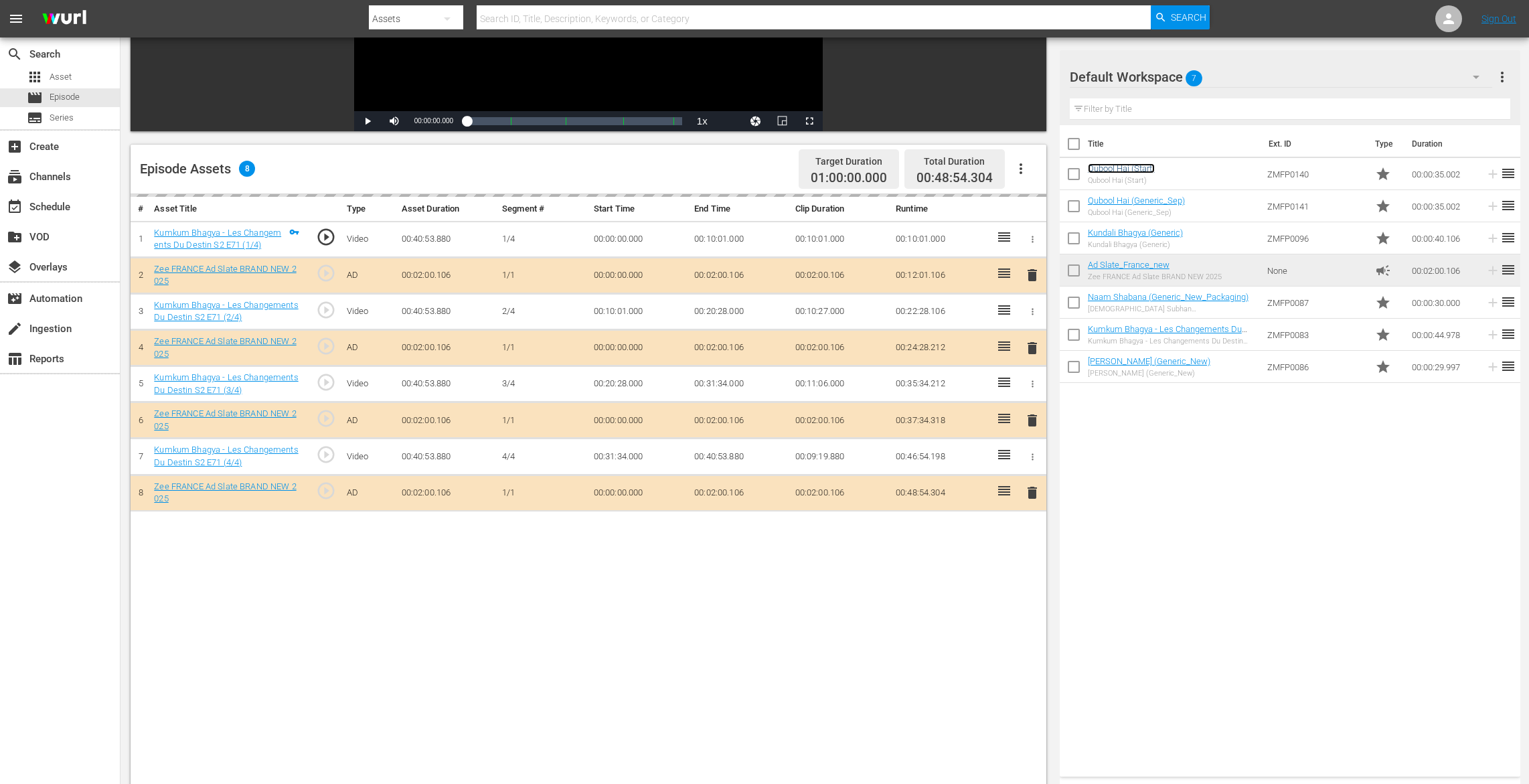
scroll to position [245, 0]
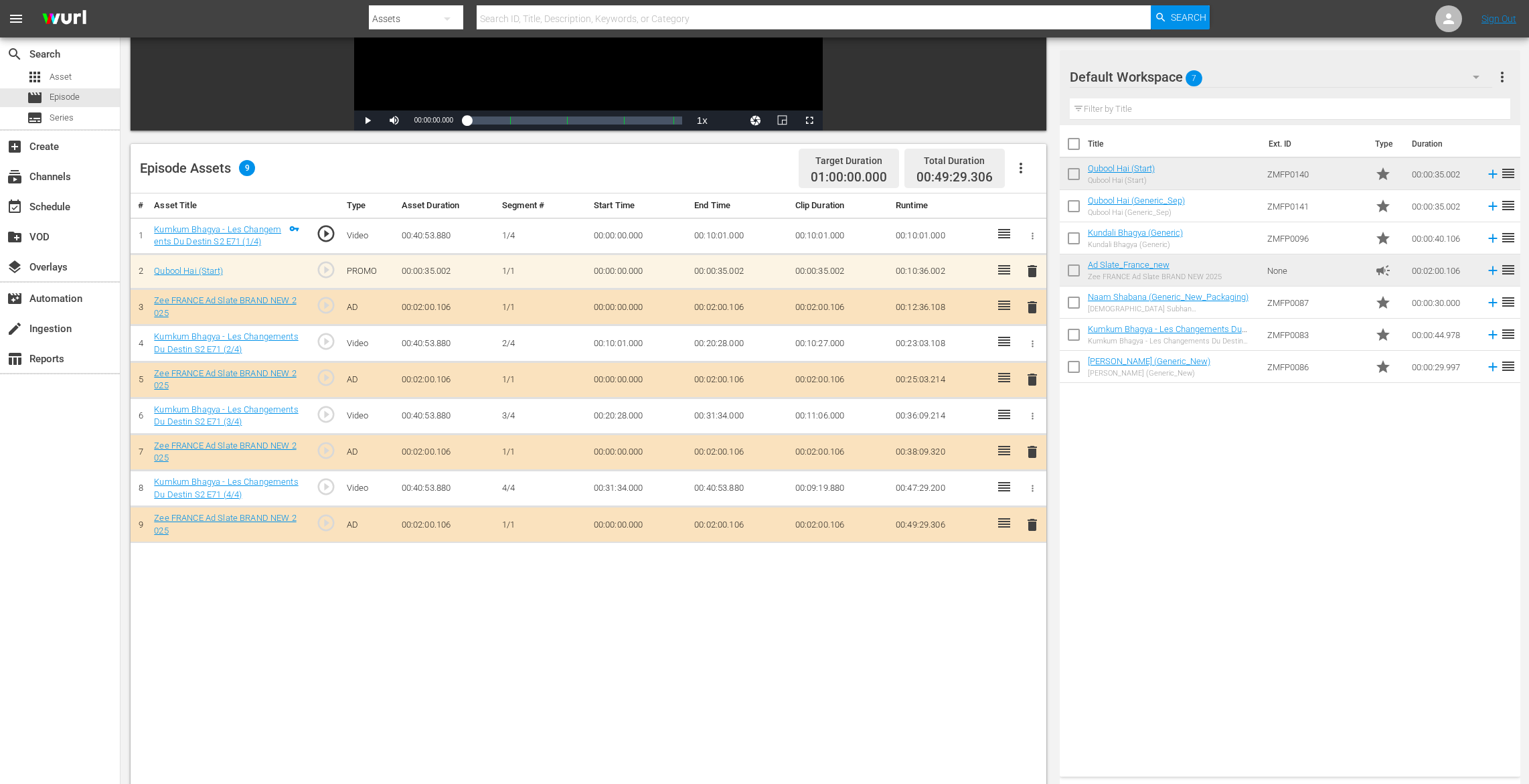
click at [1032, 265] on span "delete" at bounding box center [1032, 271] width 16 height 16
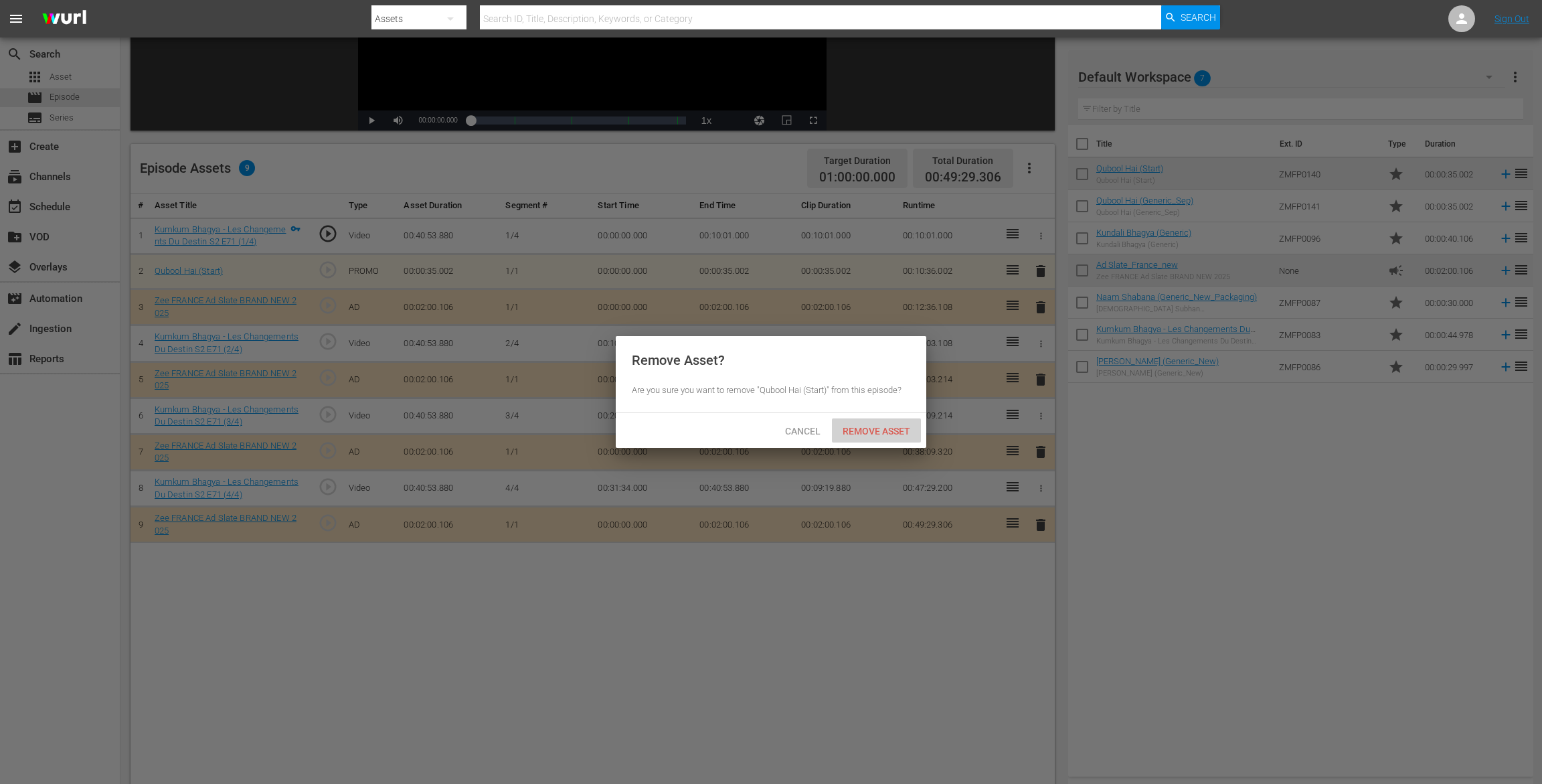
click at [881, 429] on span "Remove Asset" at bounding box center [877, 430] width 89 height 11
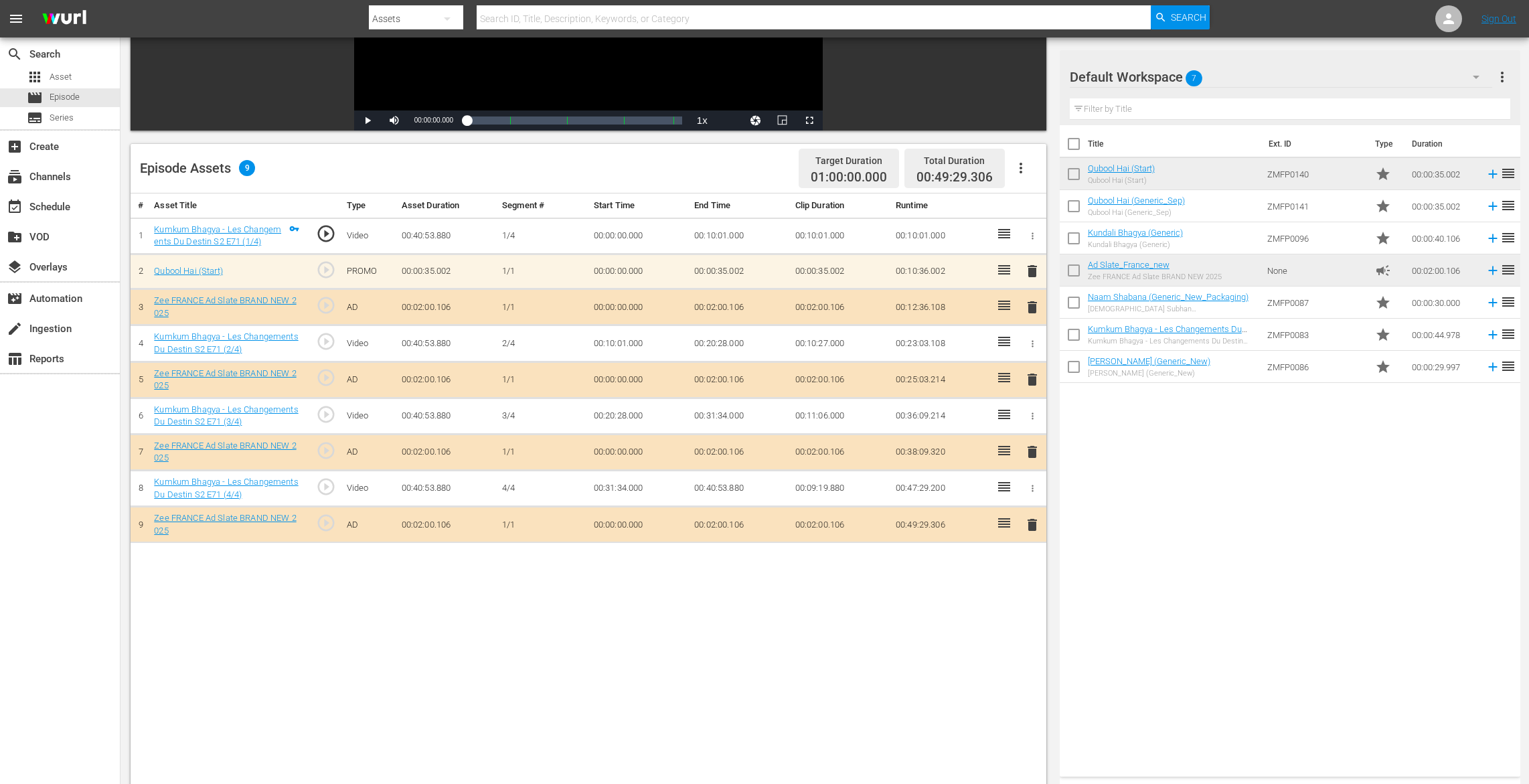
click at [1068, 175] on input "checkbox" at bounding box center [1074, 176] width 29 height 29
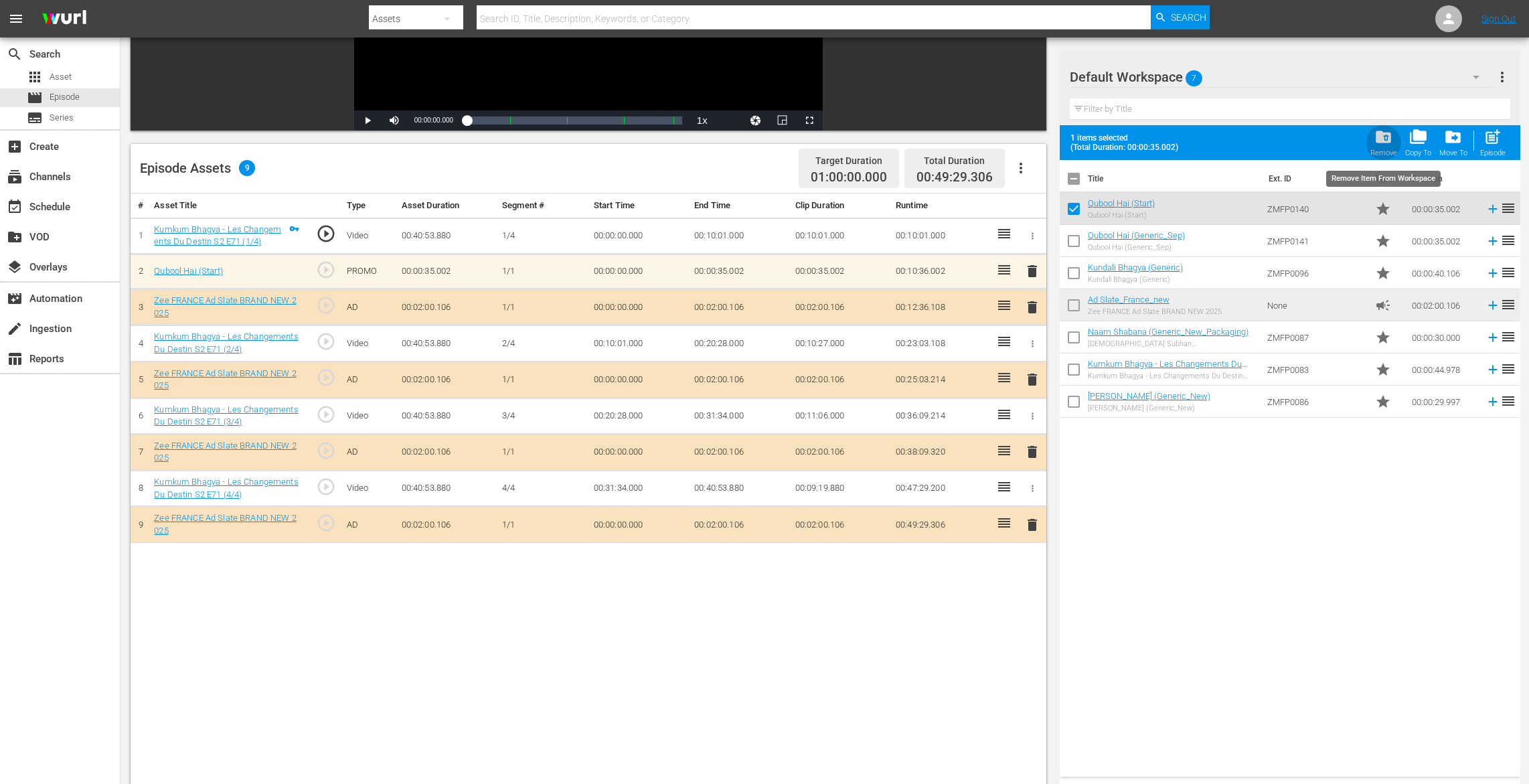
click at [1156, 137] on span "folder_delete" at bounding box center [1383, 137] width 18 height 18
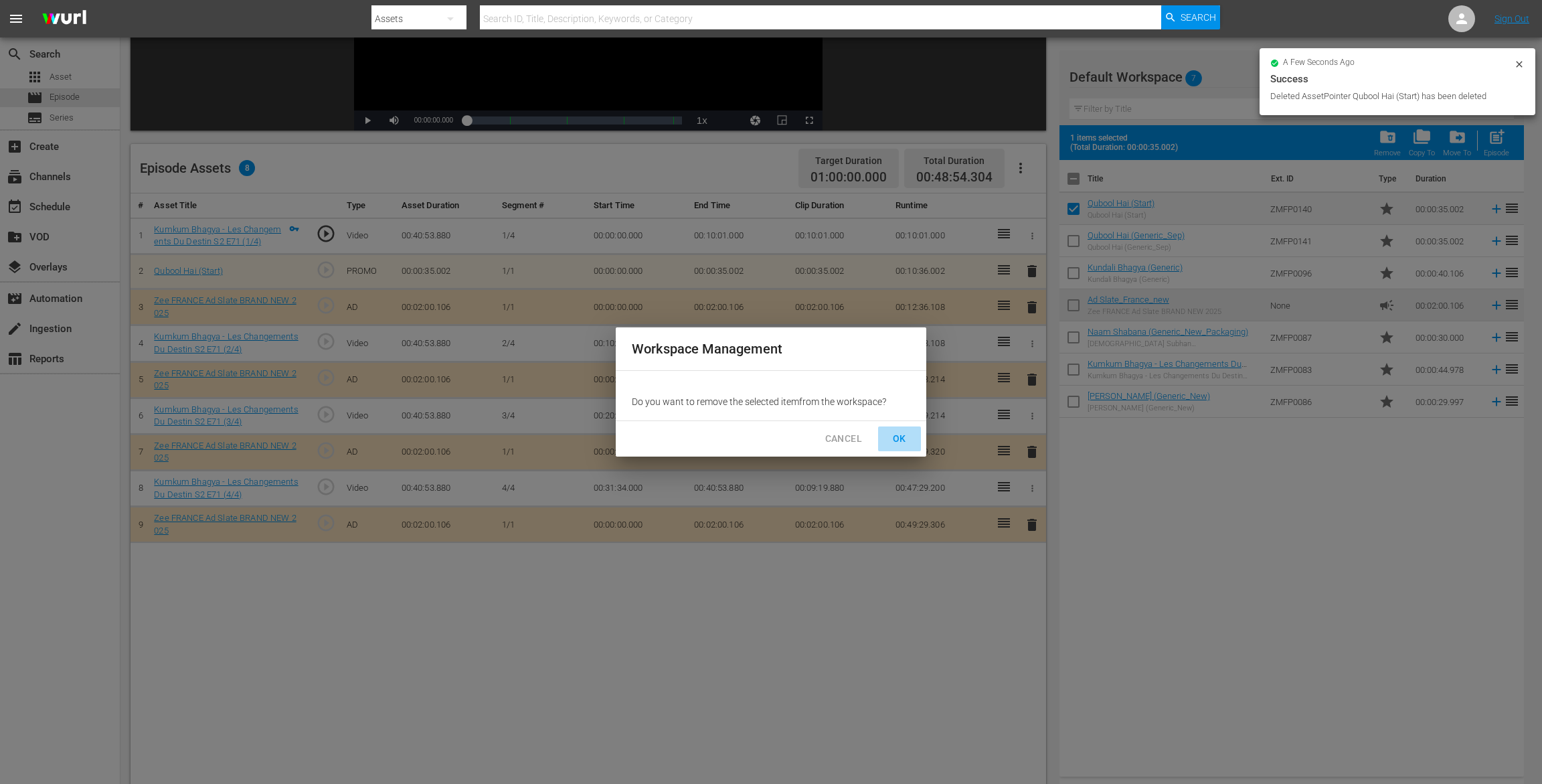
click at [900, 445] on span "OK" at bounding box center [900, 438] width 22 height 17
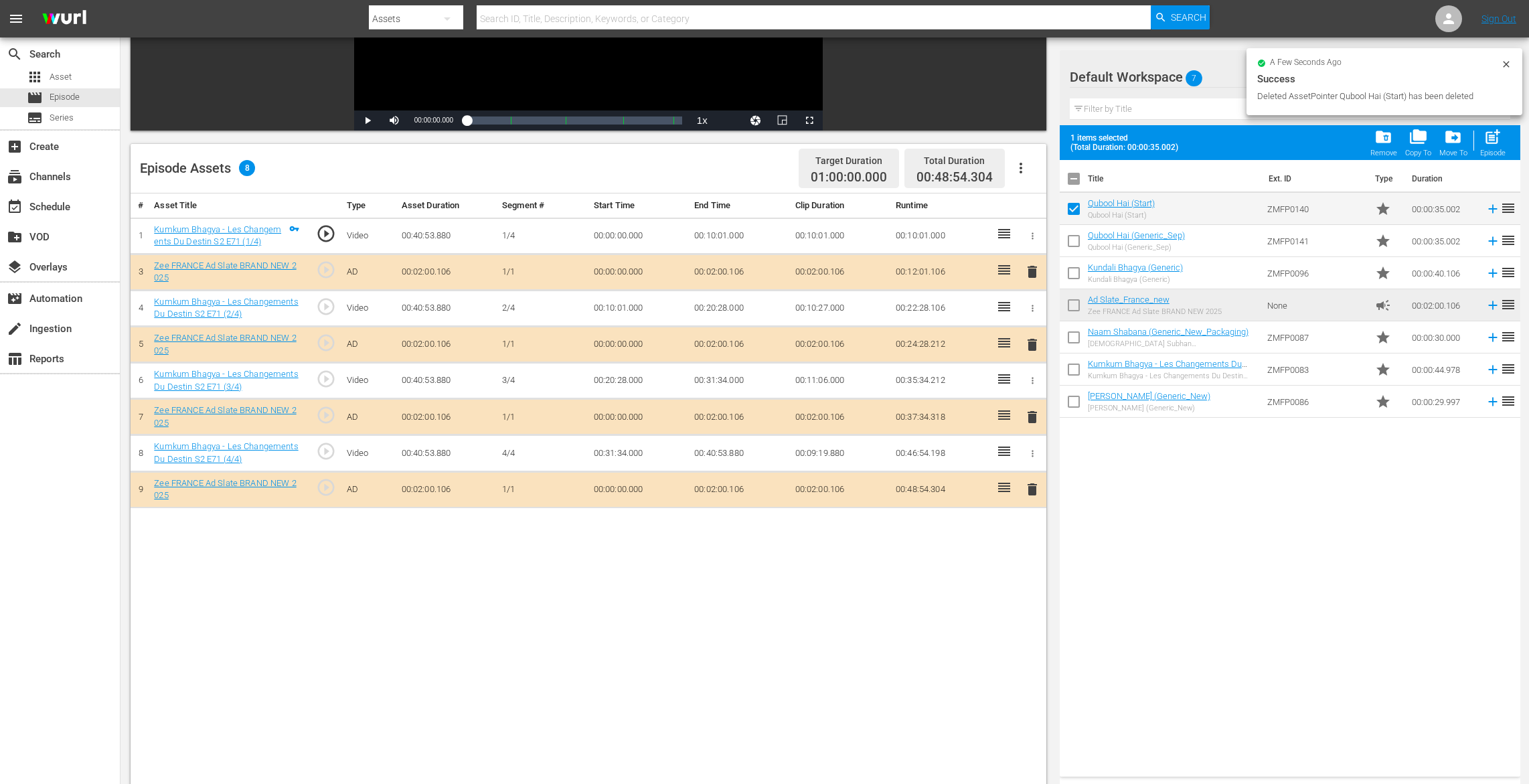
checkbox input "false"
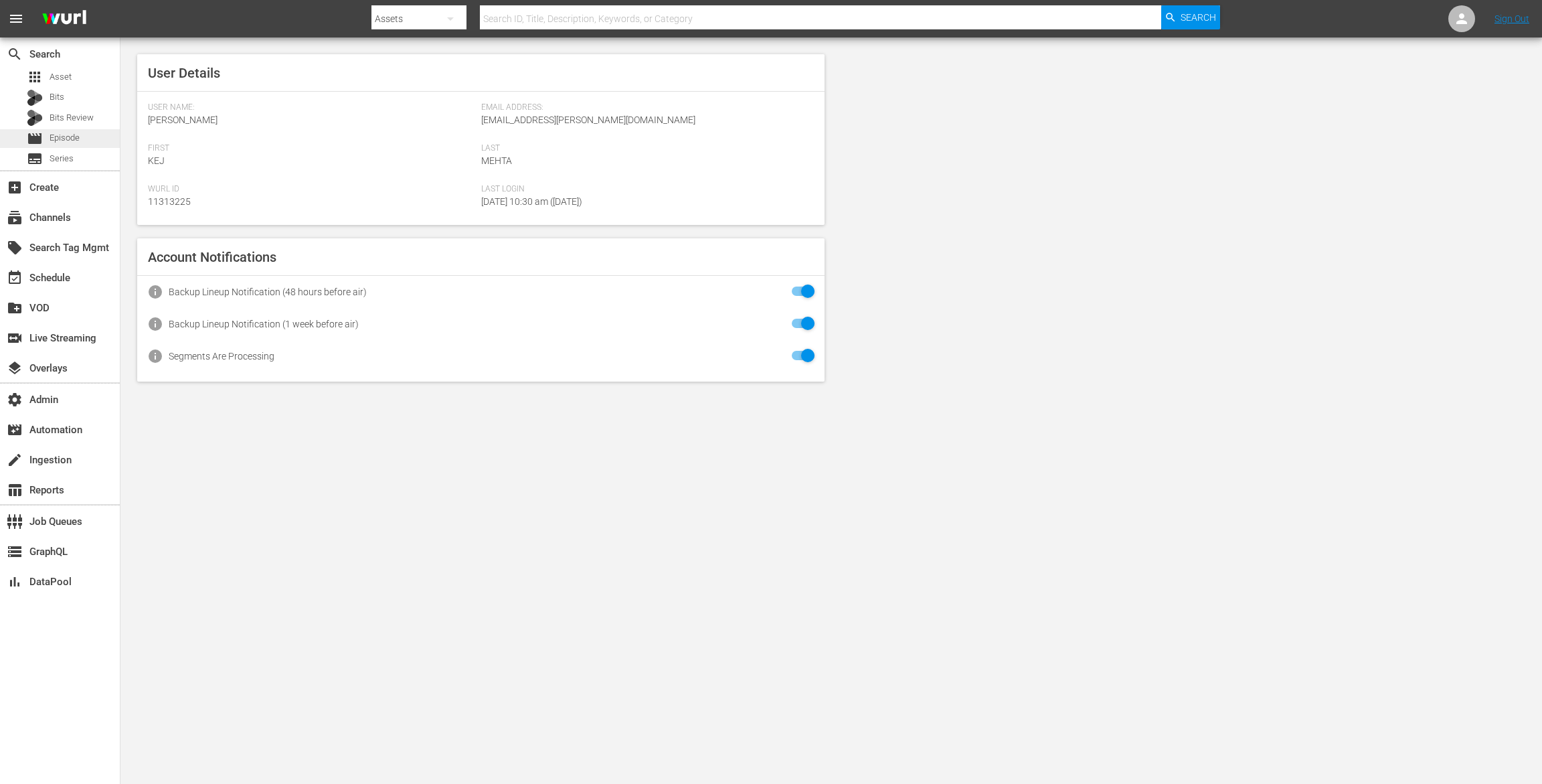
click at [64, 131] on span "Episode" at bounding box center [64, 138] width 31 height 14
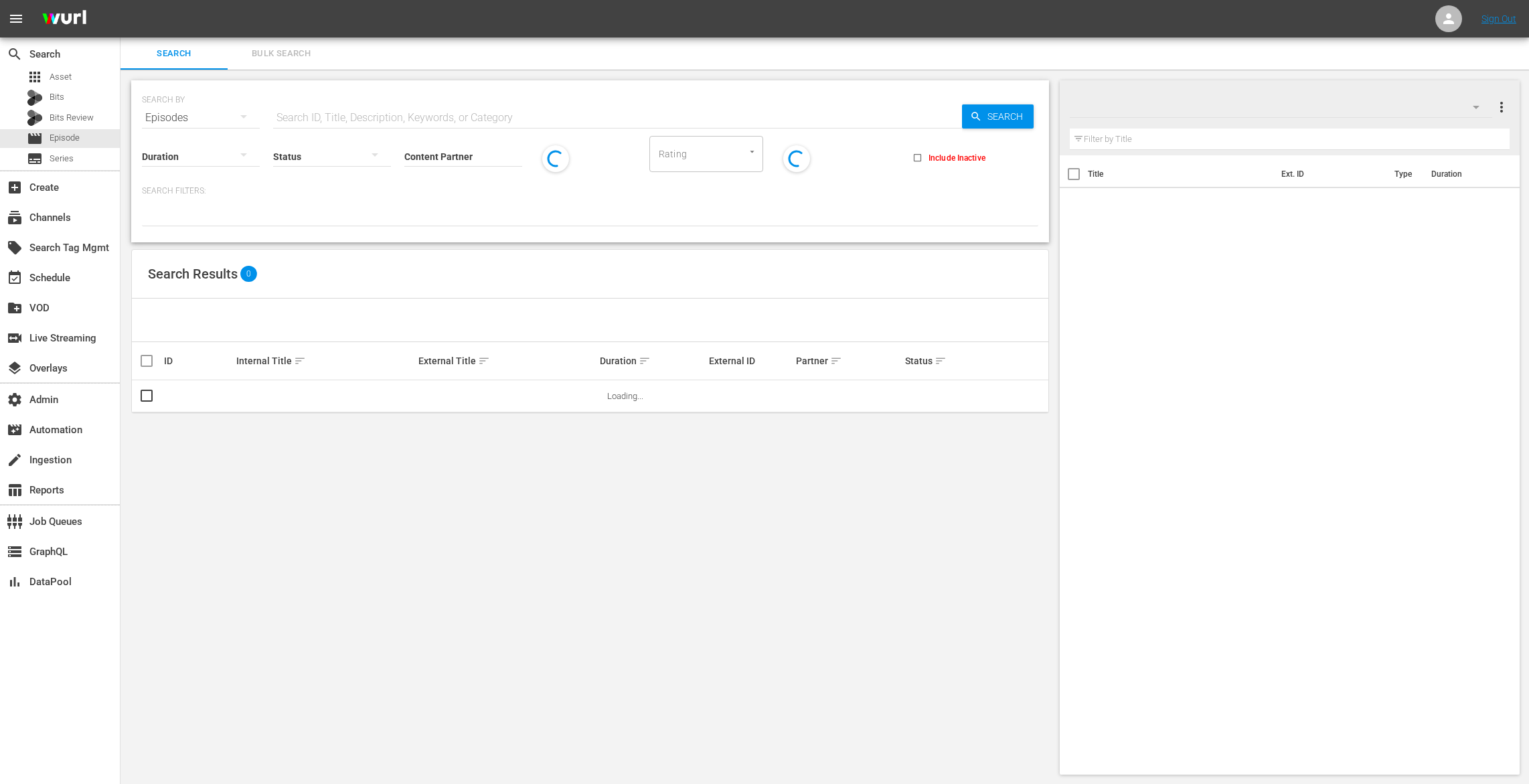
click at [292, 62] on button "Bulk Search" at bounding box center [281, 53] width 107 height 33
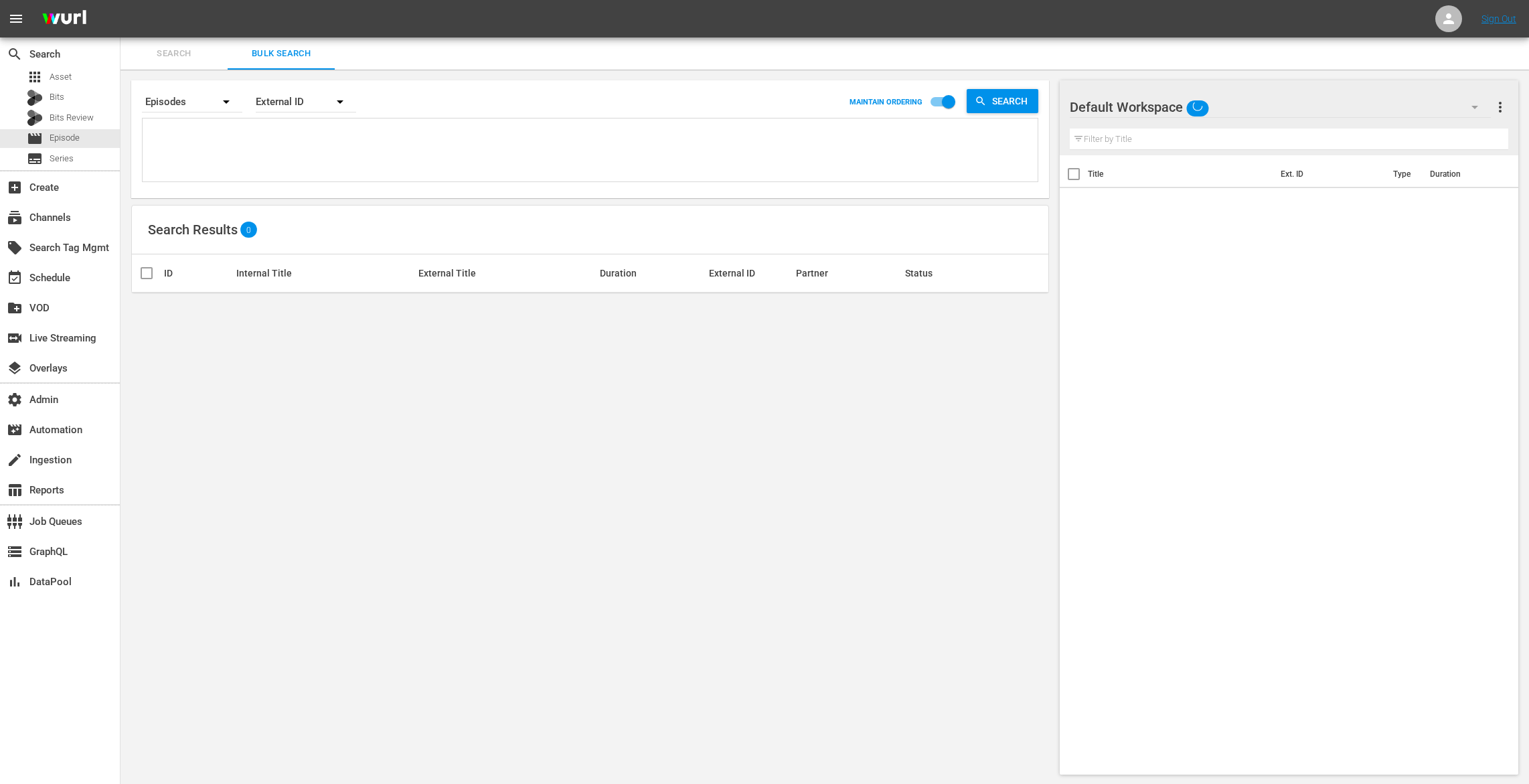
click at [189, 155] on textarea at bounding box center [591, 153] width 892 height 61
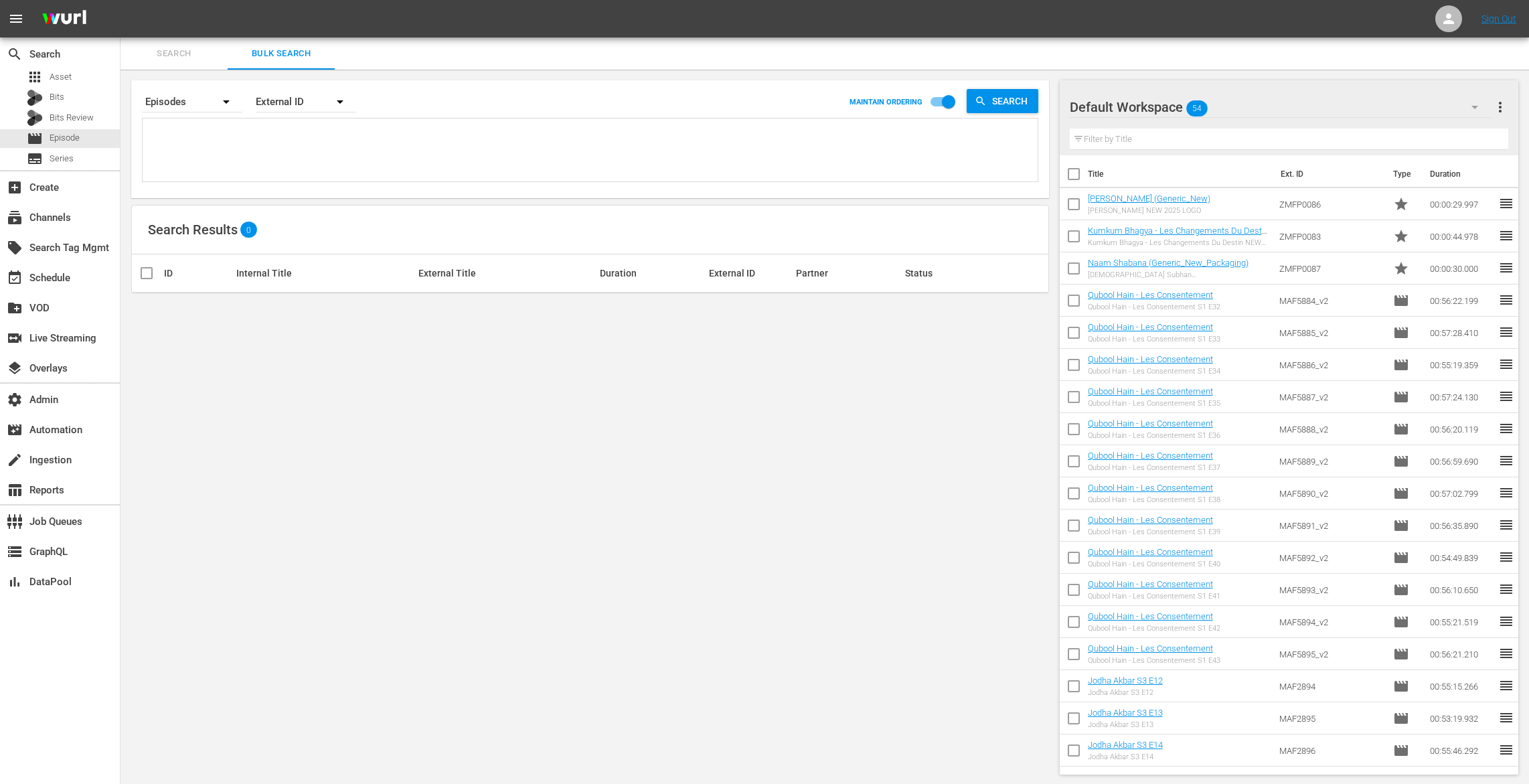
click at [231, 146] on textarea at bounding box center [591, 153] width 892 height 61
paste textarea "MAF4033 MAF4034 MAF4035 MAF4036 MAF4037 MAF4038 MAF4039 MAF4040 MAF4041 MAF4042…"
type textarea "MAF4033 MAF4034 MAF4035 MAF4036 MAF4037 MAF4038 MAF4039 MAF4040 MAF4041 MAF4042…"
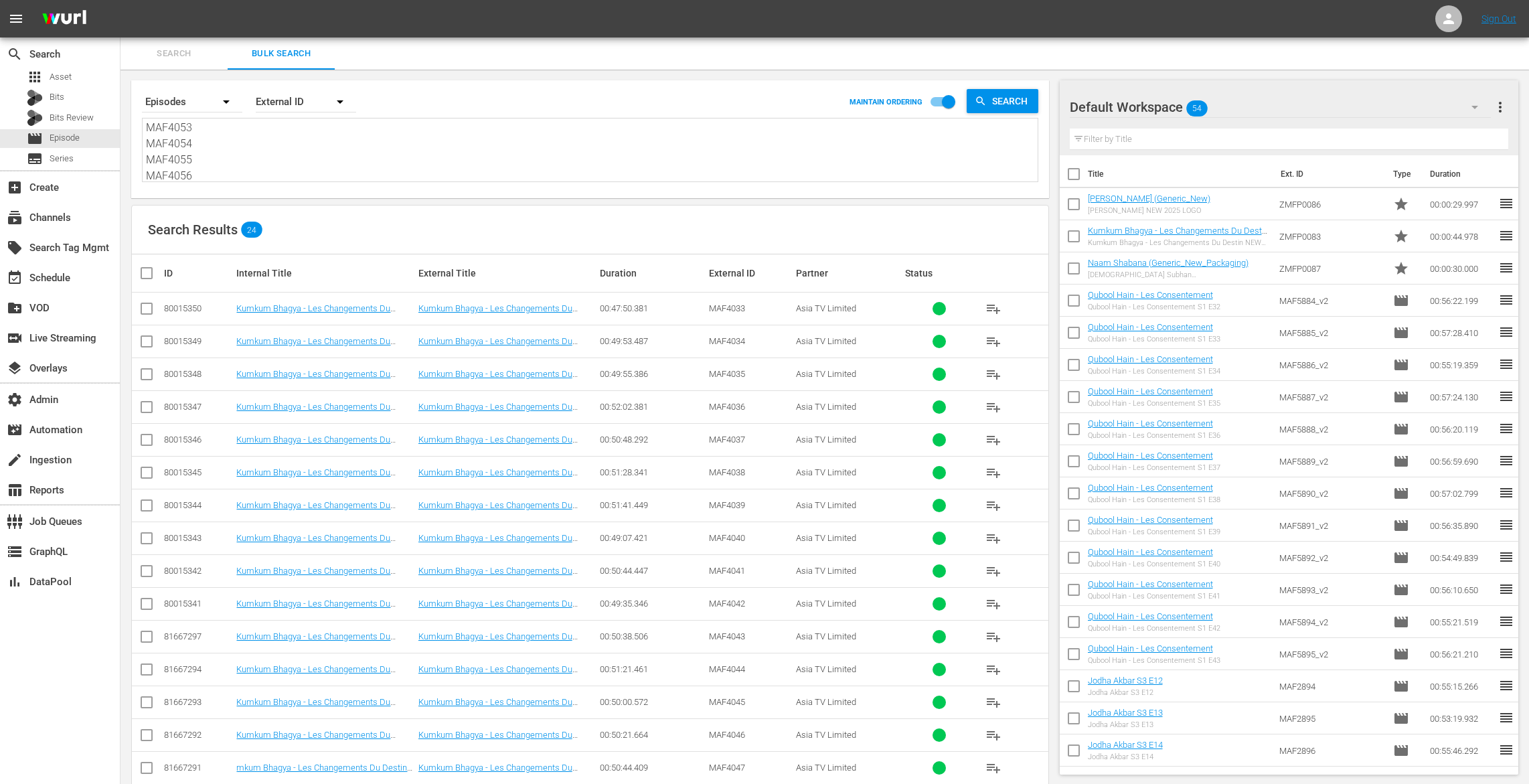
type textarea "MAF4033 MAF4034 MAF4035 MAF4036 MAF4037 MAF4038 MAF4039 MAF4040 MAF4041 MAF4042…"
click at [140, 261] on th at bounding box center [147, 273] width 31 height 37
click at [145, 266] on input "checkbox" at bounding box center [152, 273] width 27 height 16
checkbox input "true"
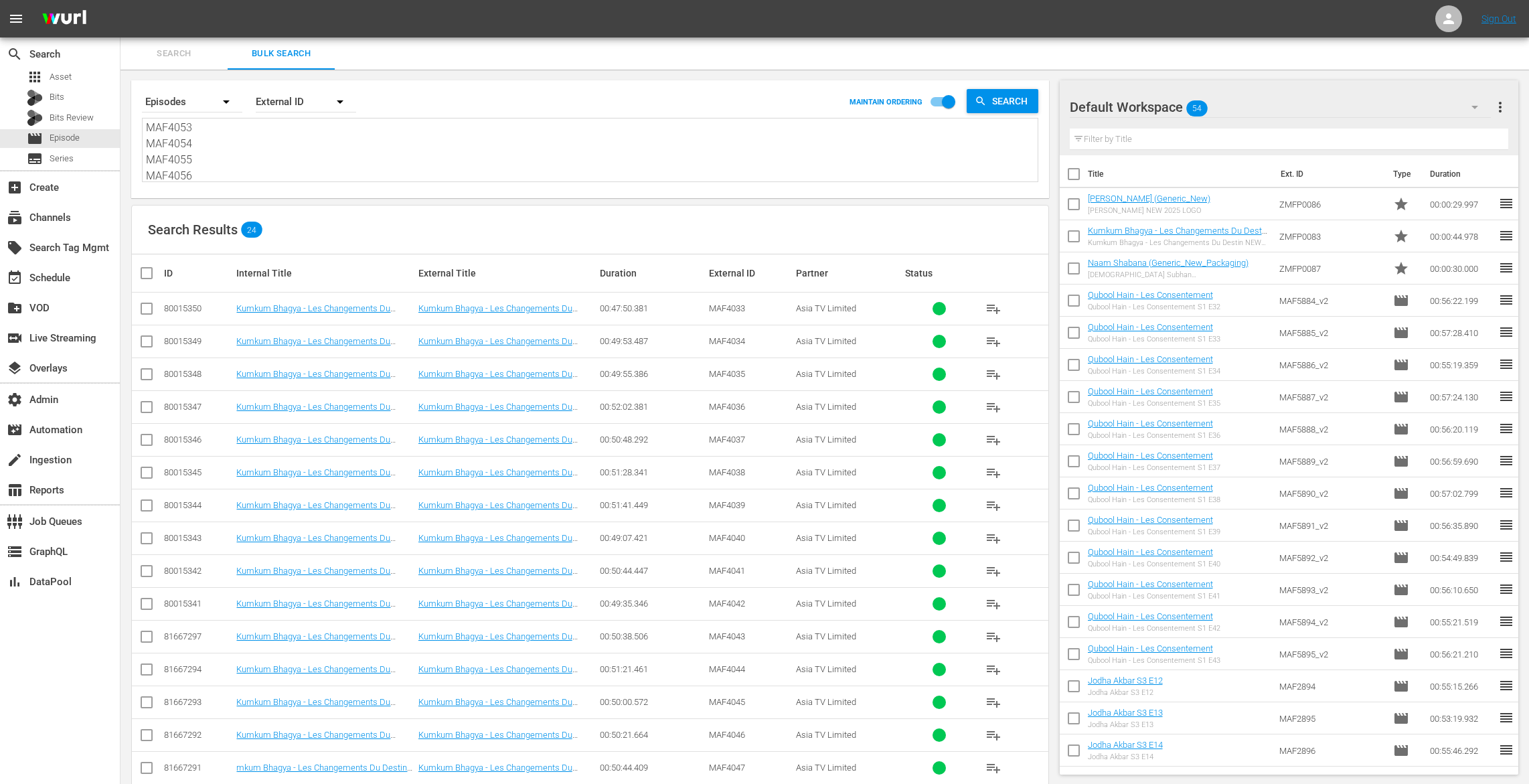
checkbox input "true"
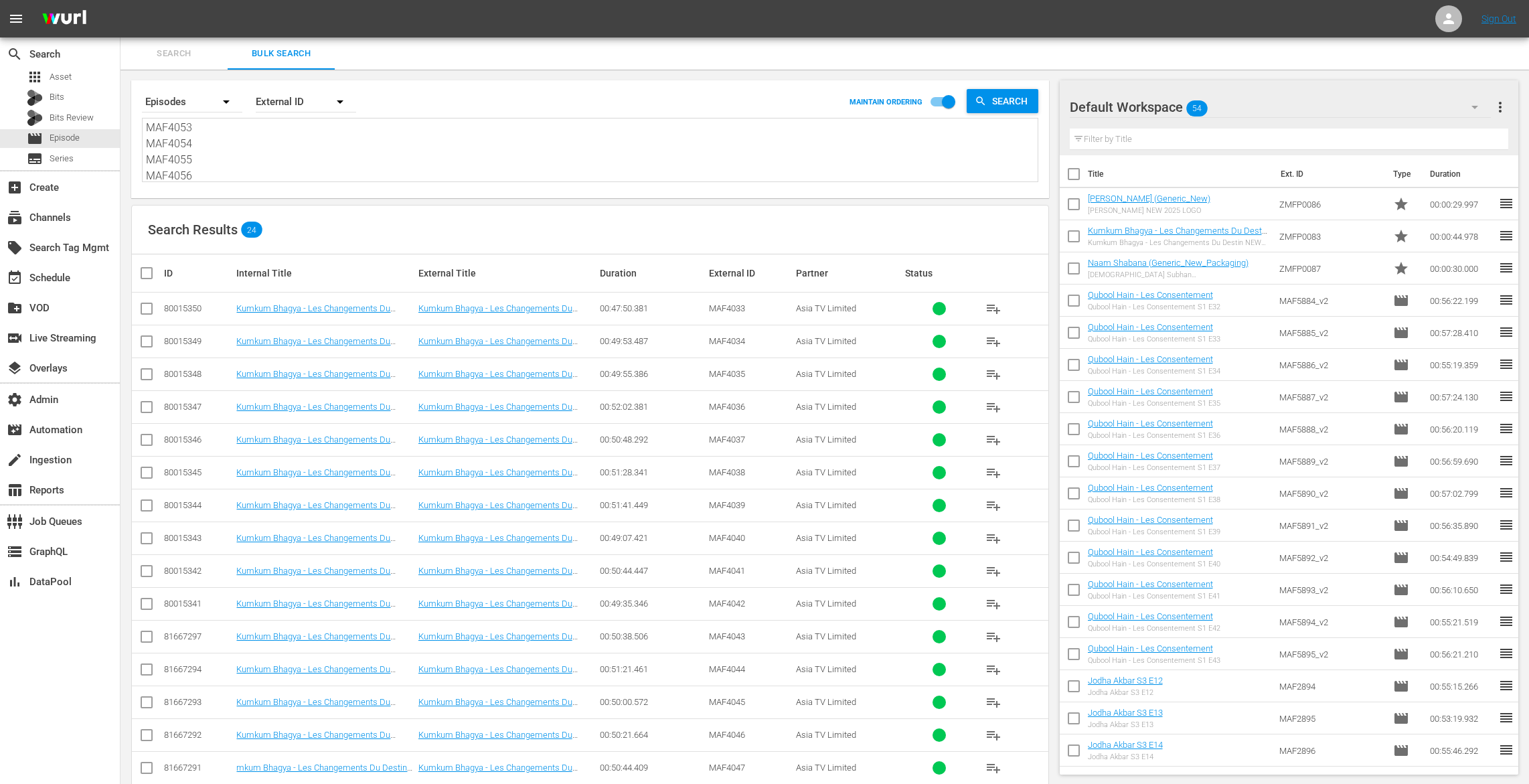
checkbox input "true"
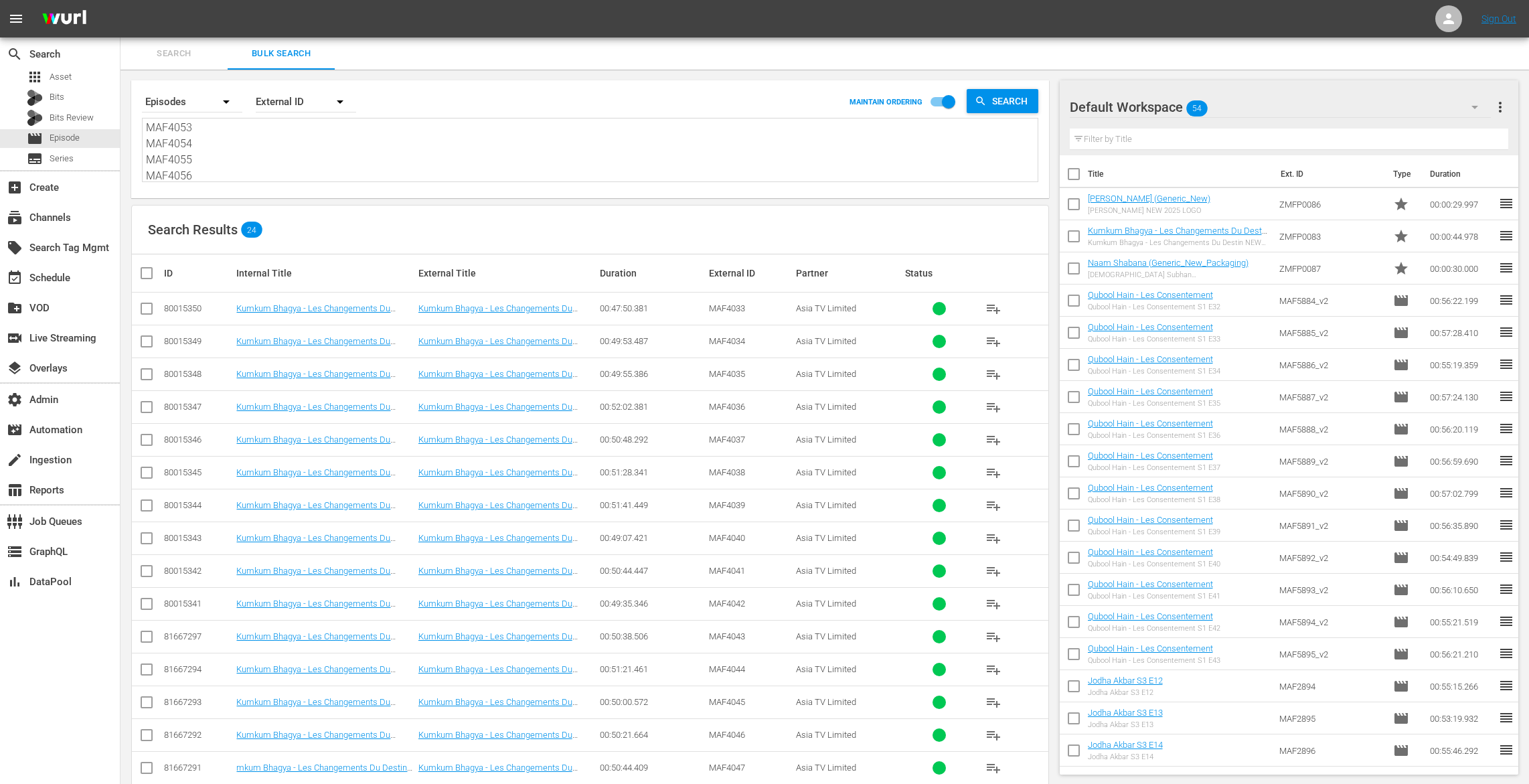
checkbox input "true"
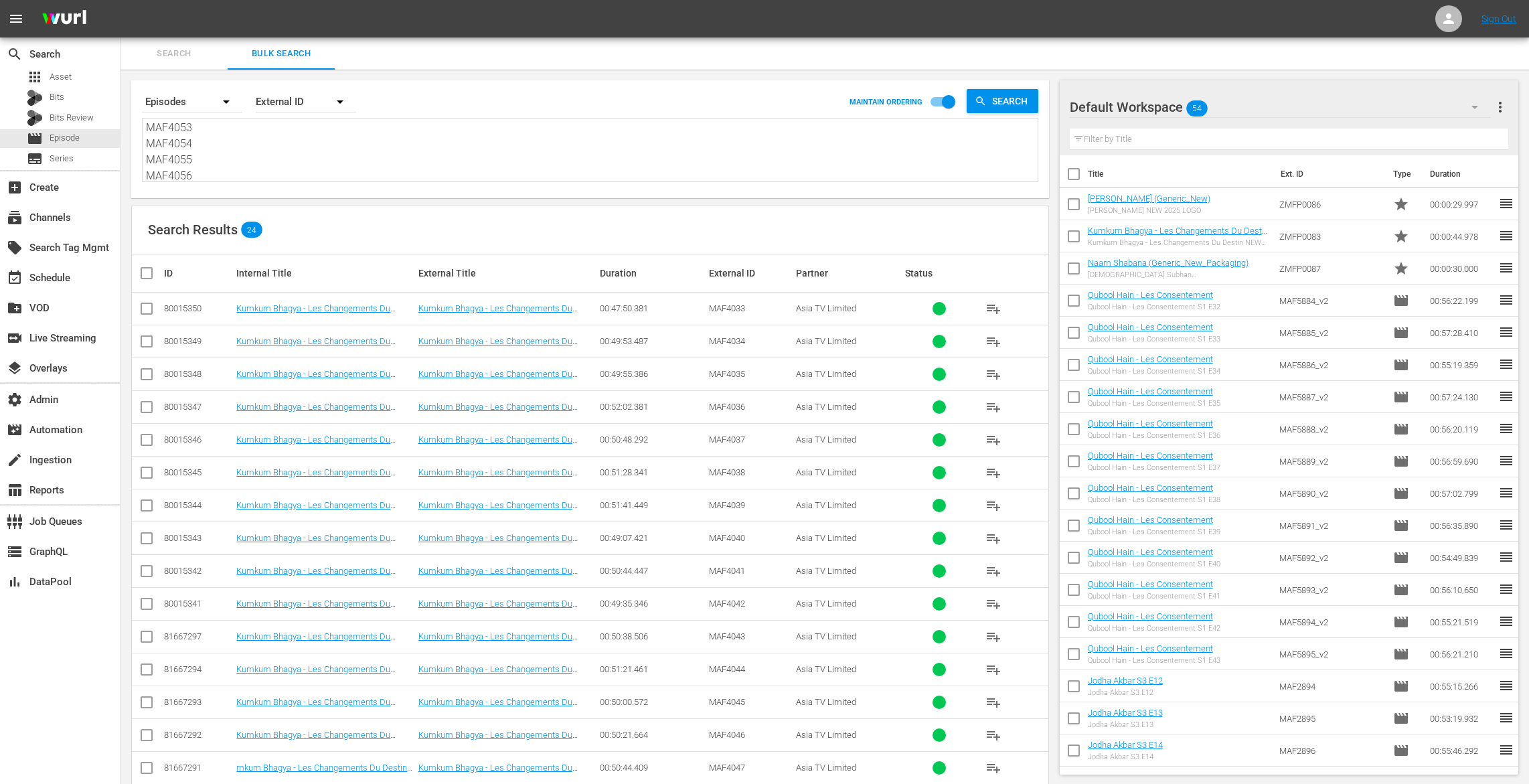
checkbox input "true"
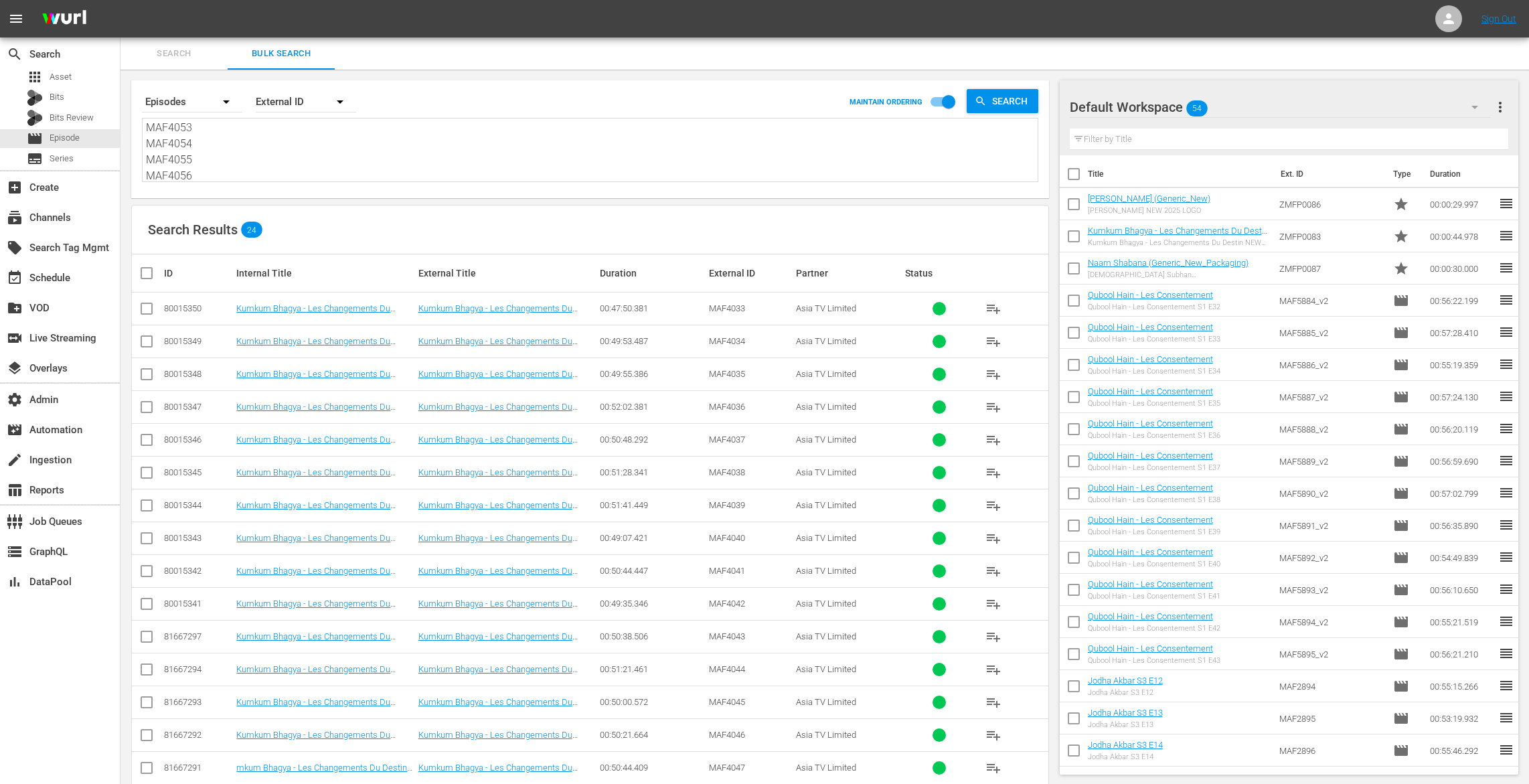
checkbox input "true"
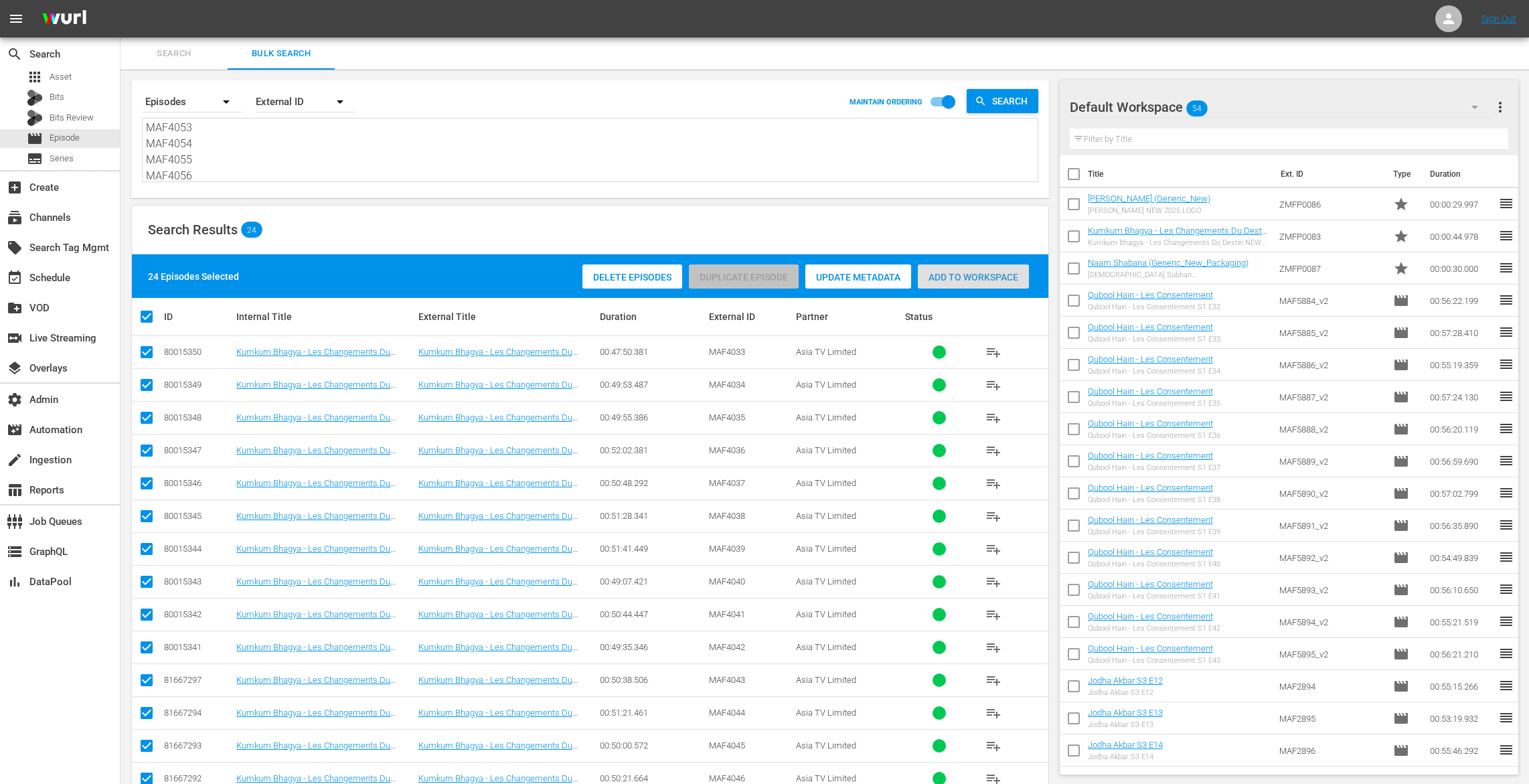
click at [982, 271] on div "Add to Workspace" at bounding box center [973, 277] width 111 height 26
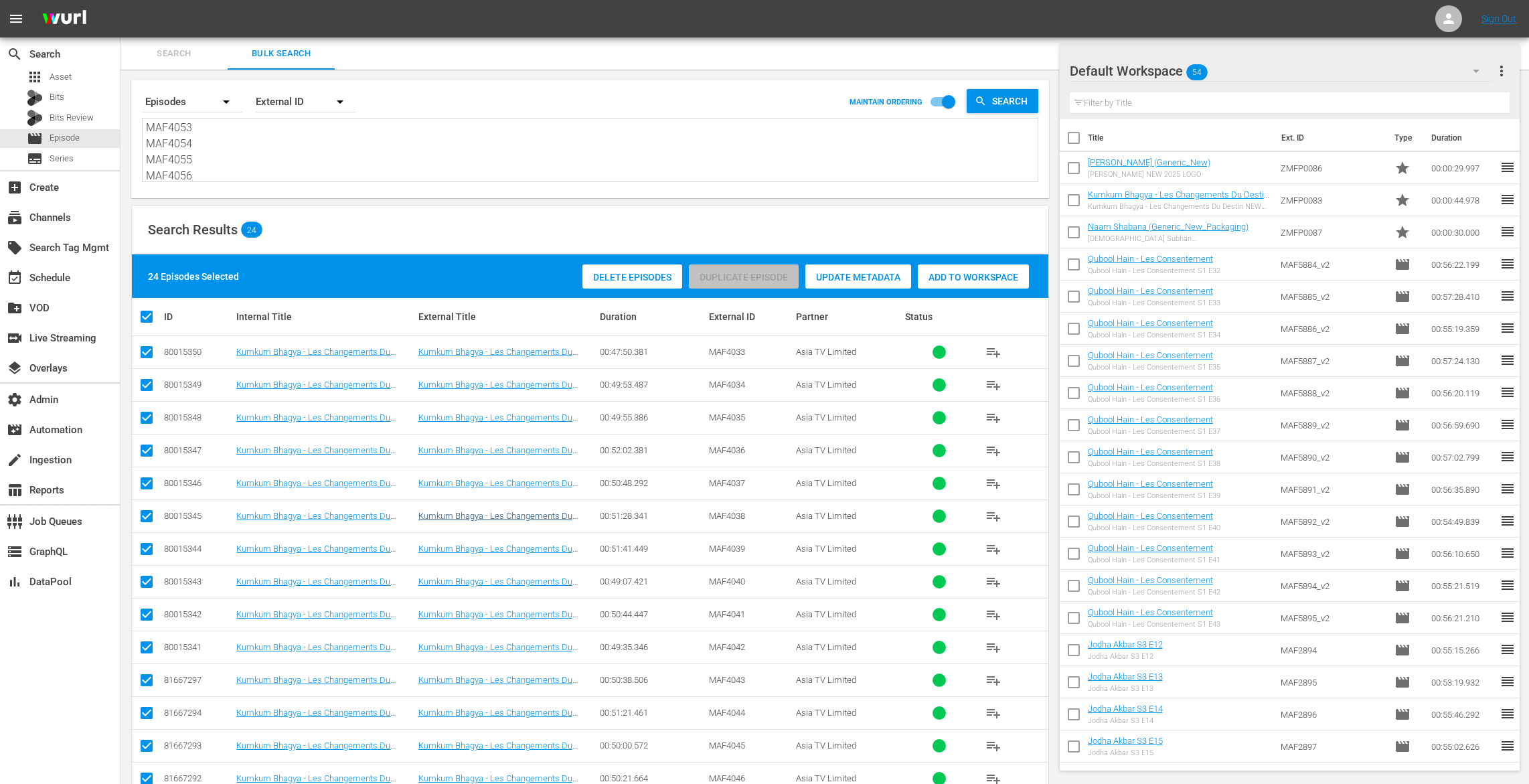
scroll to position [358, 0]
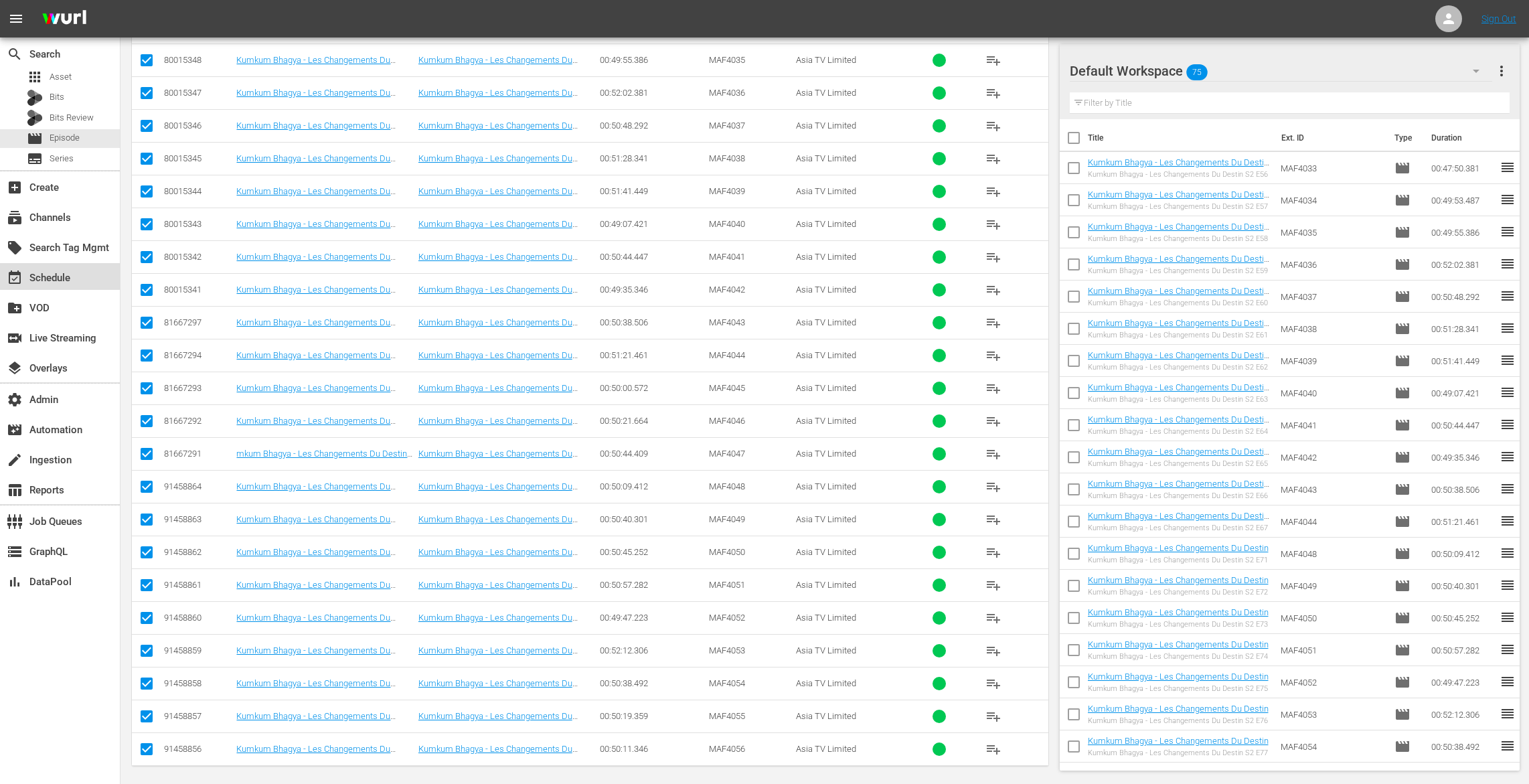
click at [31, 276] on div "event_available Schedule" at bounding box center [37, 276] width 75 height 12
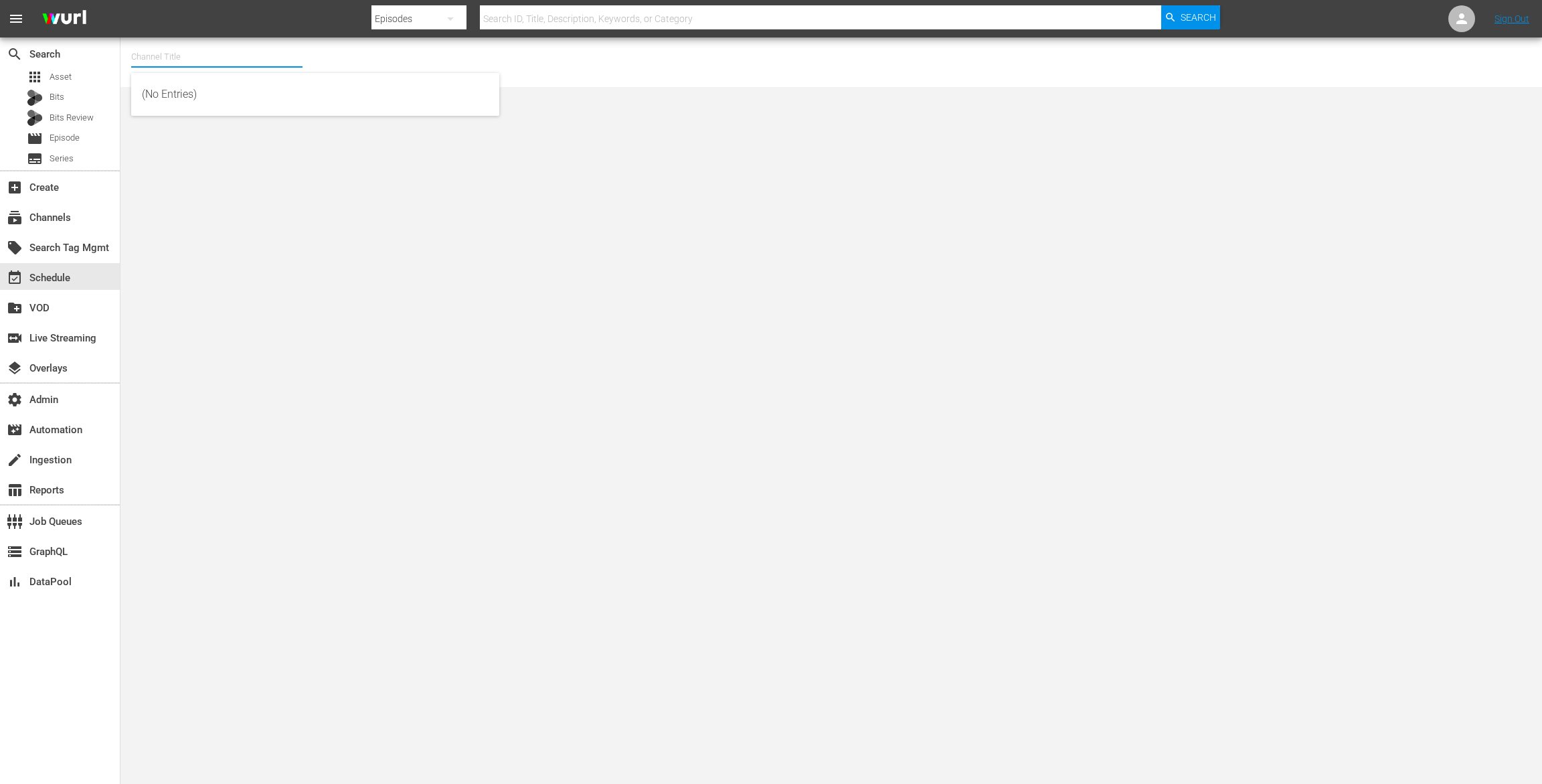
click at [224, 48] on input "text" at bounding box center [217, 56] width 171 height 33
click at [242, 131] on div "Zee One (PKA Zee Magic) (1803 - asia_tv_limited_zeemagic_1)" at bounding box center [315, 126] width 347 height 33
type input "Zee One (PKA Zee Magic) (1803 - asia_tv_limited_zeemagic_1)"
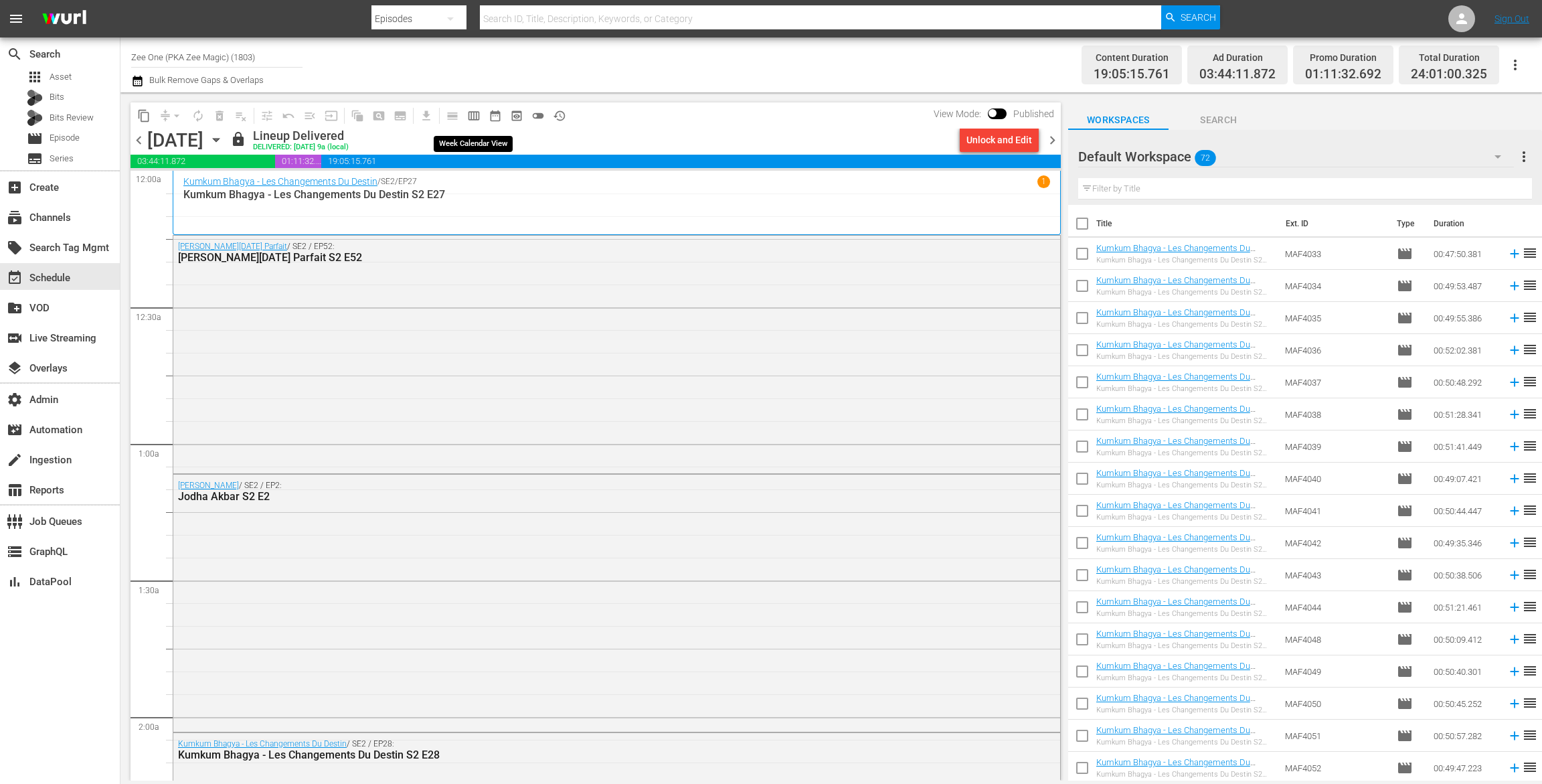
click at [473, 113] on span "calendar_view_week_outlined" at bounding box center [474, 116] width 14 height 14
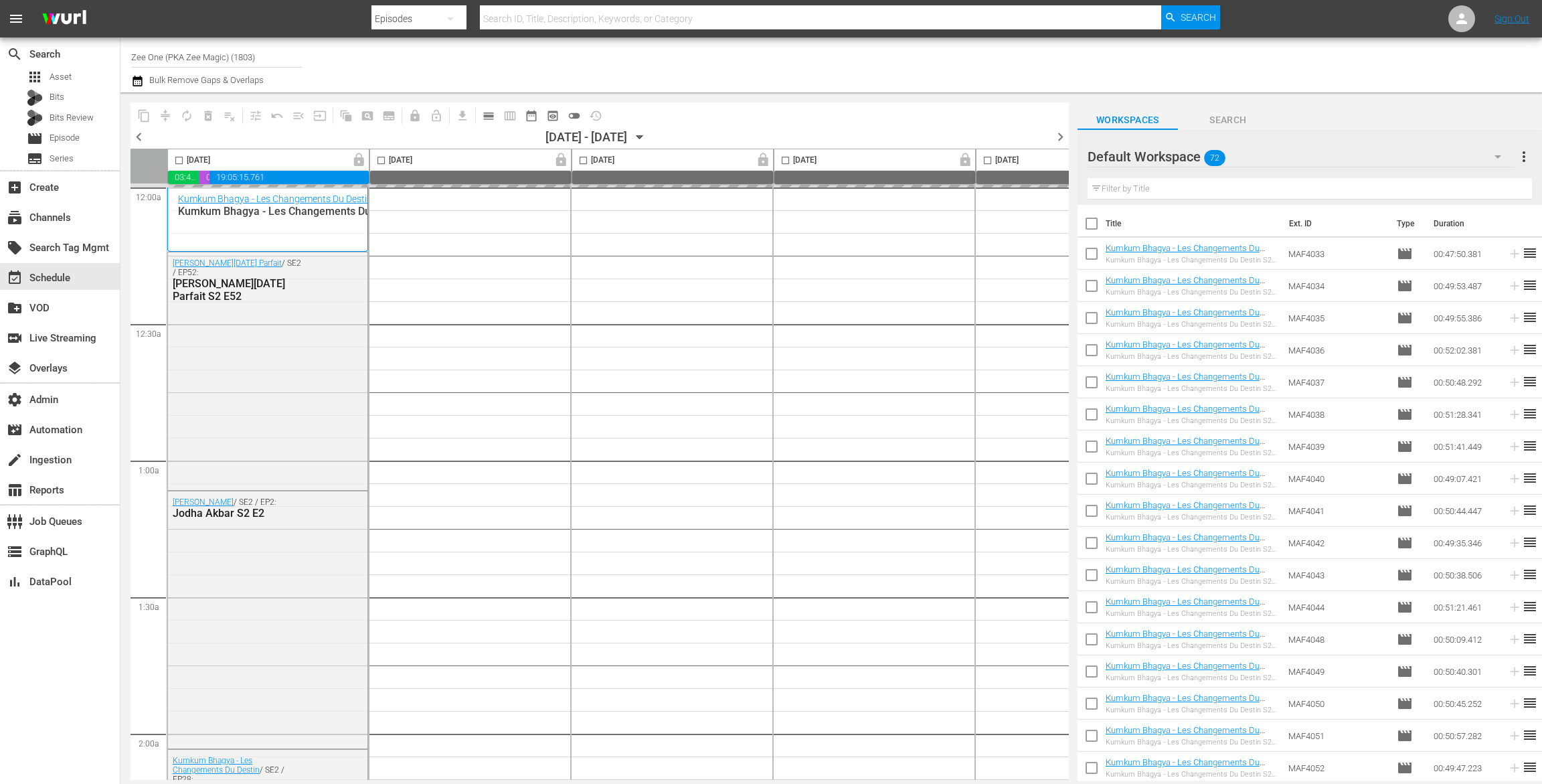
click at [642, 136] on icon "button" at bounding box center [639, 137] width 6 height 3
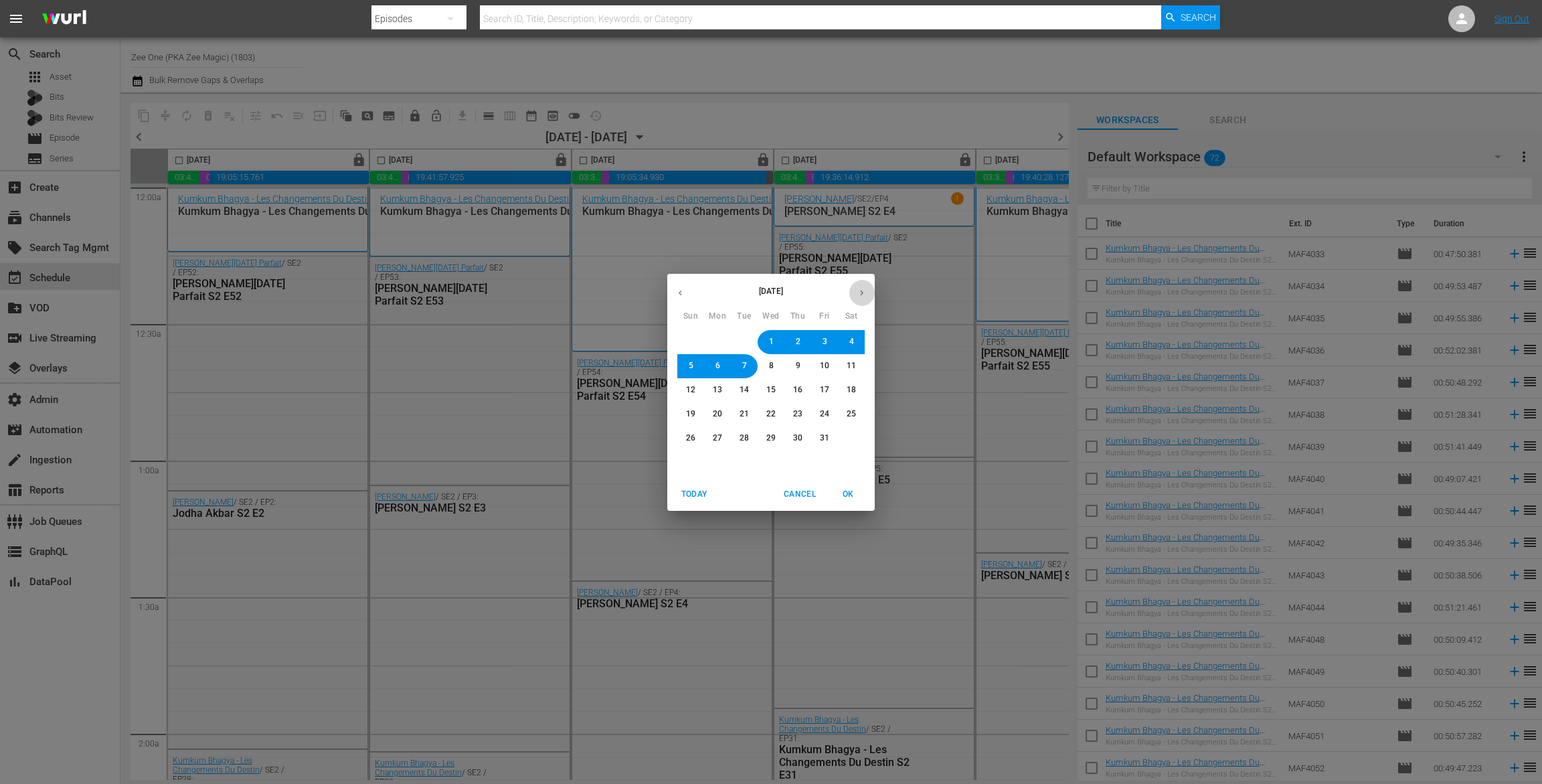
click at [866, 288] on icon "button" at bounding box center [862, 293] width 10 height 10
click at [723, 415] on button "17" at bounding box center [717, 414] width 24 height 24
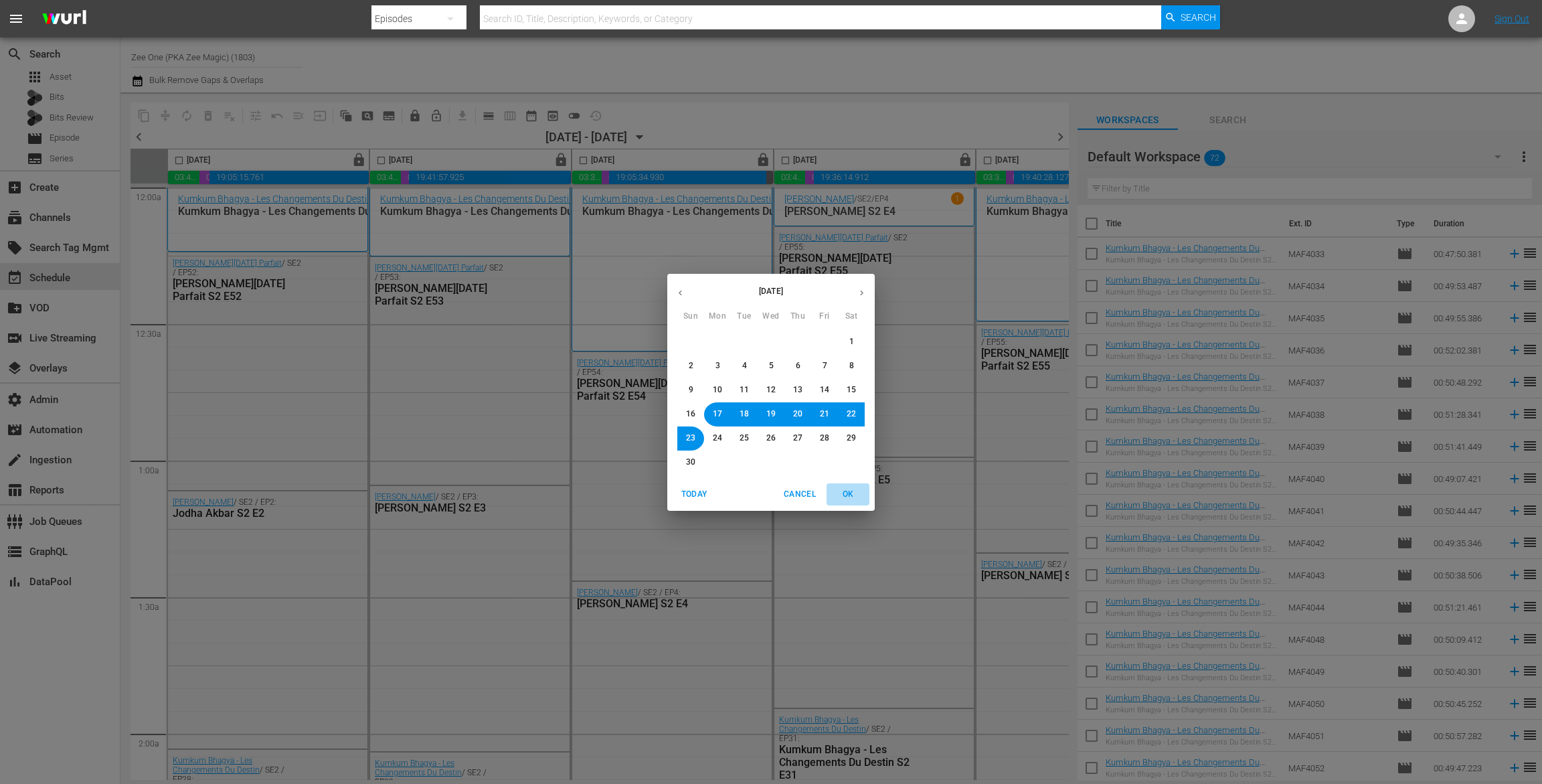
click at [852, 489] on span "OK" at bounding box center [848, 494] width 33 height 14
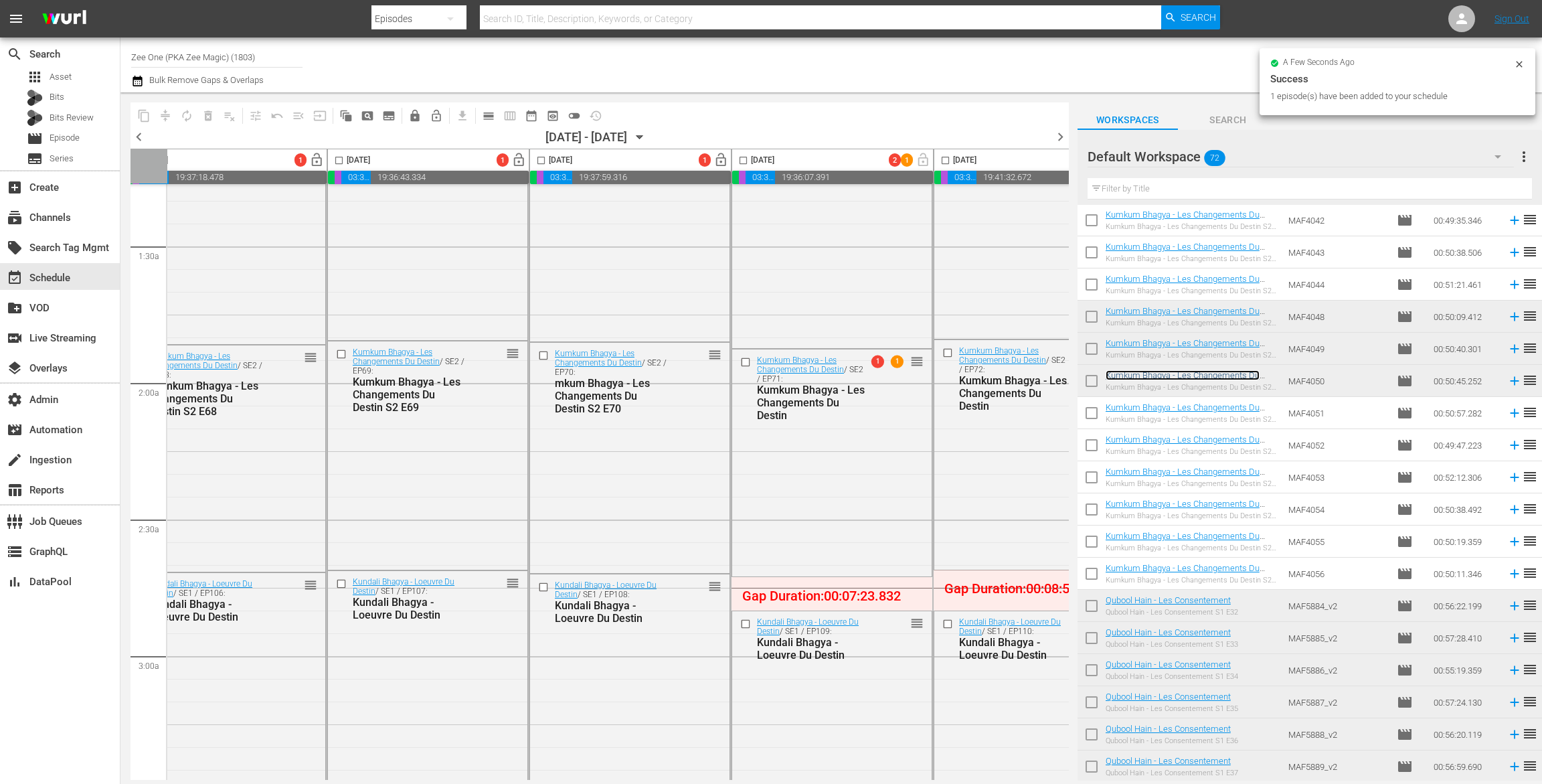
scroll to position [351, 0]
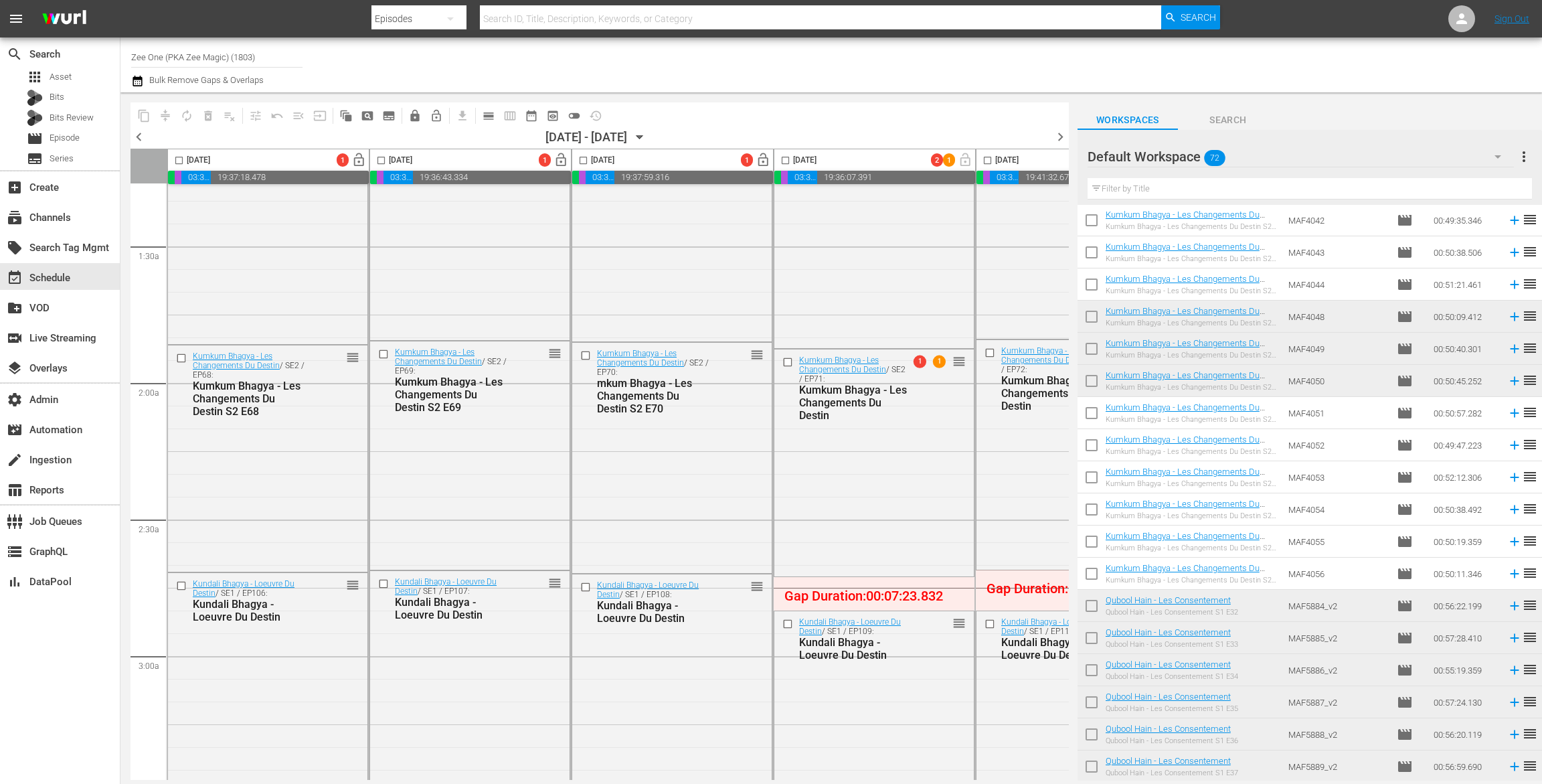
drag, startPoint x: 1059, startPoint y: 135, endPoint x: 1165, endPoint y: 382, distance: 268.8
click at [1059, 135] on span "chevron_right" at bounding box center [1060, 136] width 17 height 17
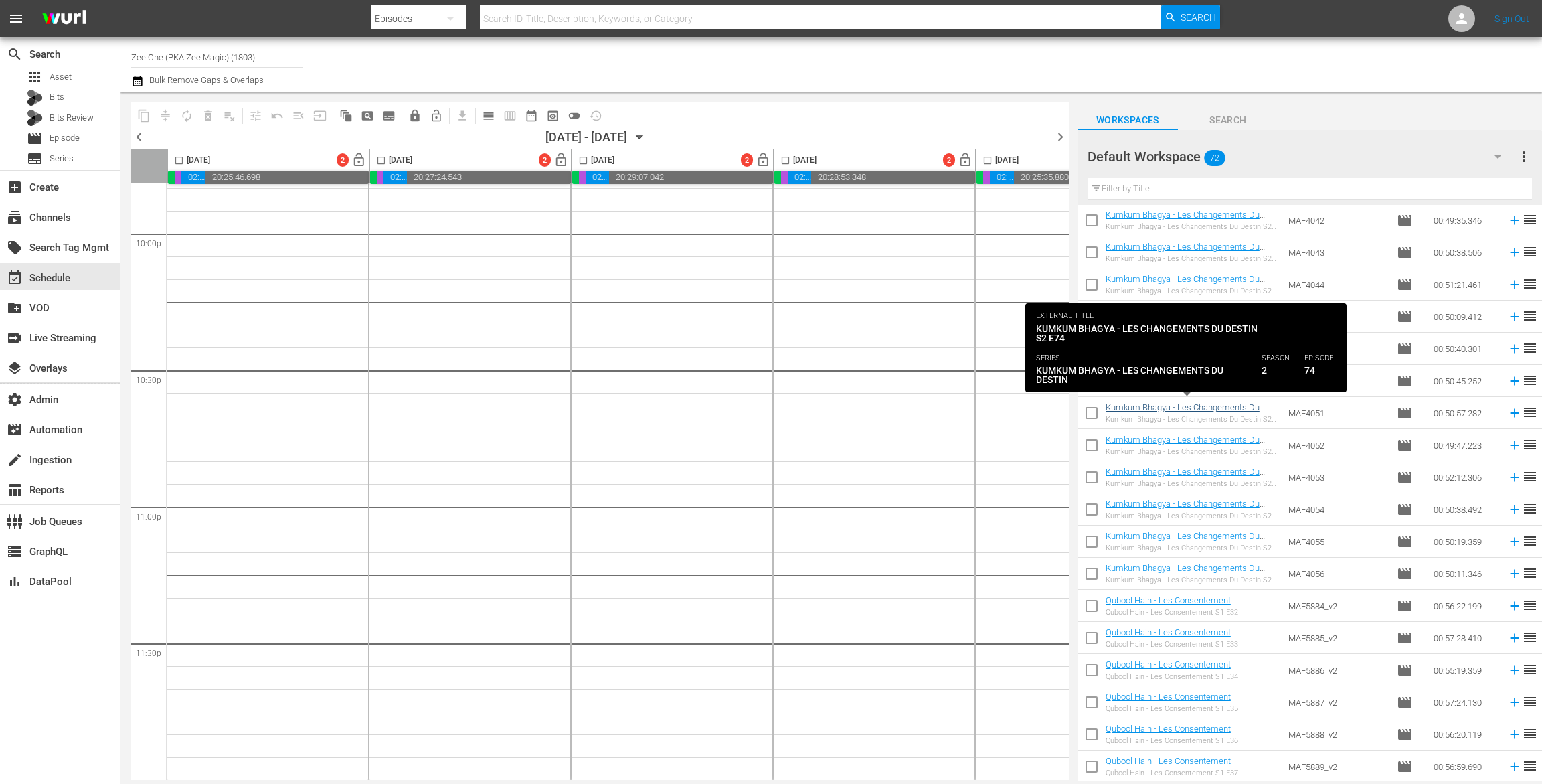
scroll to position [373, 0]
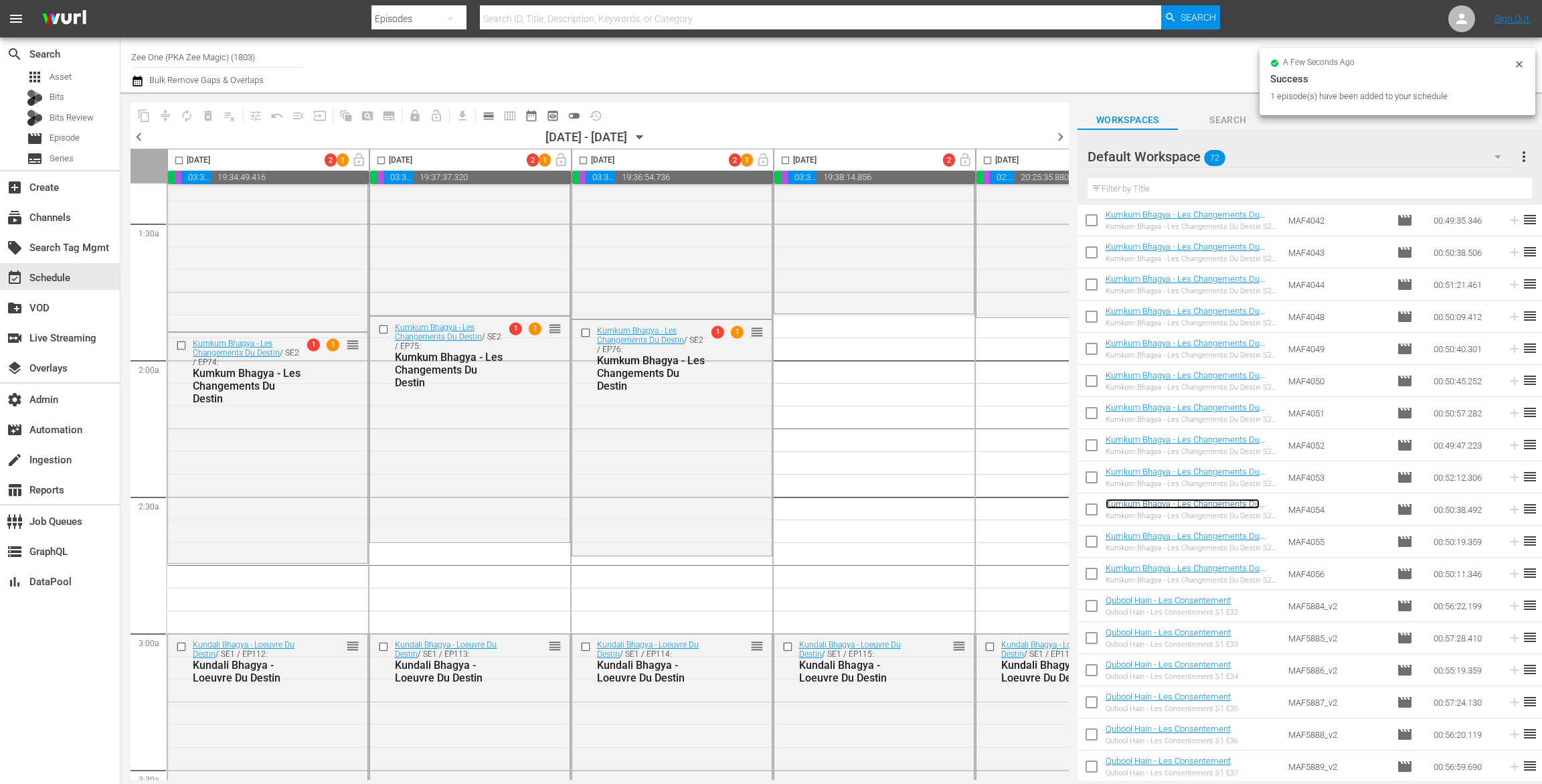
drag, startPoint x: 959, startPoint y: 777, endPoint x: 910, endPoint y: 780, distance: 49.1
click at [958, 777] on div "[DATE] 2 1 lock_open 00:40:02.120 00:06:40.040 03:38:28.424 19:34:49.416 [DATE]…" at bounding box center [599, 464] width 939 height 631
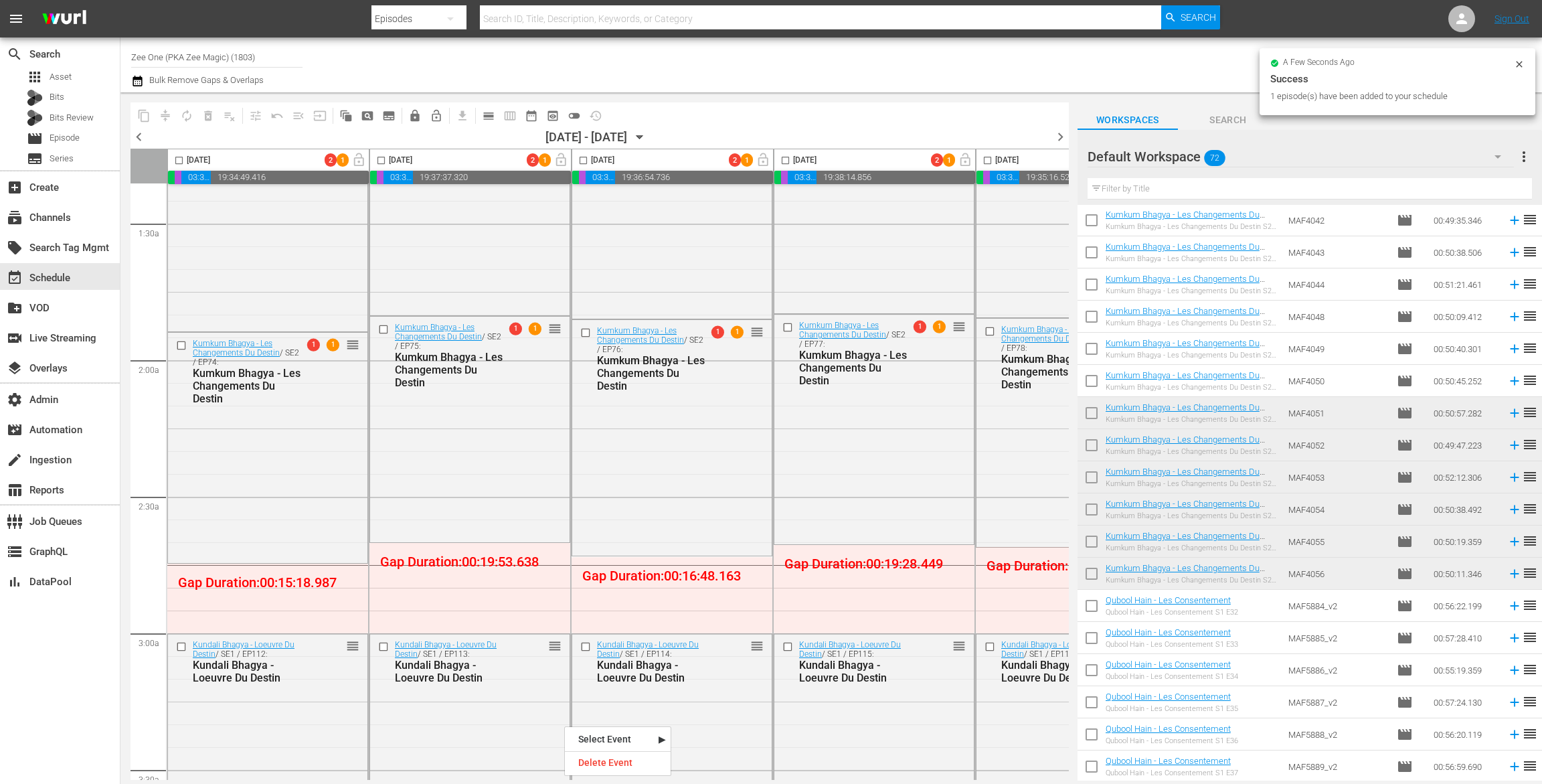
scroll to position [0, 0]
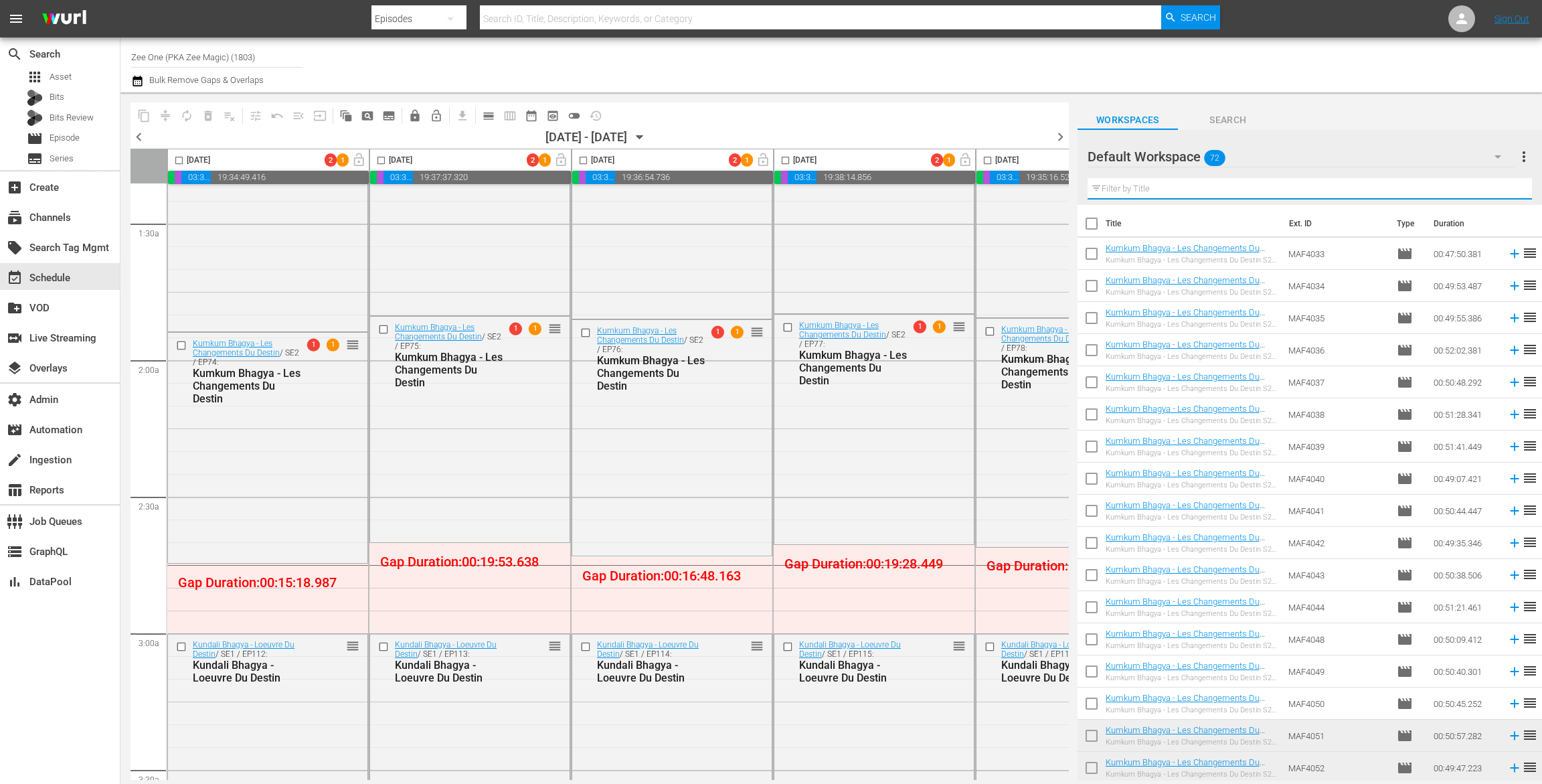
click at [1111, 191] on input "text" at bounding box center [1309, 189] width 444 height 22
type input "kum"
click at [1092, 220] on input "checkbox" at bounding box center [1092, 226] width 29 height 29
checkbox input "true"
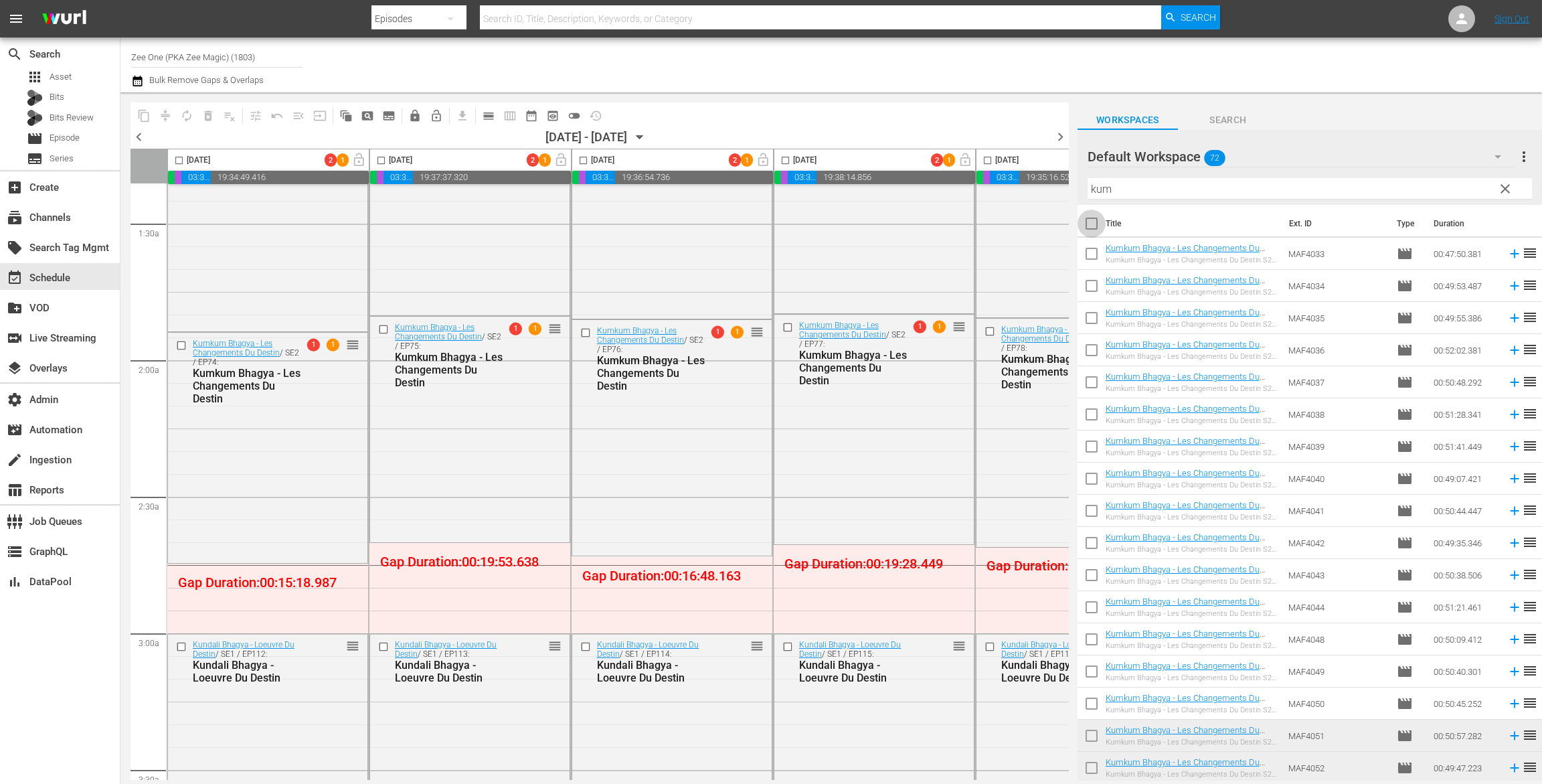
checkbox input "true"
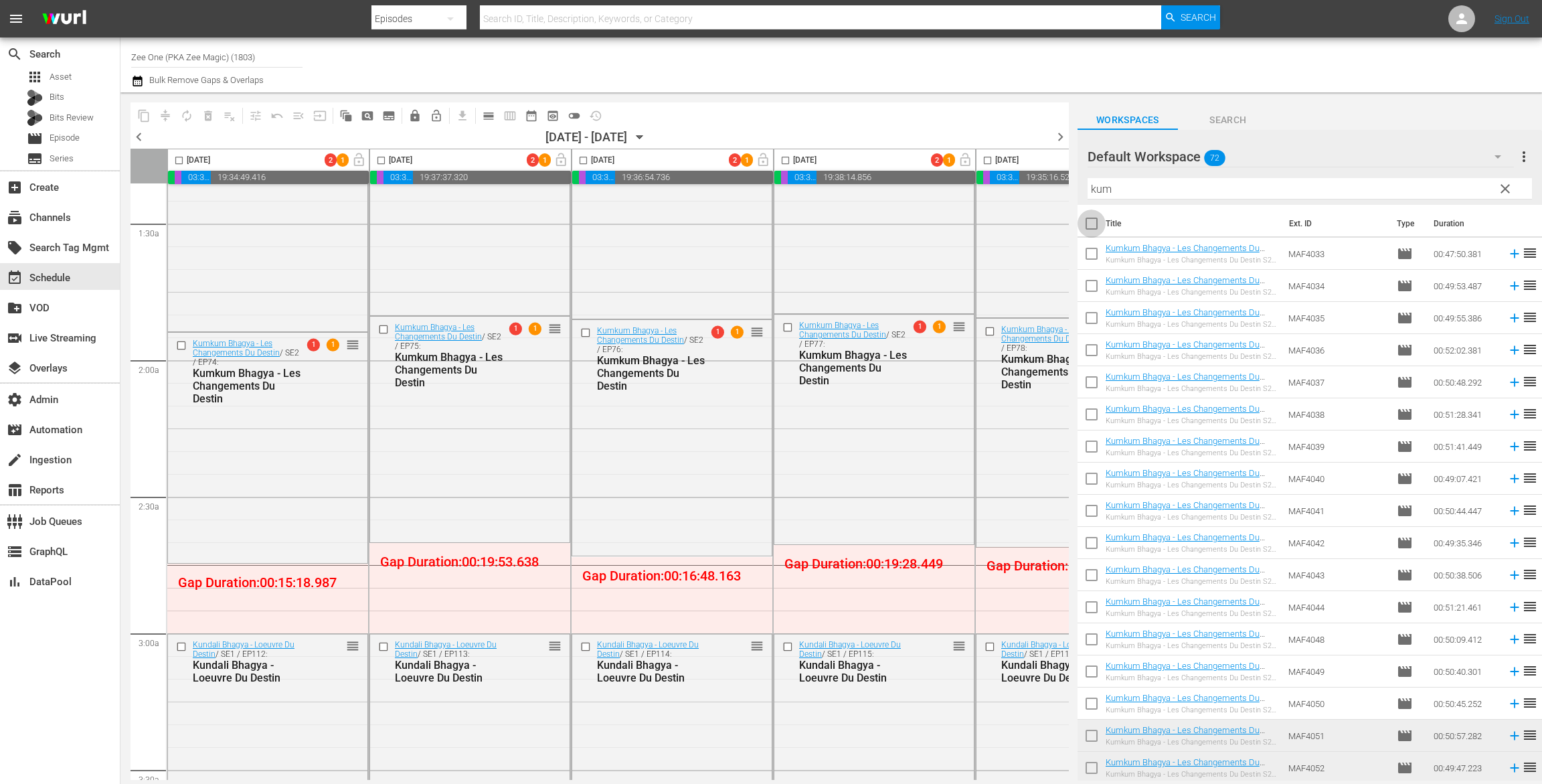
checkbox input "true"
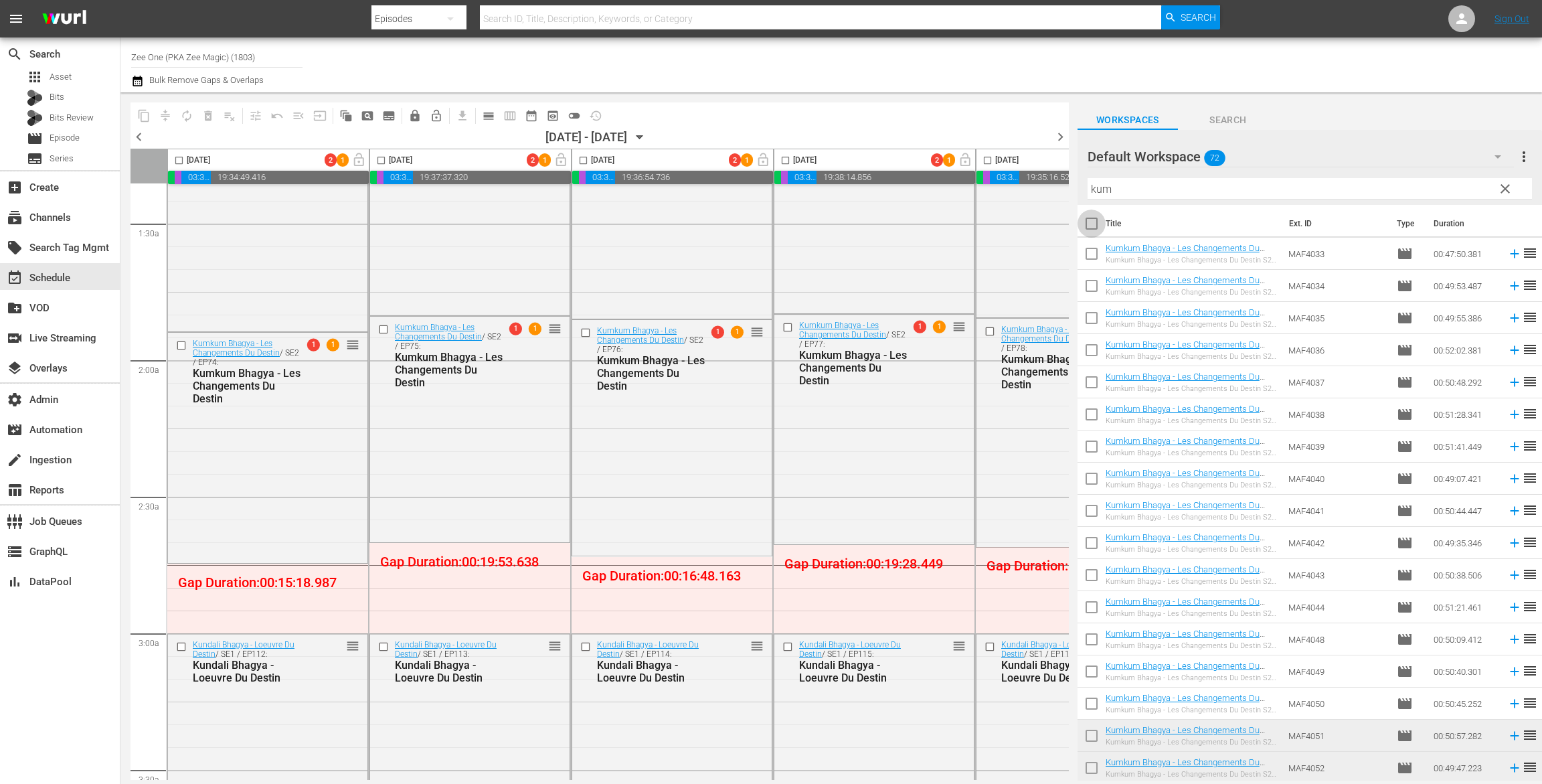
checkbox input "true"
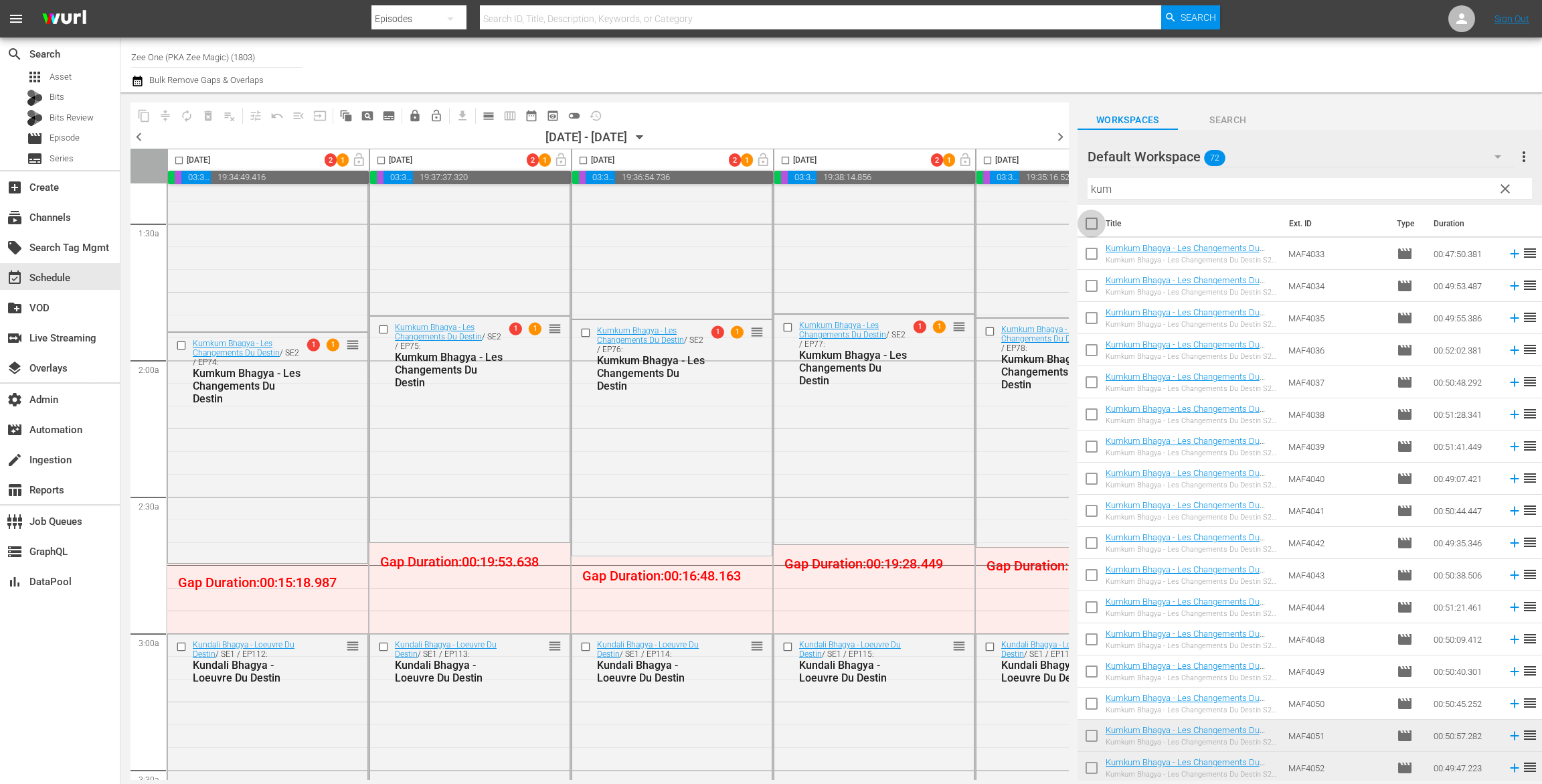
checkbox input "true"
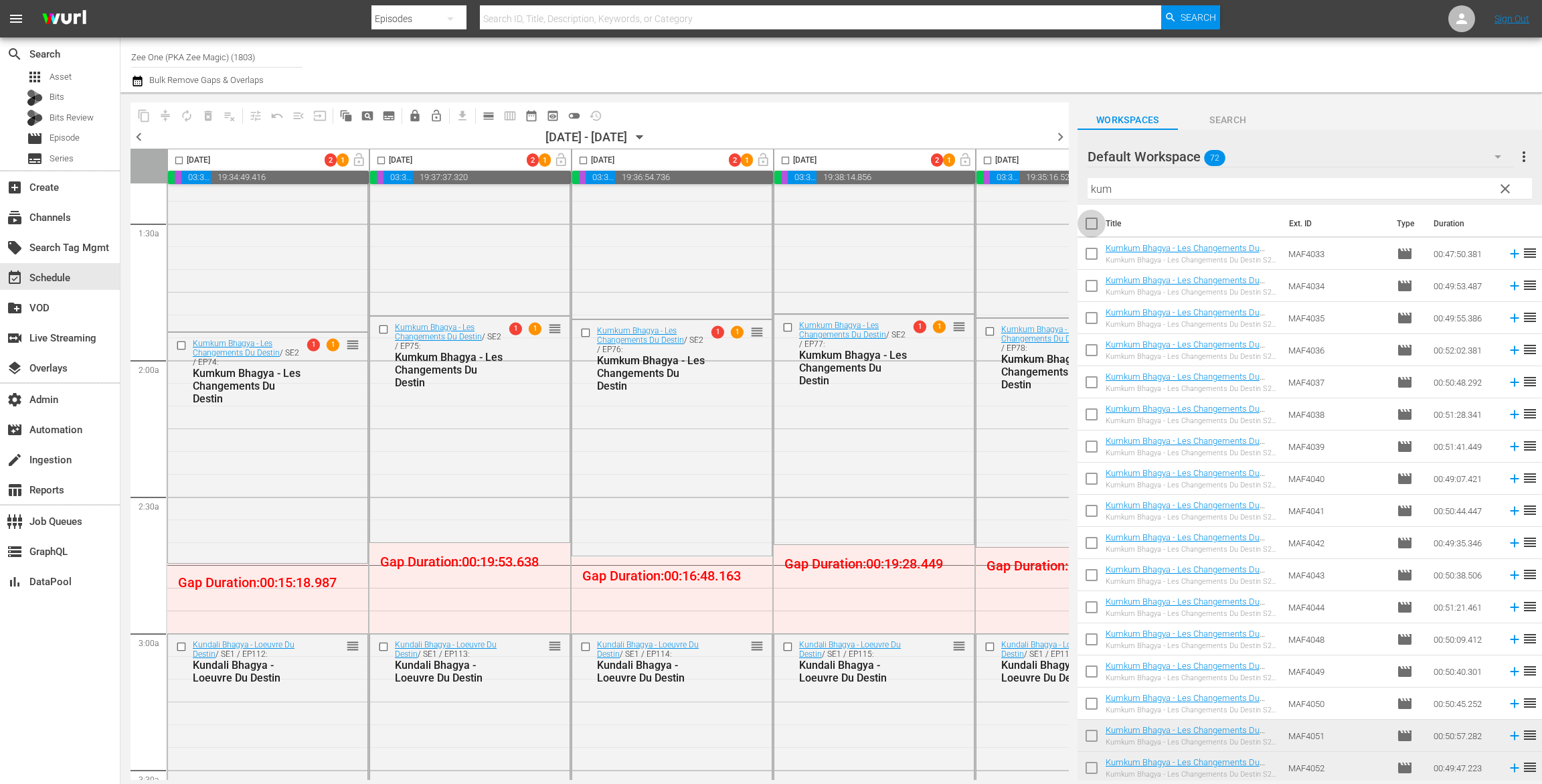
checkbox input "true"
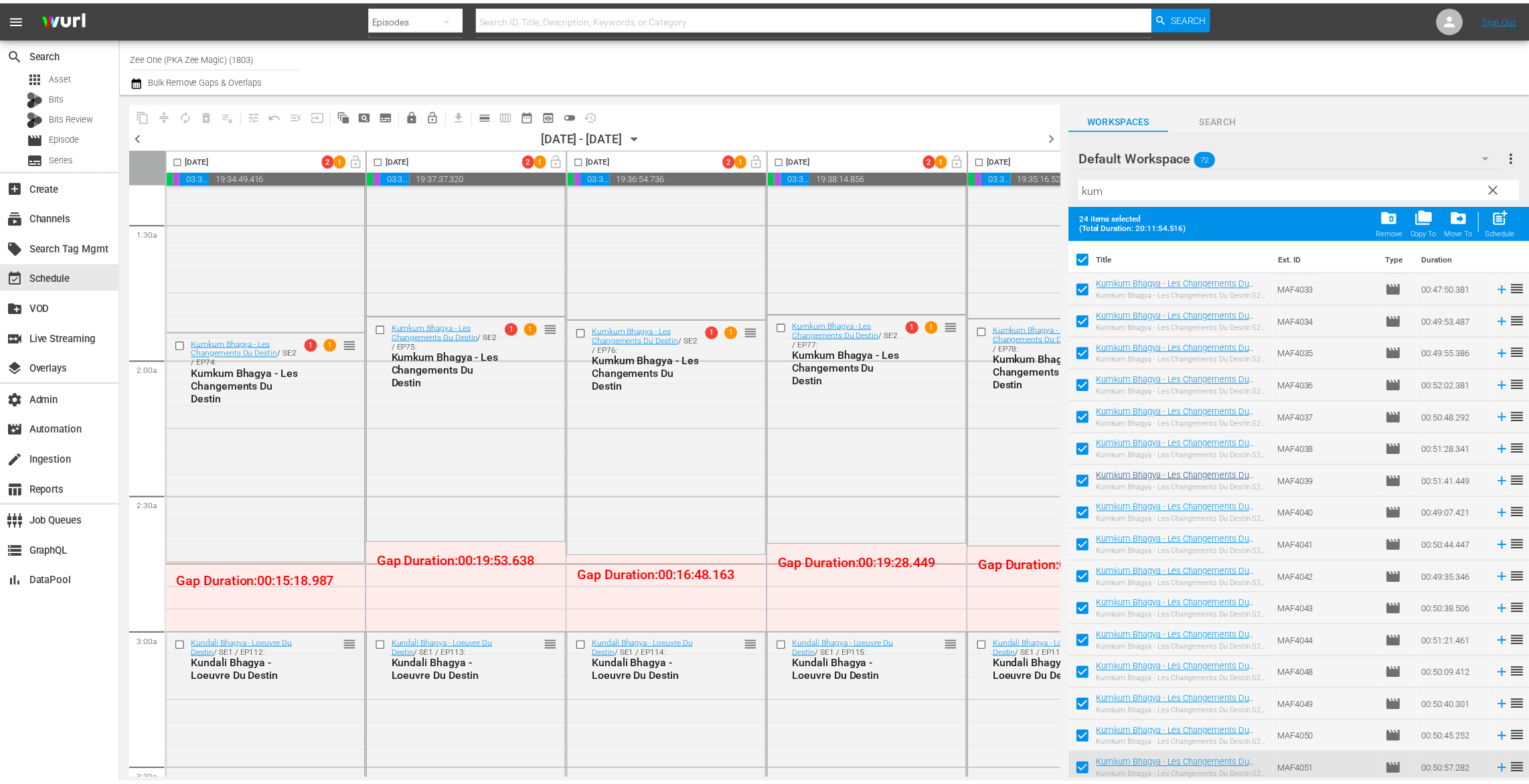
scroll to position [261, 0]
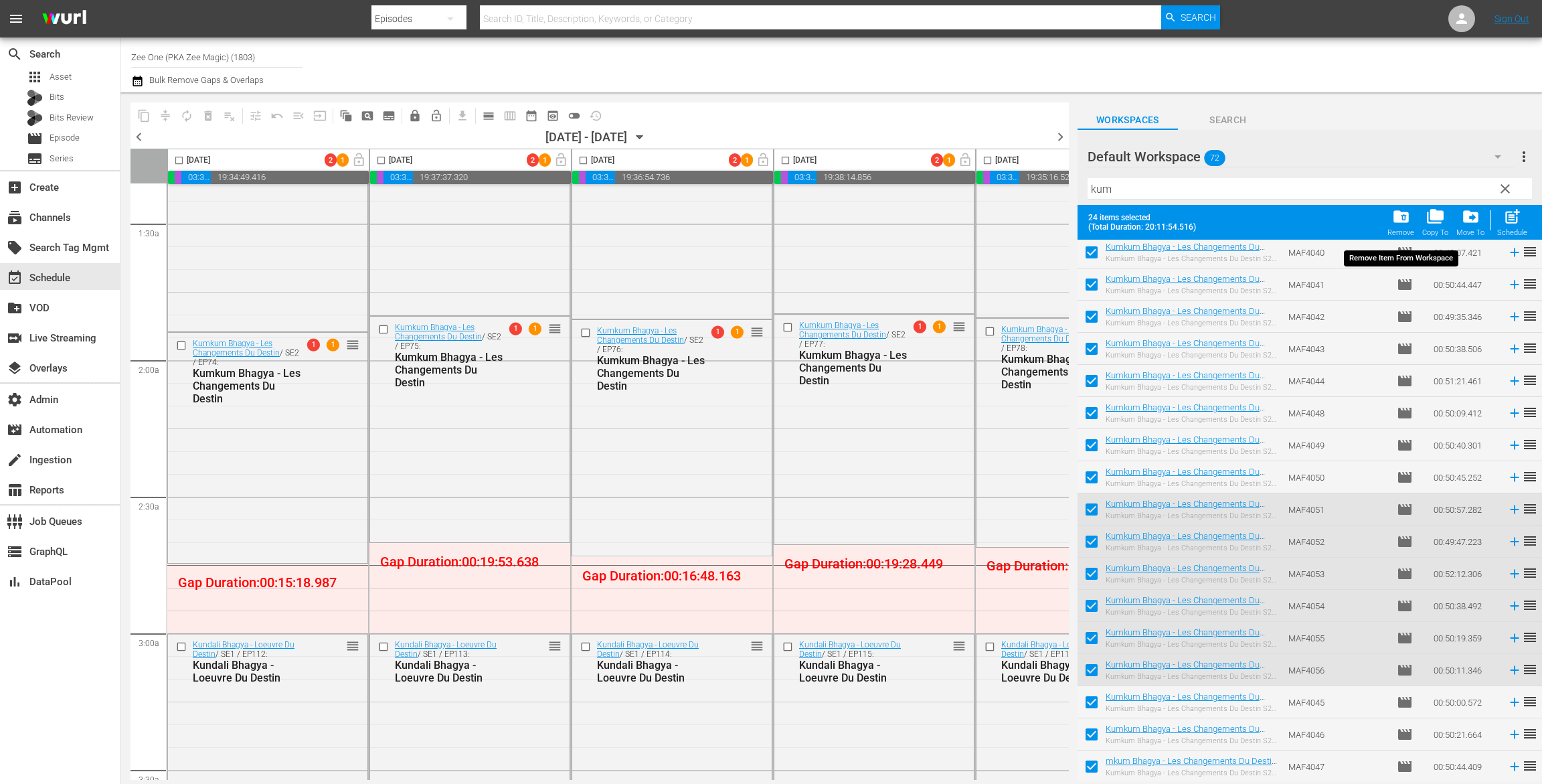
click at [1407, 214] on span "folder_delete" at bounding box center [1401, 217] width 18 height 18
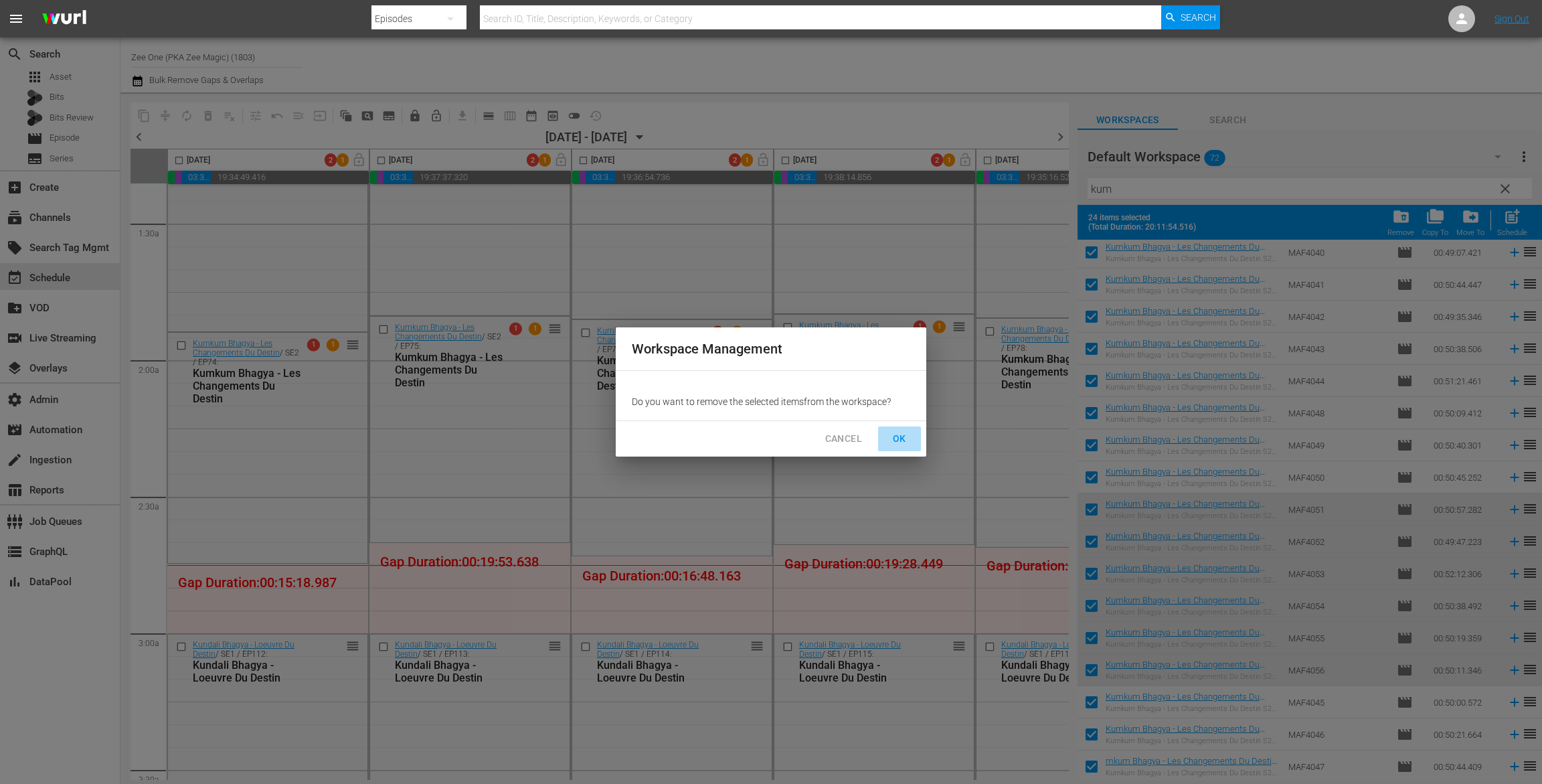
click at [900, 433] on span "OK" at bounding box center [900, 438] width 22 height 17
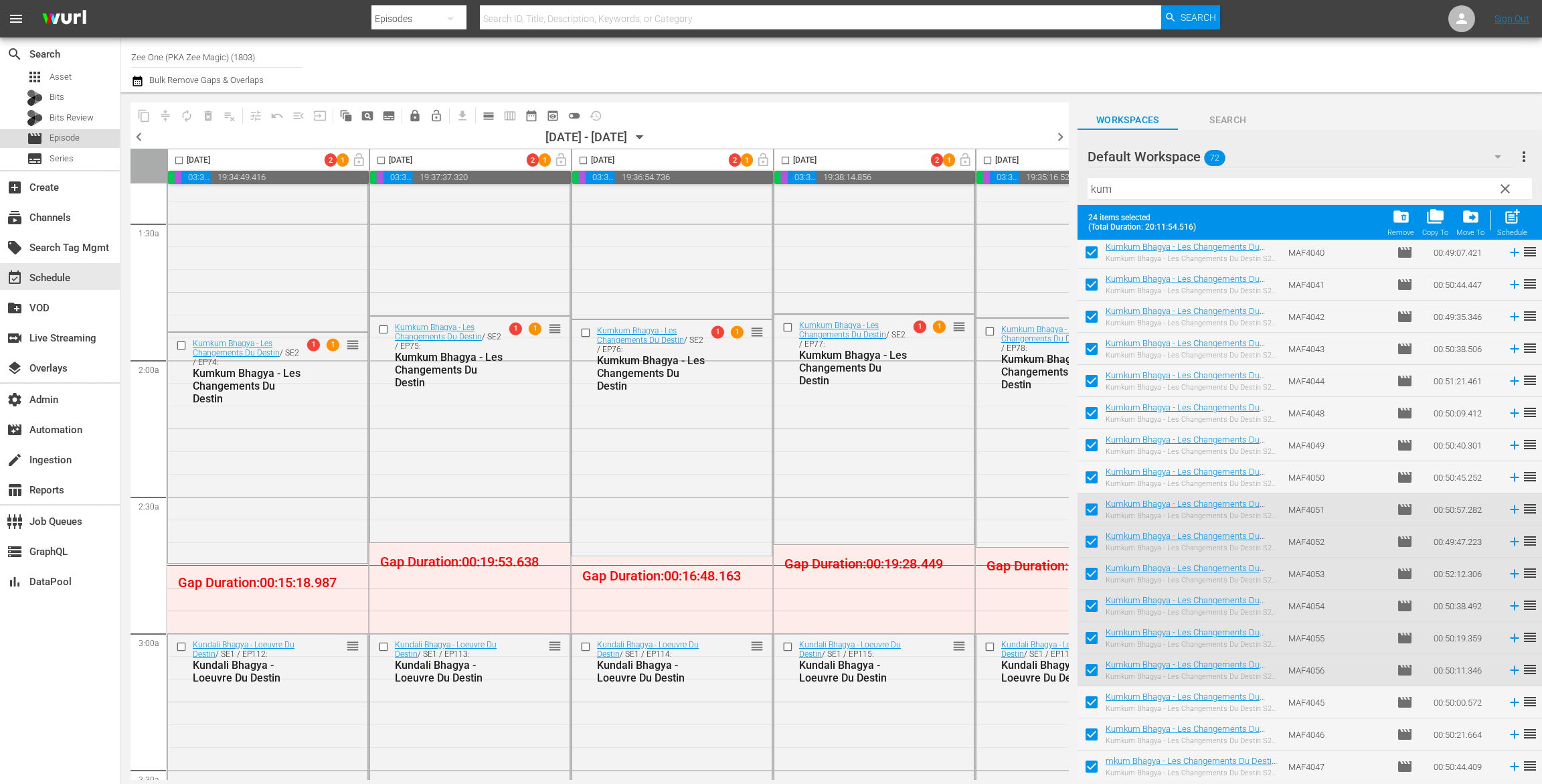
click at [72, 130] on div "movie Episode" at bounding box center [53, 138] width 53 height 19
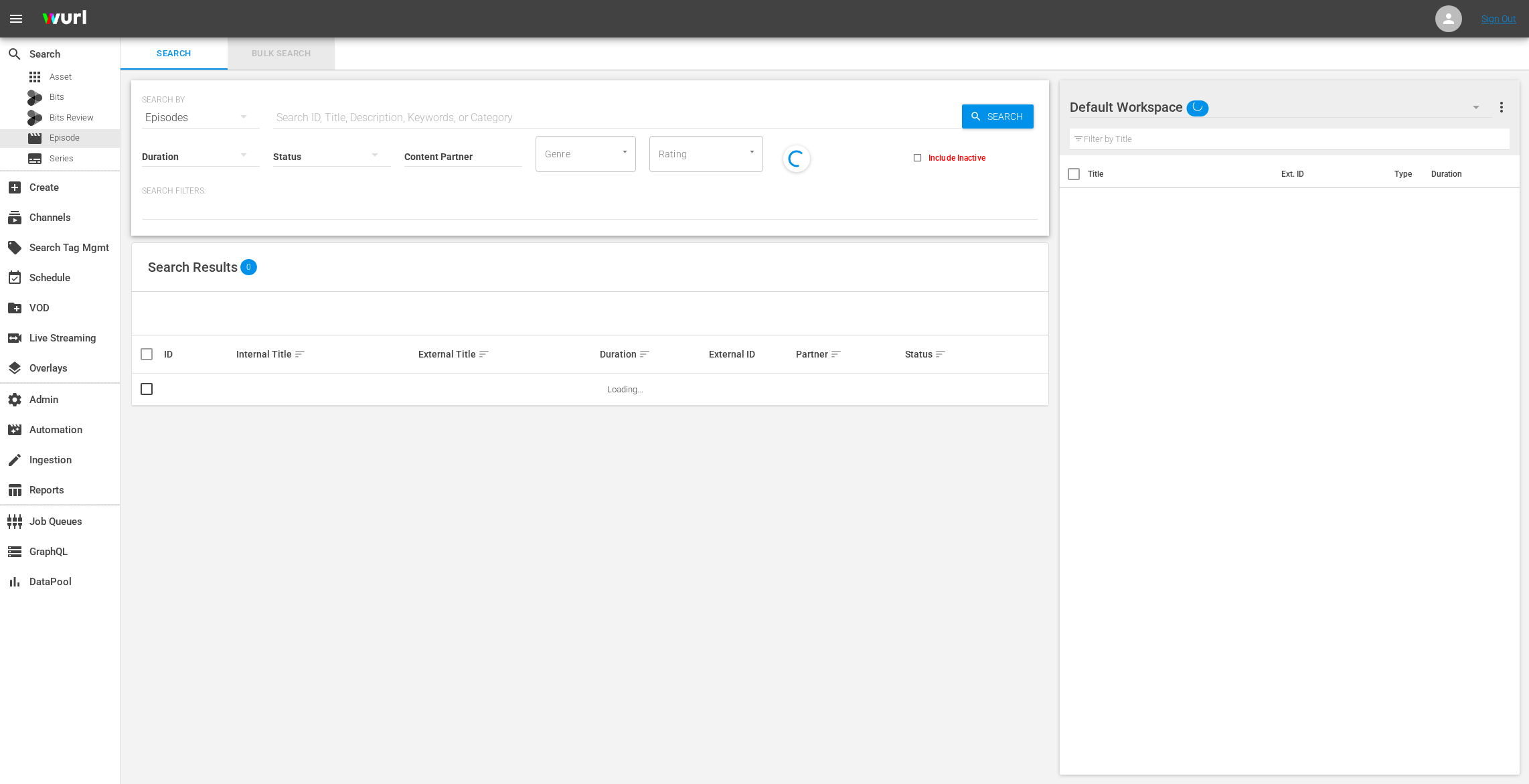
click at [294, 51] on span "Bulk Search" at bounding box center [281, 54] width 91 height 16
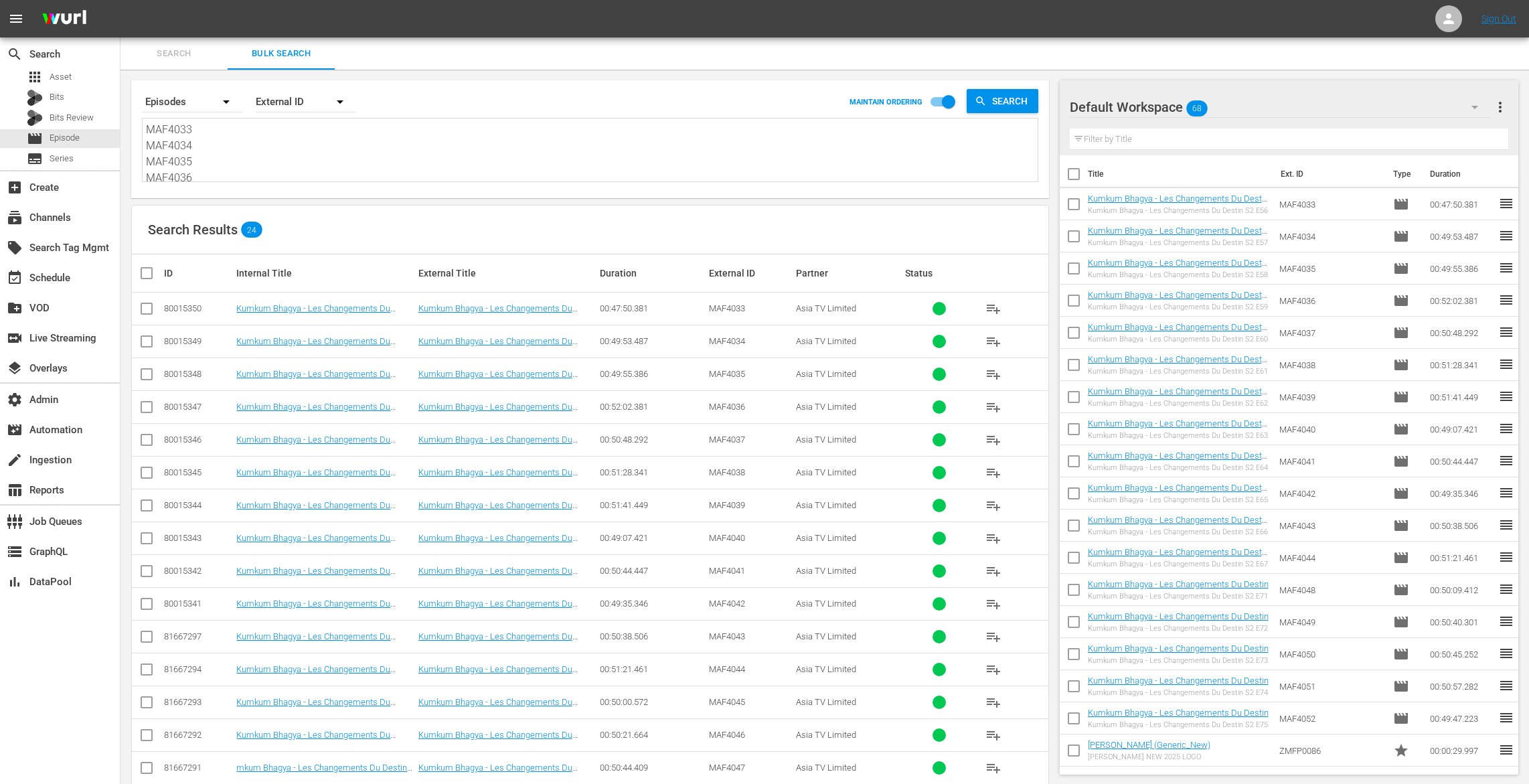
click at [152, 274] on input "checkbox" at bounding box center [152, 273] width 27 height 16
checkbox input "true"
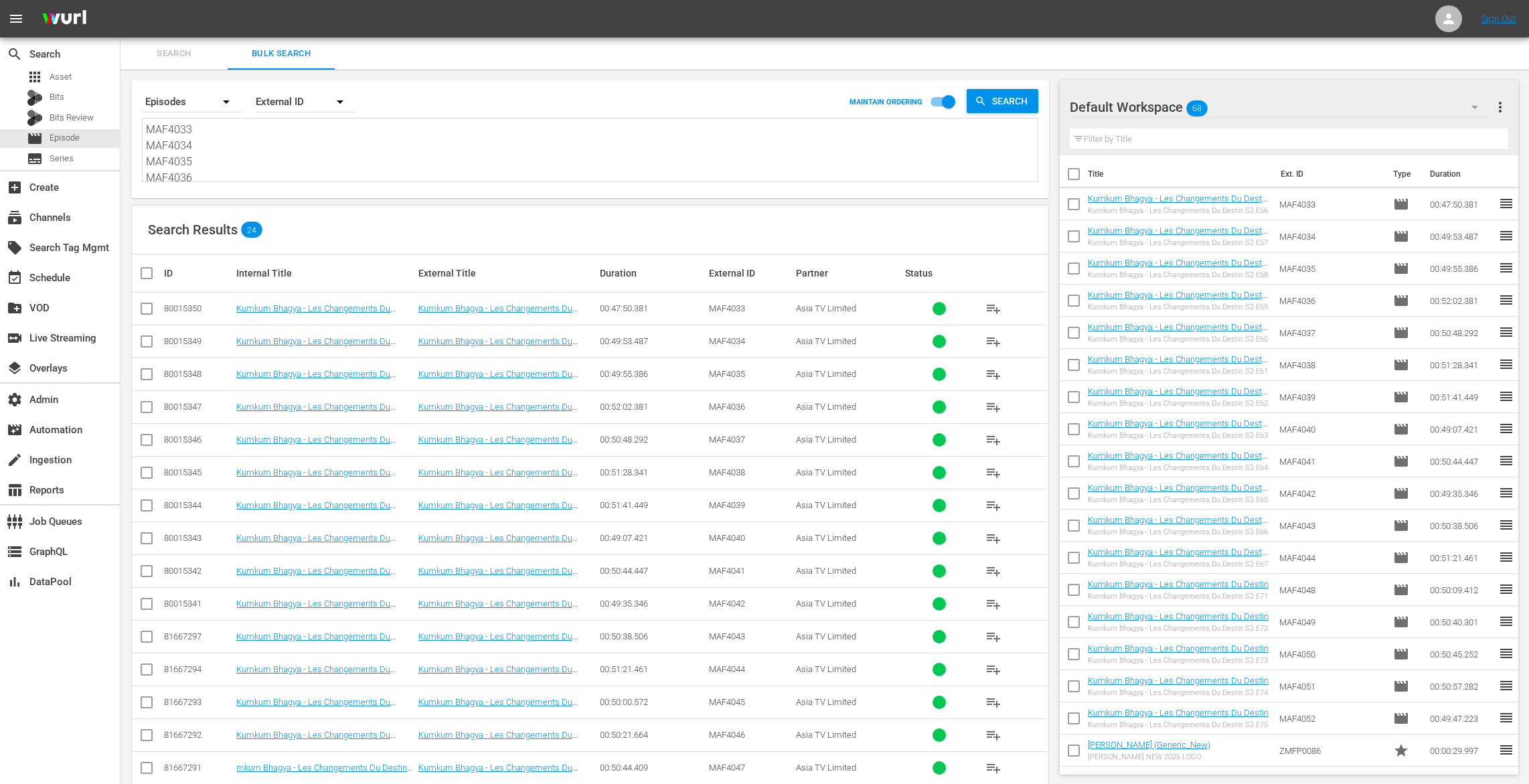
checkbox input "true"
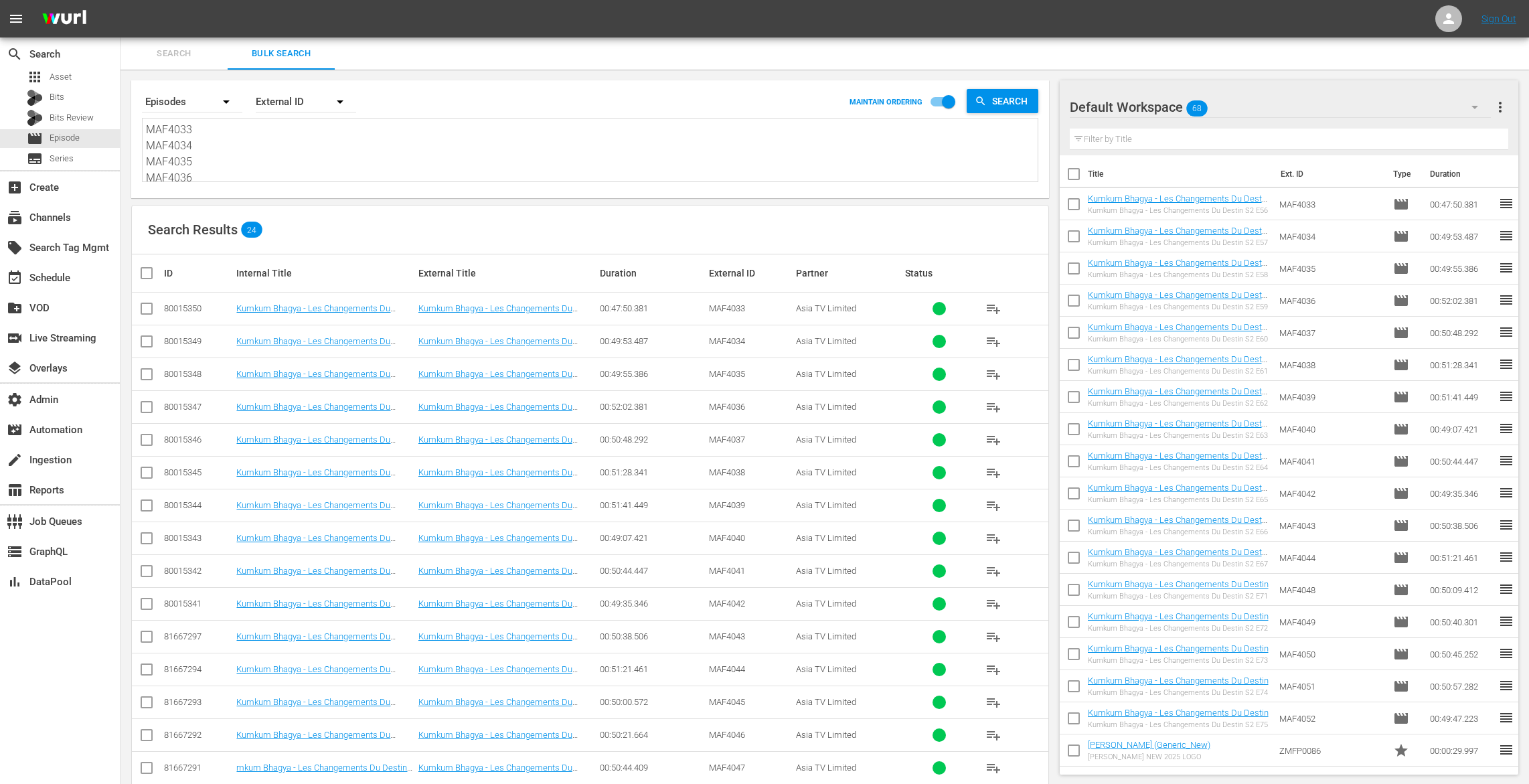
checkbox input "true"
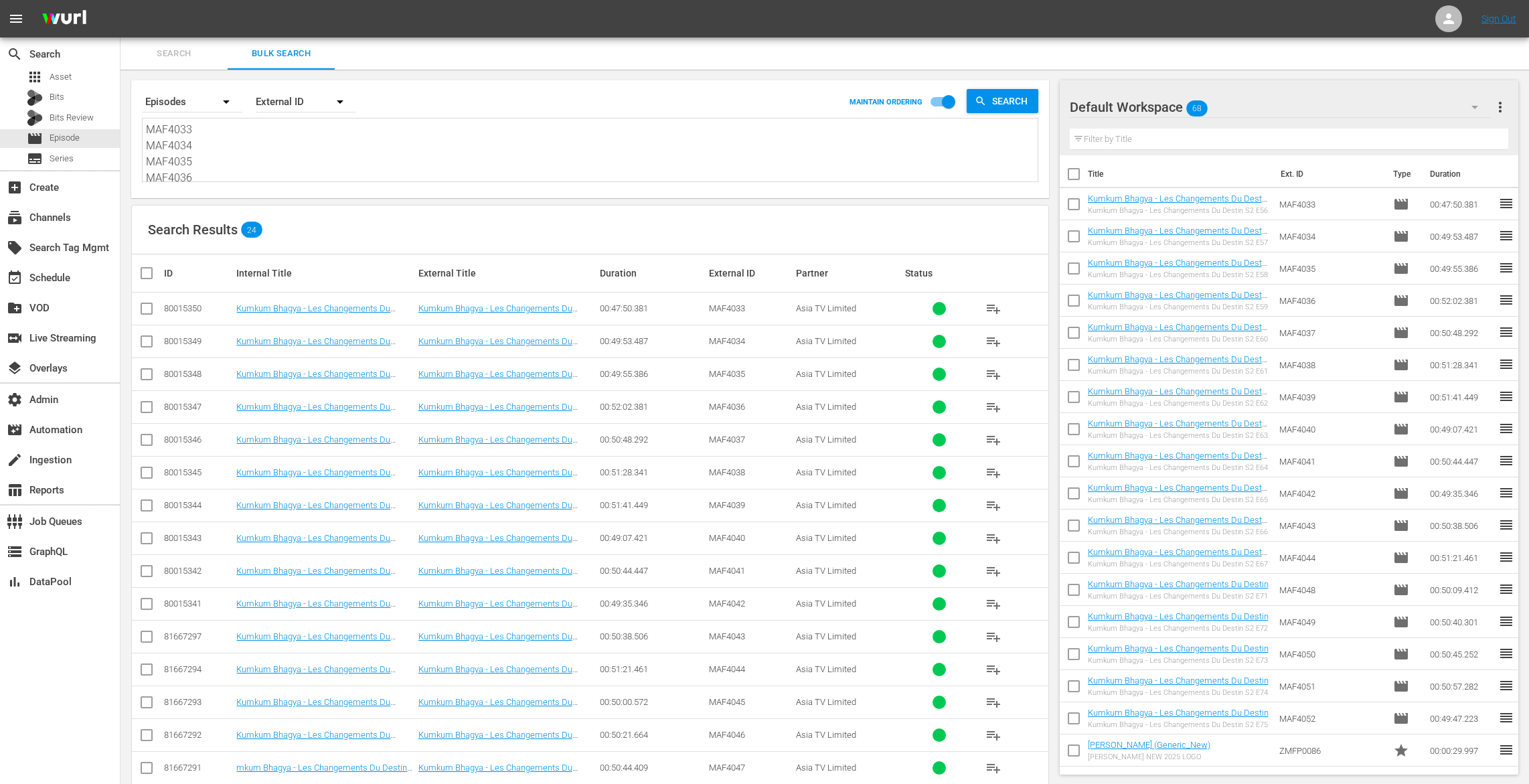
checkbox input "true"
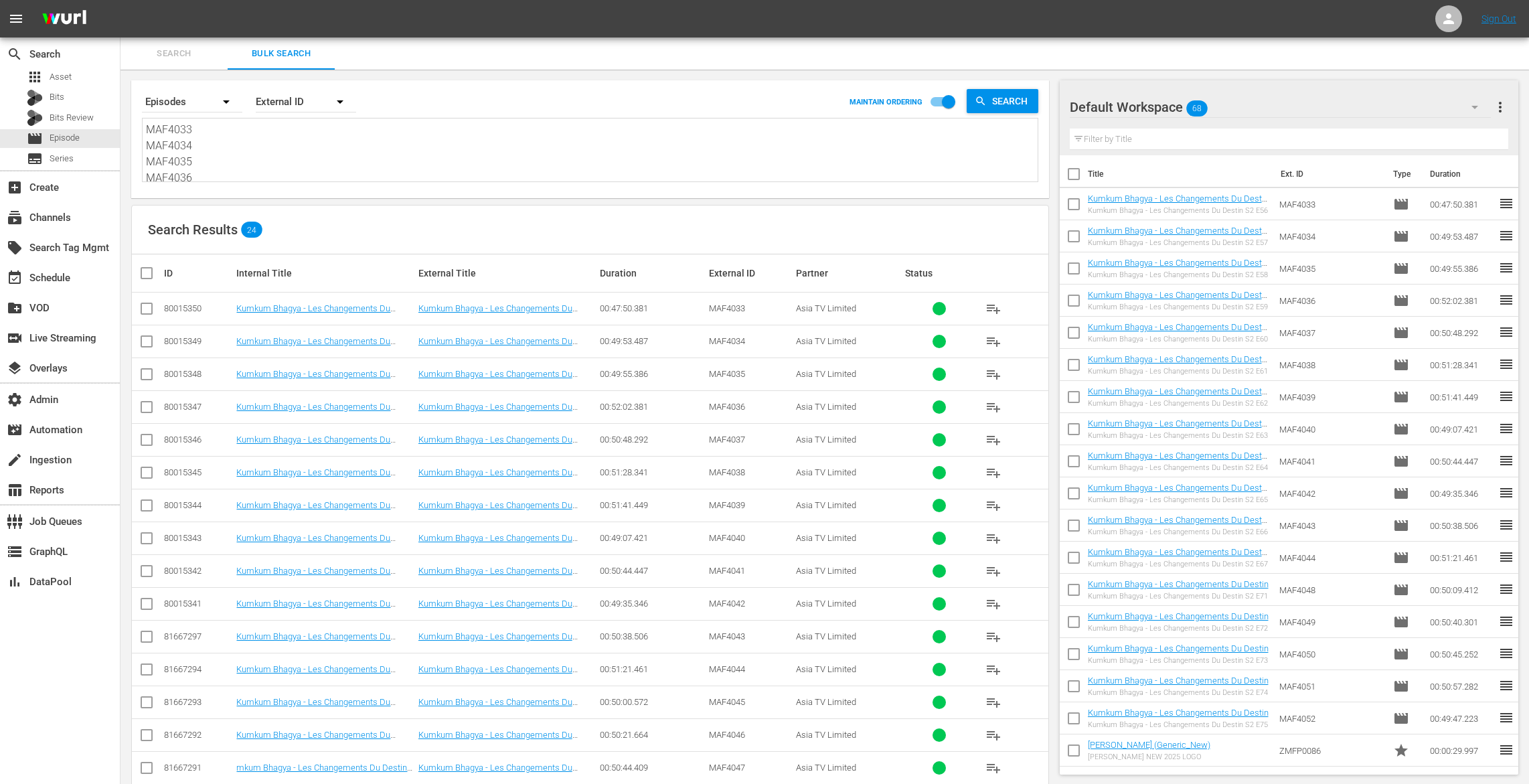
checkbox input "true"
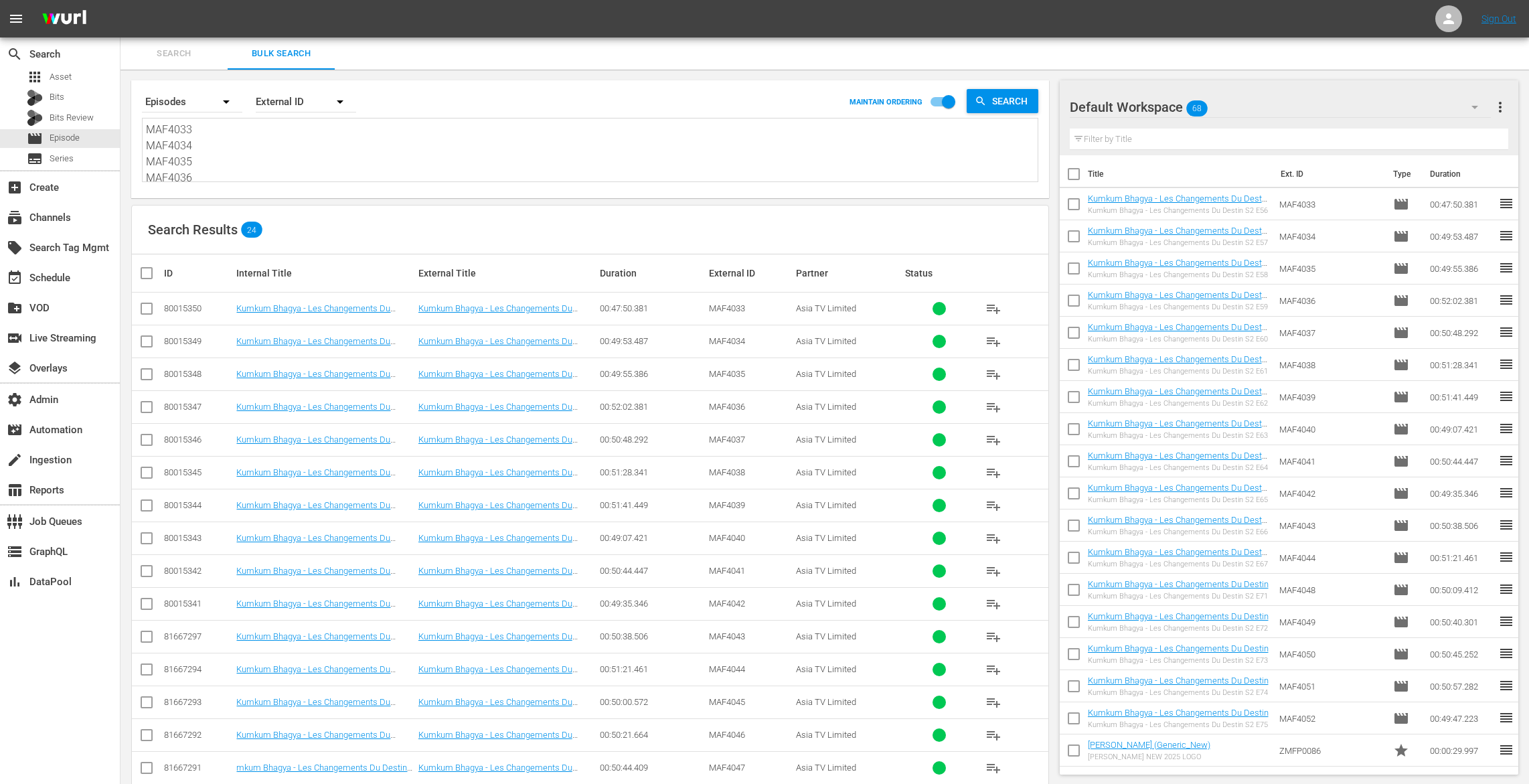
checkbox input "true"
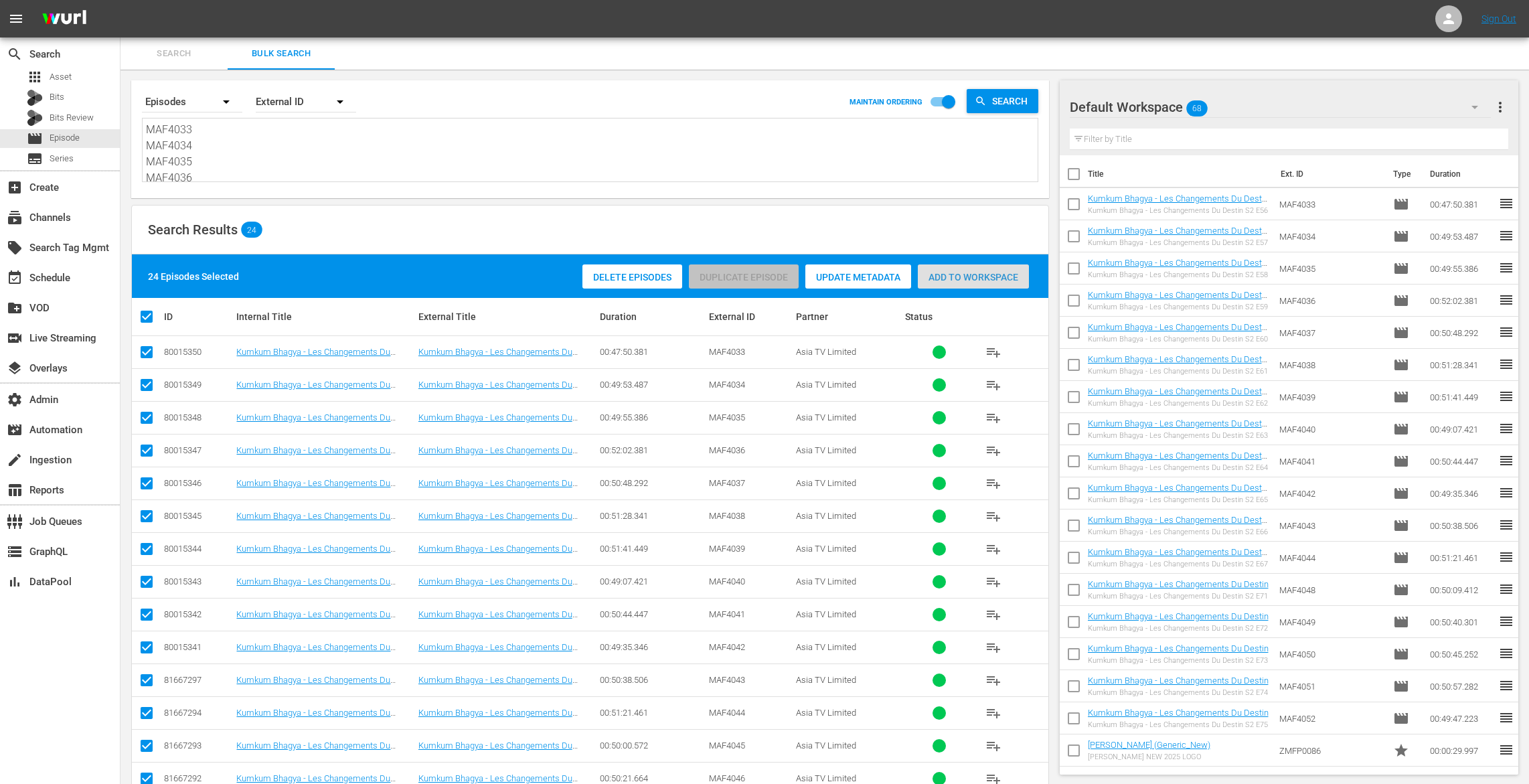
click at [939, 271] on div "Add to Workspace" at bounding box center [973, 277] width 111 height 26
click at [78, 287] on div "event_available Schedule" at bounding box center [60, 276] width 120 height 27
